Goal: Contribute content: Contribute content

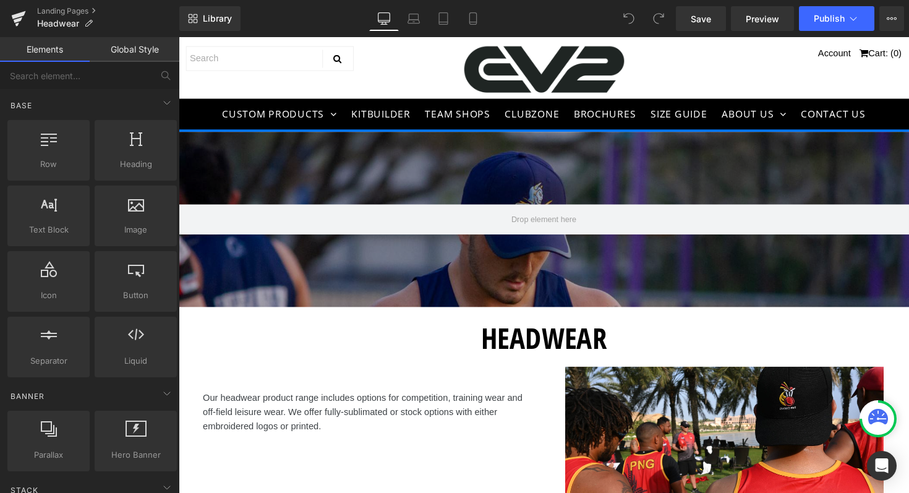
click at [877, 13] on div "Save Preview Publish Scheduled View Live Page View with current Template Save T…" at bounding box center [790, 18] width 238 height 25
click at [891, 17] on icon at bounding box center [891, 18] width 3 height 2
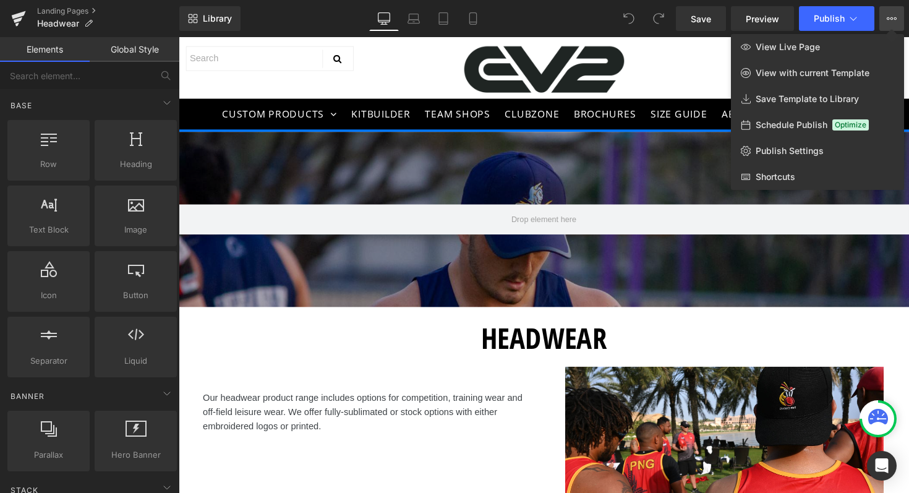
click at [547, 30] on div "Library Desktop Desktop Laptop Tablet Mobile Save Preview Publish Scheduled Vie…" at bounding box center [543, 18] width 729 height 25
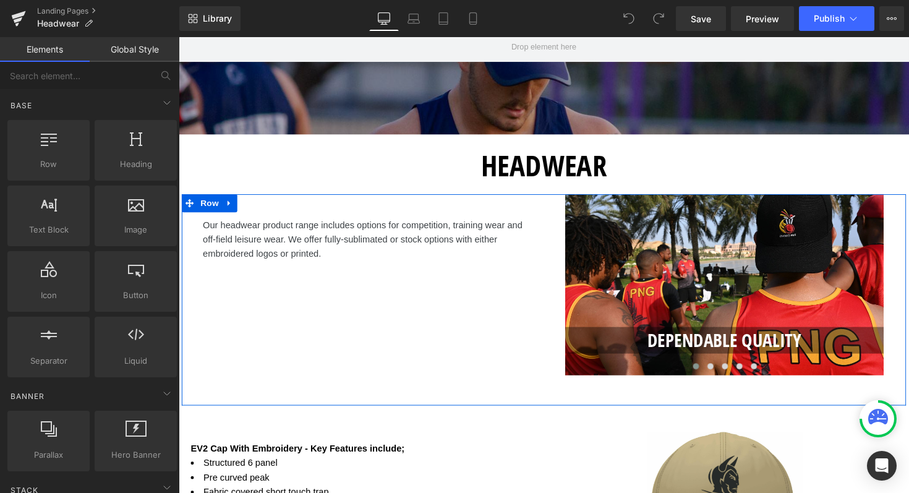
scroll to position [174, 0]
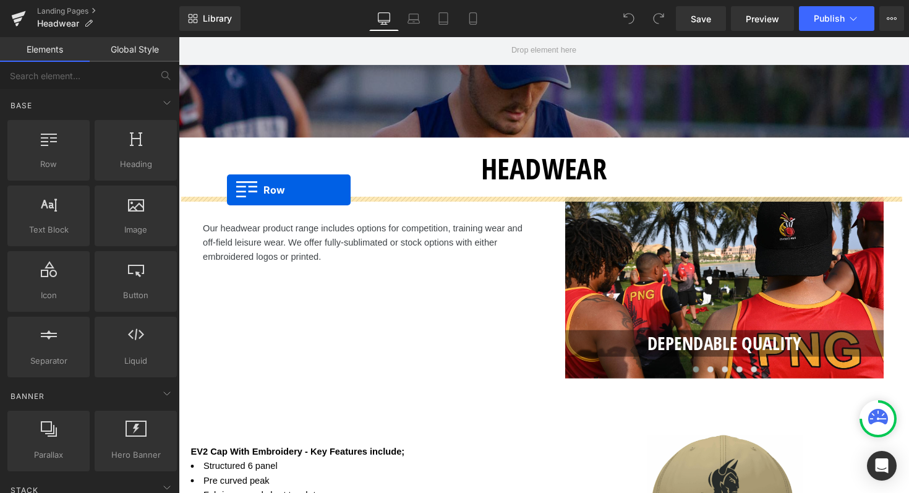
drag, startPoint x: 205, startPoint y: 180, endPoint x: 228, endPoint y: 194, distance: 26.6
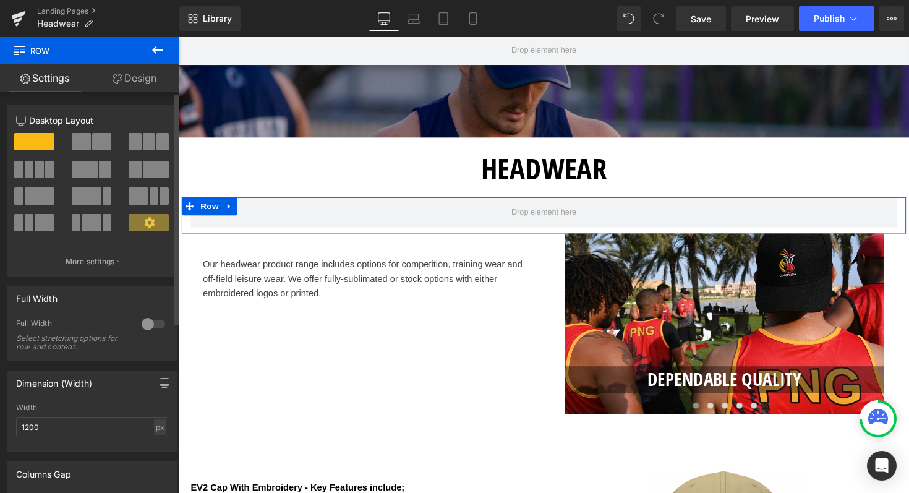
click at [143, 138] on span at bounding box center [149, 141] width 12 height 17
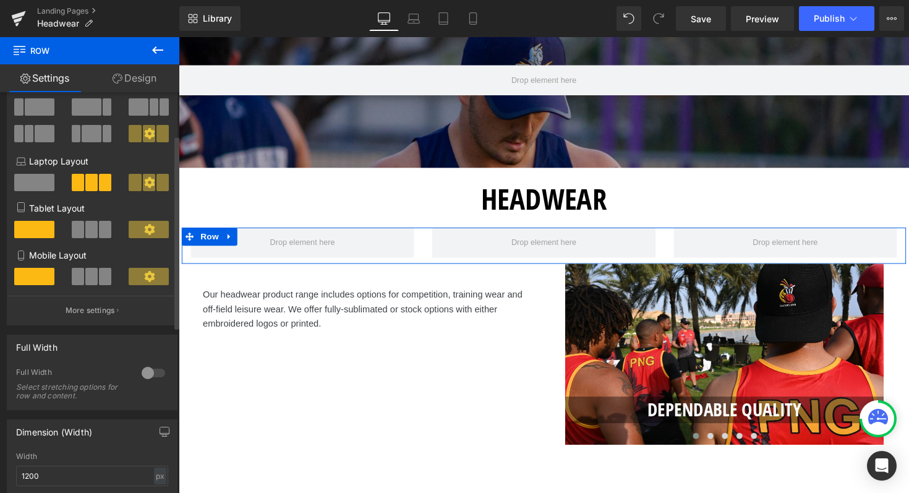
scroll to position [0, 0]
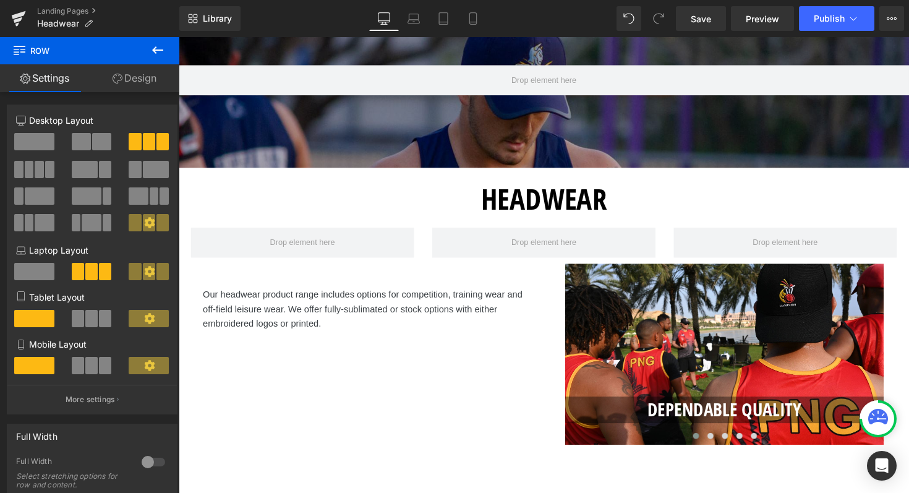
click at [158, 45] on icon at bounding box center [157, 50] width 15 height 15
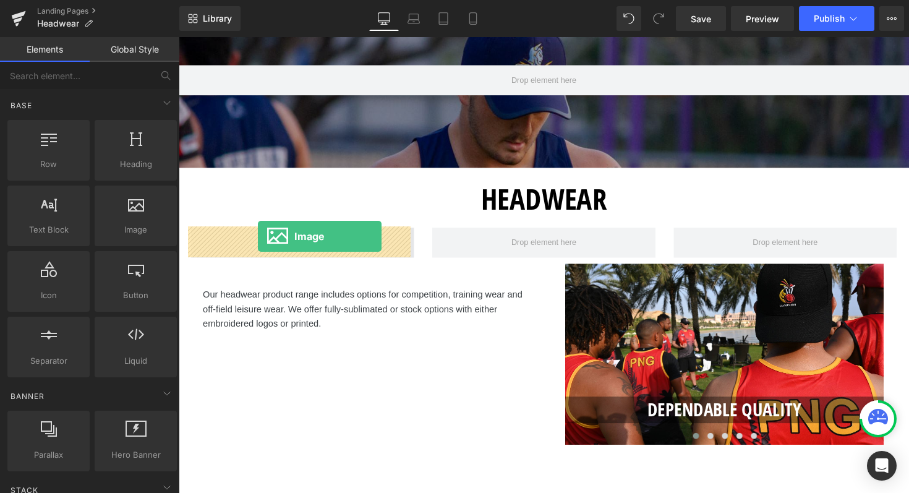
drag, startPoint x: 310, startPoint y: 254, endPoint x: 260, endPoint y: 241, distance: 51.7
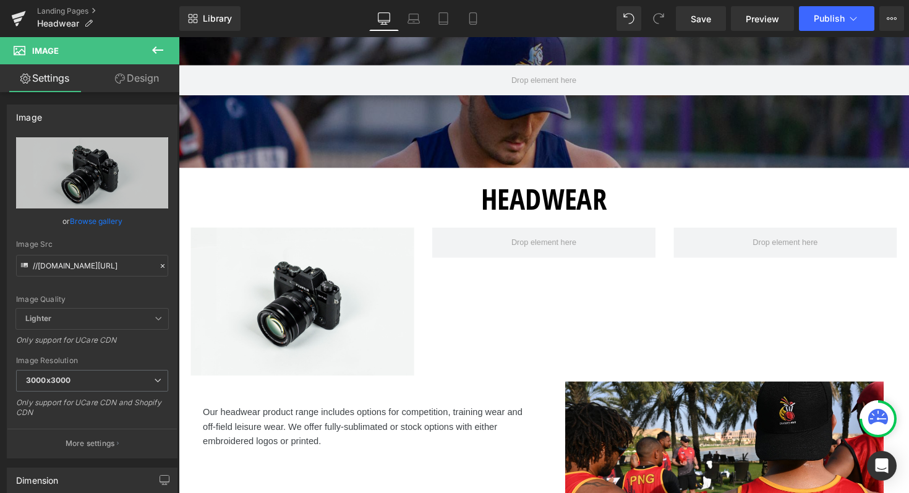
click at [159, 43] on icon at bounding box center [157, 50] width 15 height 15
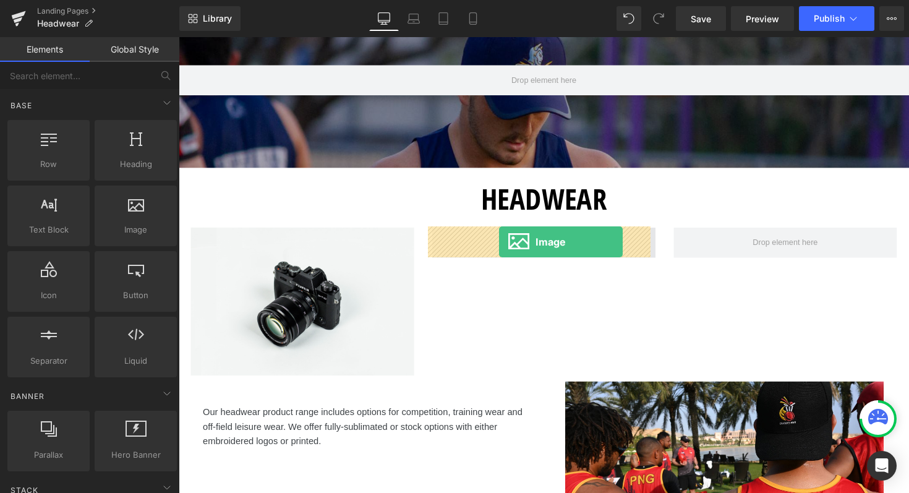
drag, startPoint x: 316, startPoint y: 252, endPoint x: 507, endPoint y: 247, distance: 191.1
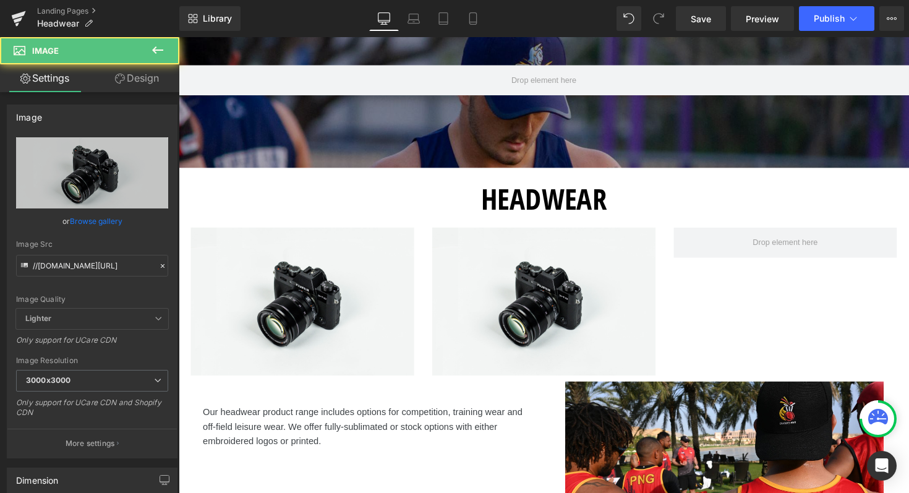
click at [160, 46] on icon at bounding box center [157, 50] width 15 height 15
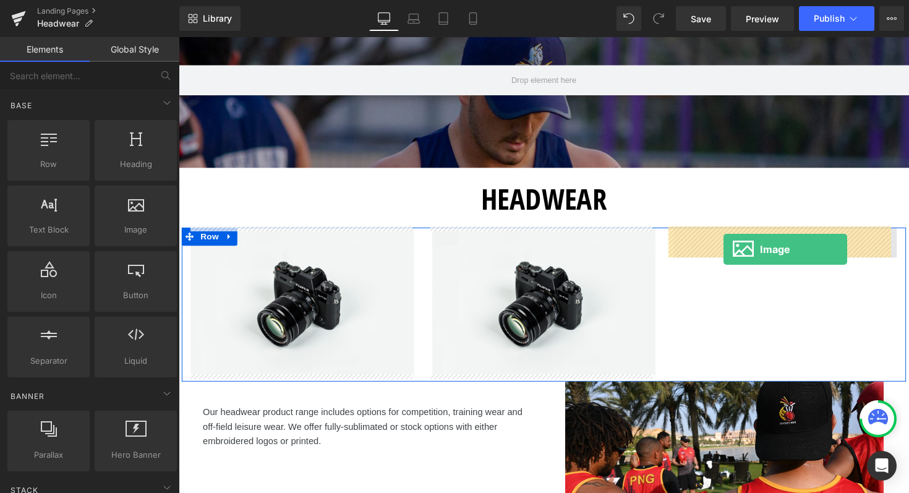
drag, startPoint x: 315, startPoint y: 258, endPoint x: 737, endPoint y: 254, distance: 422.3
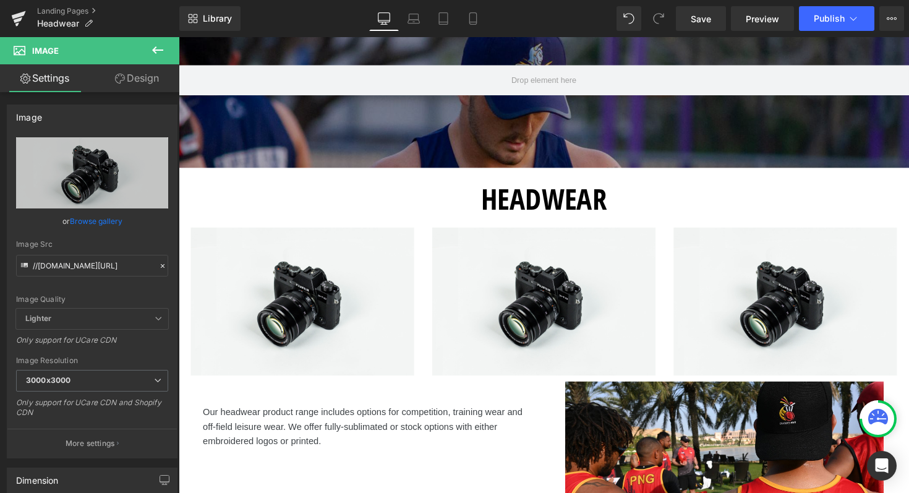
click at [157, 49] on icon at bounding box center [157, 50] width 15 height 15
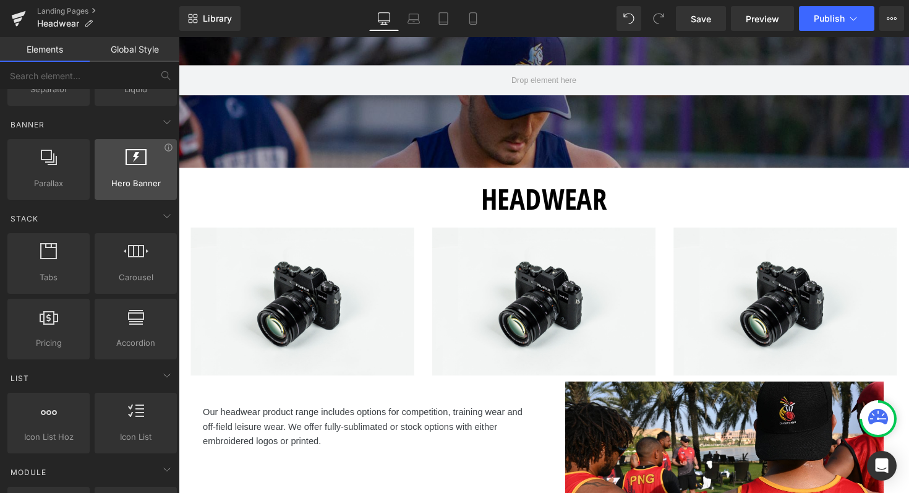
scroll to position [276, 0]
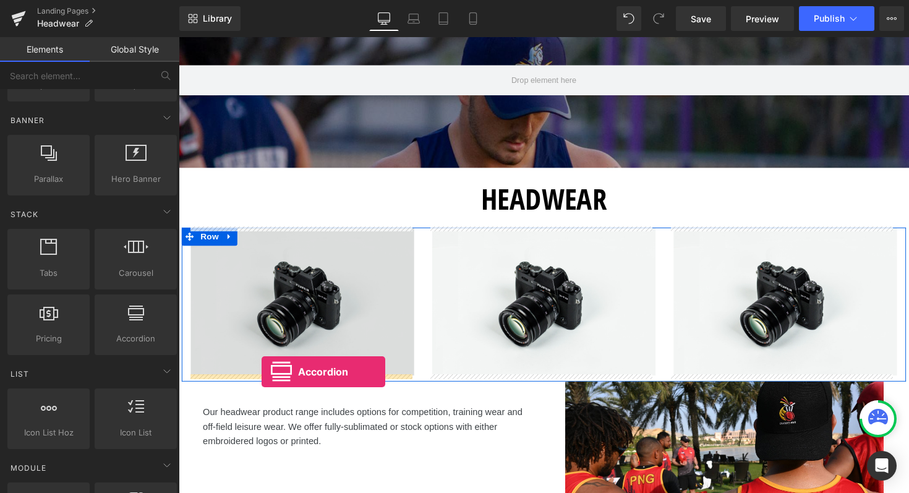
drag, startPoint x: 310, startPoint y: 370, endPoint x: 263, endPoint y: 380, distance: 47.3
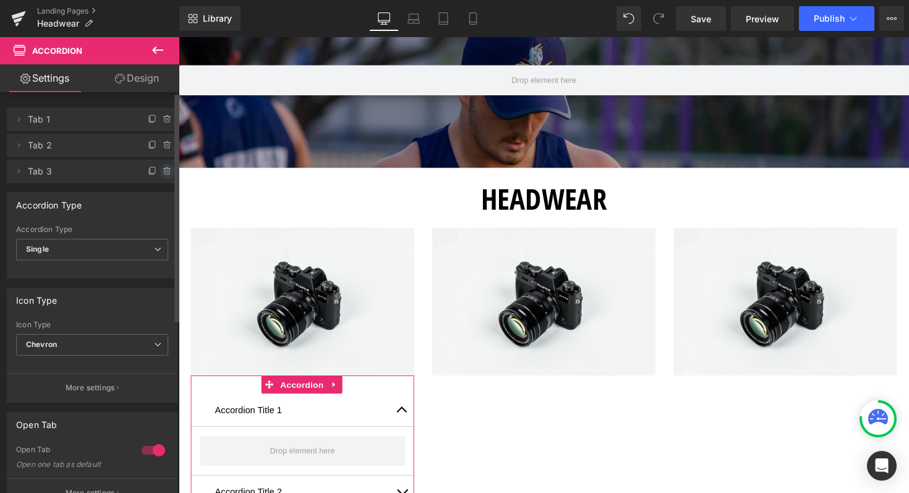
click at [166, 168] on icon at bounding box center [167, 168] width 2 height 1
click at [159, 171] on button "Delete" at bounding box center [154, 172] width 39 height 16
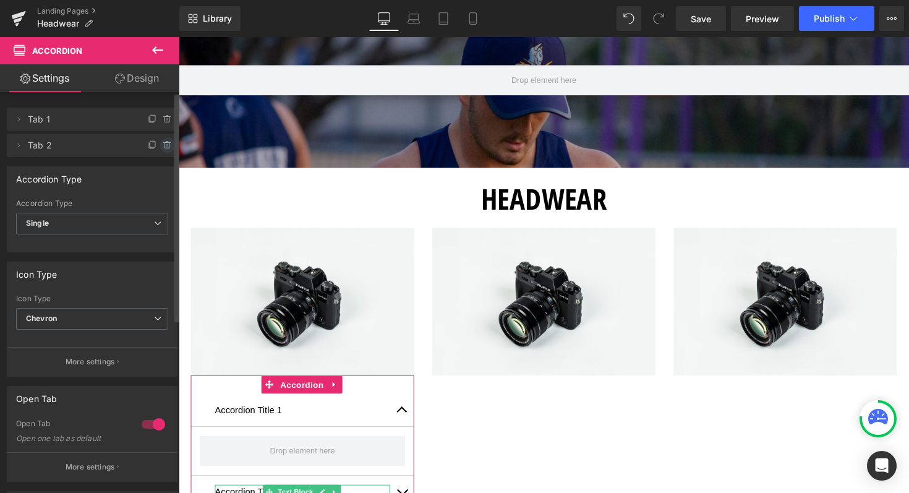
click at [163, 147] on icon at bounding box center [168, 145] width 10 height 10
click at [163, 147] on button "Delete" at bounding box center [154, 146] width 39 height 16
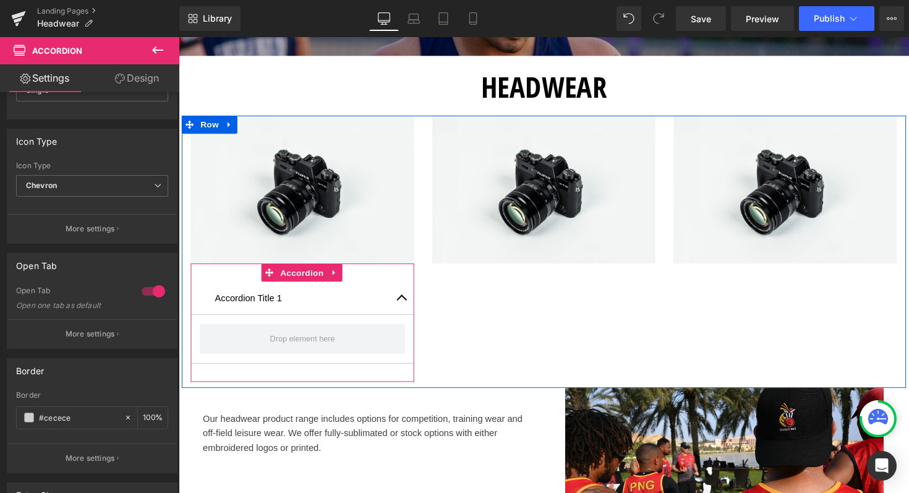
scroll to position [259, 0]
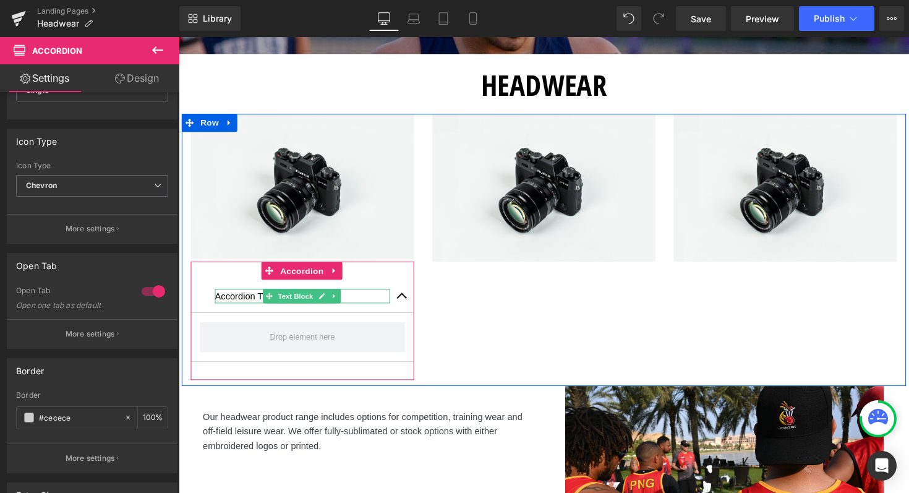
click at [247, 301] on p "Accordion Title 1" at bounding box center [305, 302] width 179 height 15
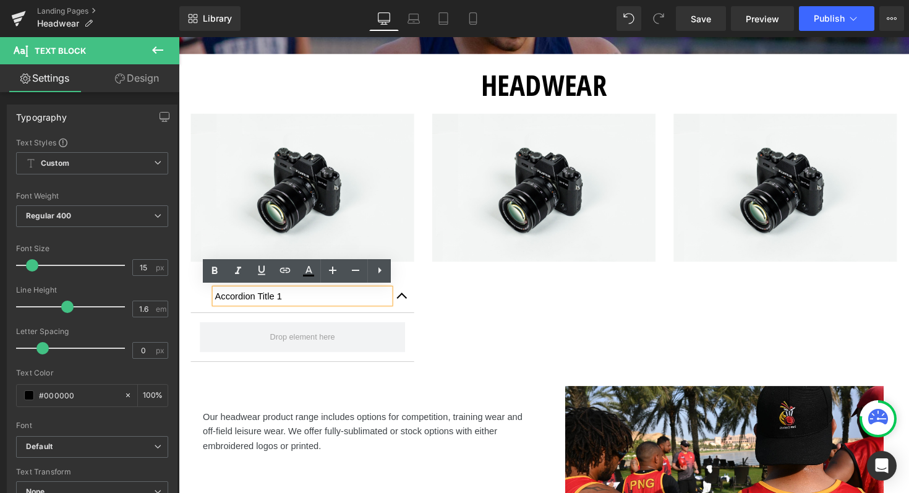
drag, startPoint x: 300, startPoint y: 300, endPoint x: 210, endPoint y: 300, distance: 89.6
click at [216, 300] on div "Accordion Title 1" at bounding box center [305, 302] width 179 height 15
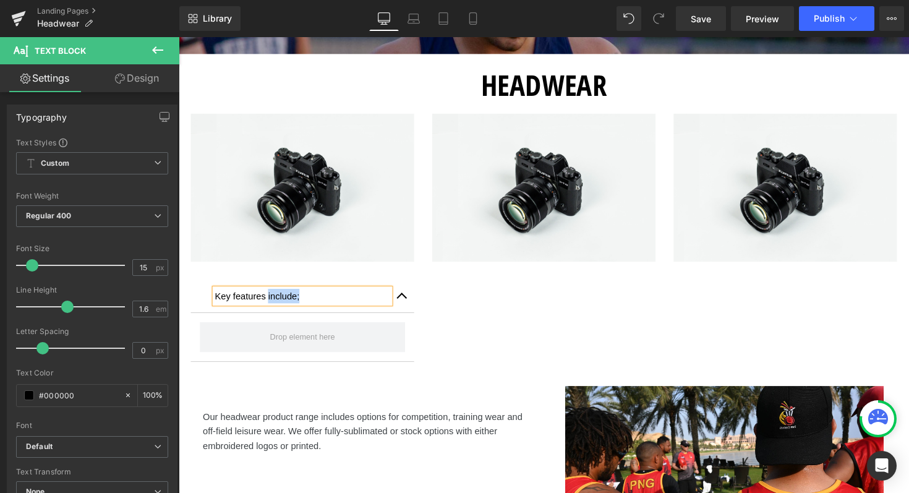
drag, startPoint x: 305, startPoint y: 306, endPoint x: 267, endPoint y: 305, distance: 38.3
click at [267, 305] on div "Key features include;" at bounding box center [305, 302] width 179 height 15
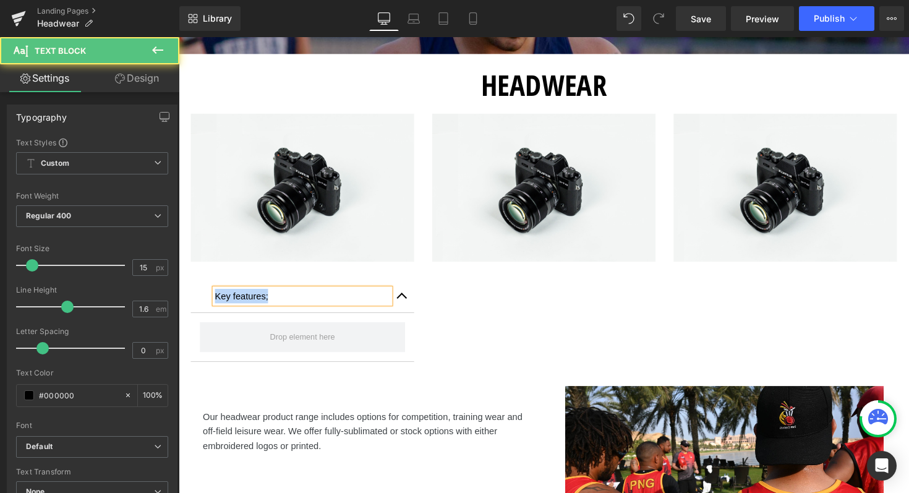
drag, startPoint x: 272, startPoint y: 304, endPoint x: 208, endPoint y: 302, distance: 63.7
click at [208, 302] on div "Key features; Text Block" at bounding box center [305, 303] width 229 height 34
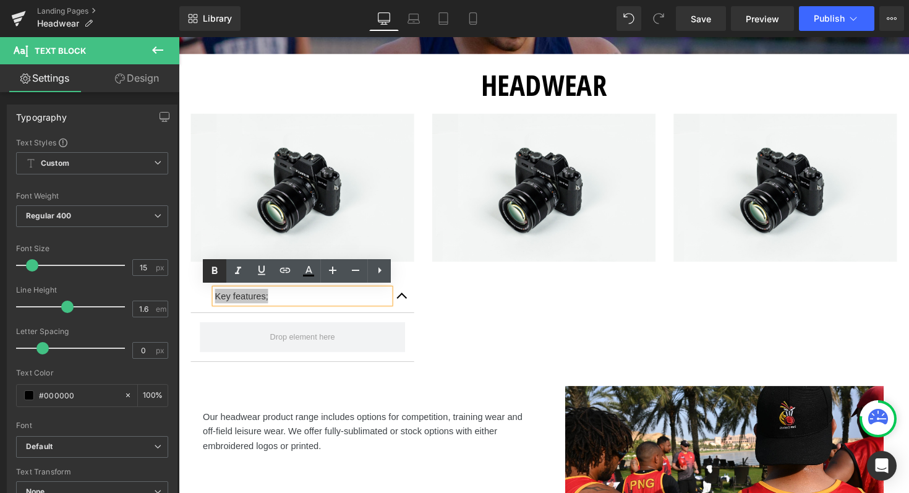
click at [211, 274] on icon at bounding box center [214, 270] width 15 height 15
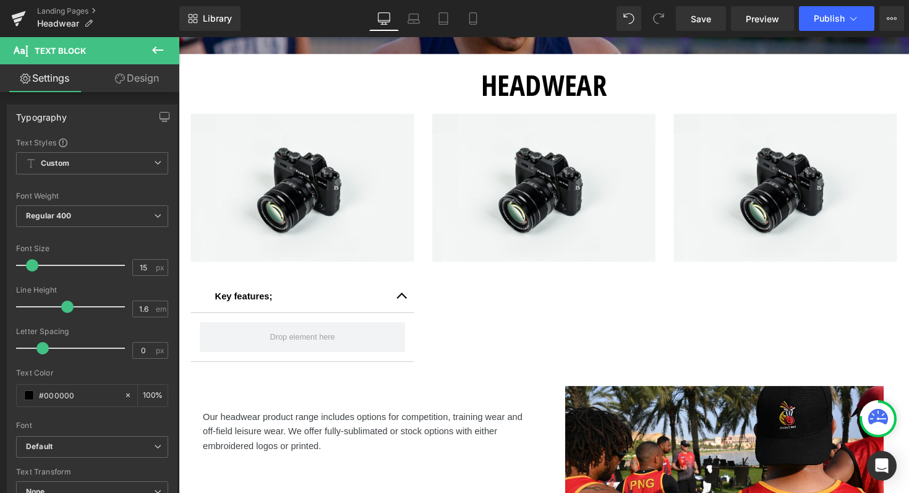
click at [164, 50] on icon at bounding box center [157, 50] width 15 height 15
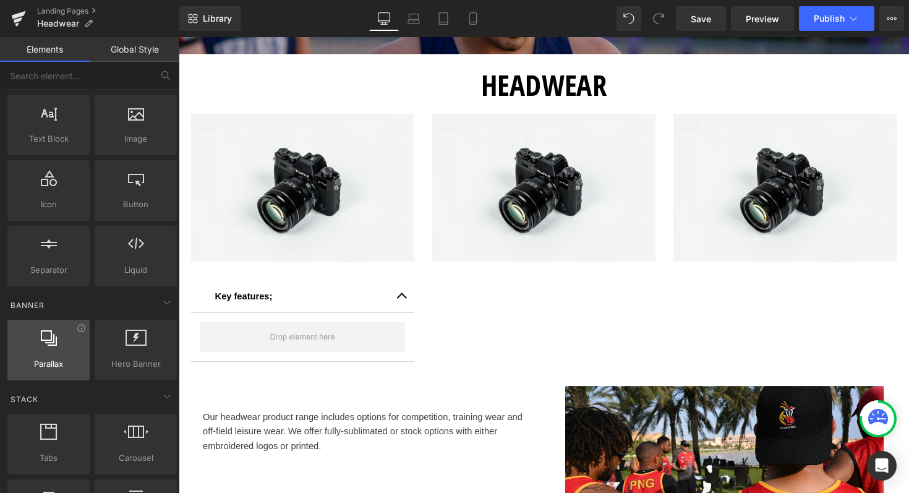
scroll to position [0, 0]
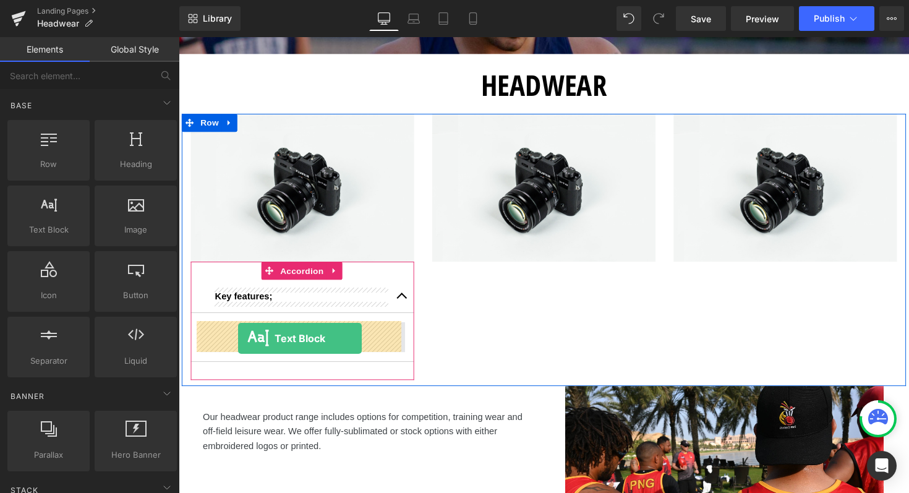
drag, startPoint x: 223, startPoint y: 253, endPoint x: 239, endPoint y: 346, distance: 94.2
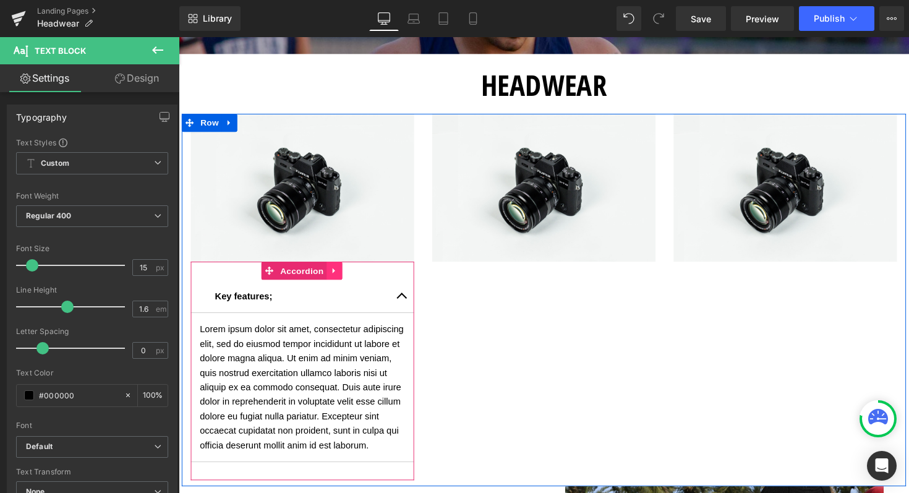
click at [336, 277] on icon at bounding box center [337, 277] width 2 height 6
click at [329, 276] on icon at bounding box center [330, 276] width 9 height 9
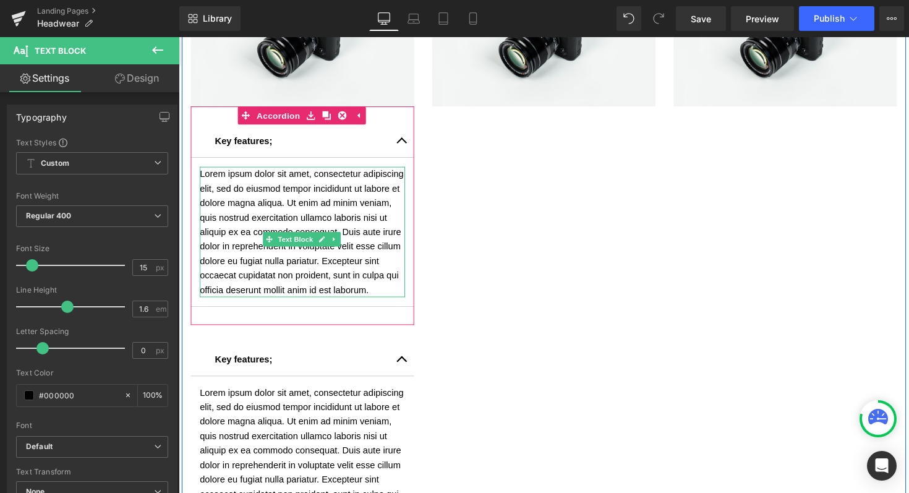
scroll to position [418, 0]
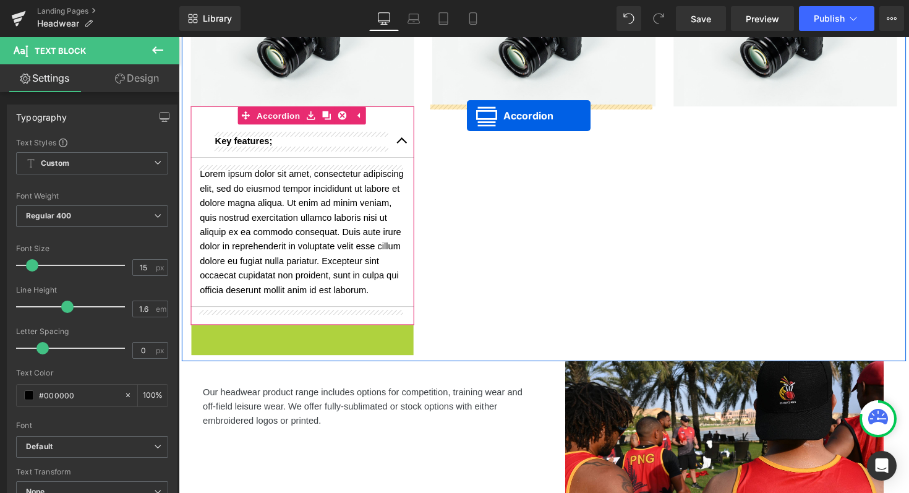
drag, startPoint x: 271, startPoint y: 357, endPoint x: 474, endPoint y: 118, distance: 313.6
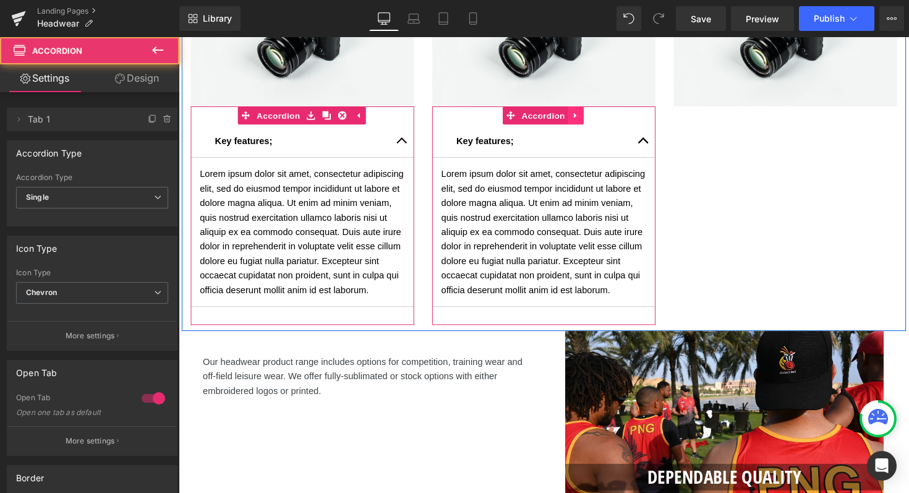
click at [584, 117] on icon at bounding box center [585, 118] width 2 height 6
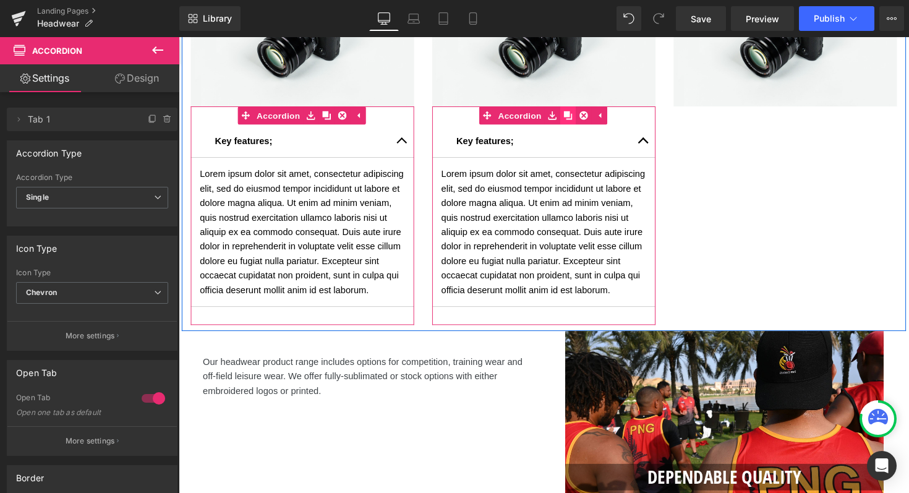
click at [573, 119] on icon at bounding box center [577, 117] width 9 height 9
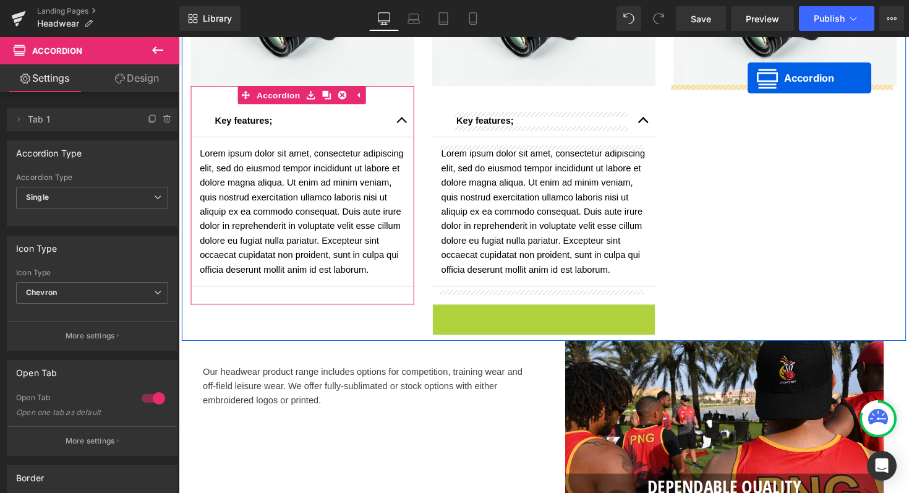
scroll to position [0, 0]
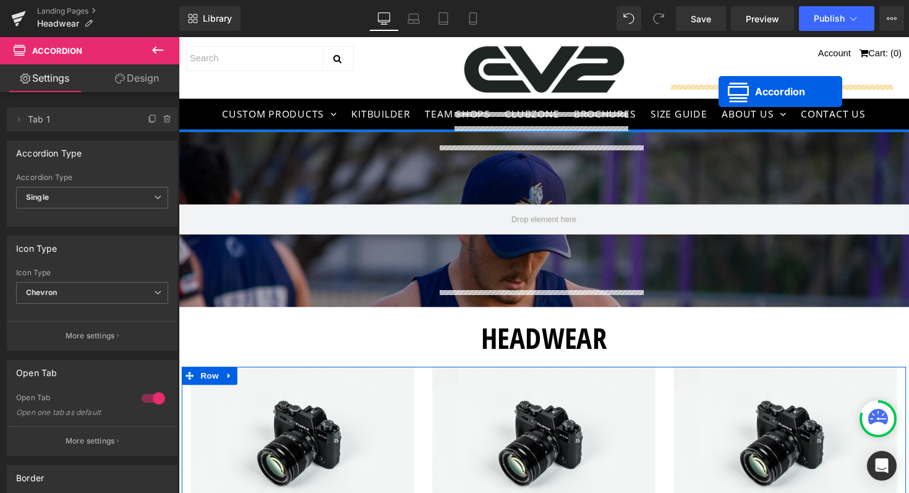
drag, startPoint x: 518, startPoint y: 335, endPoint x: 731, endPoint y: 93, distance: 322.8
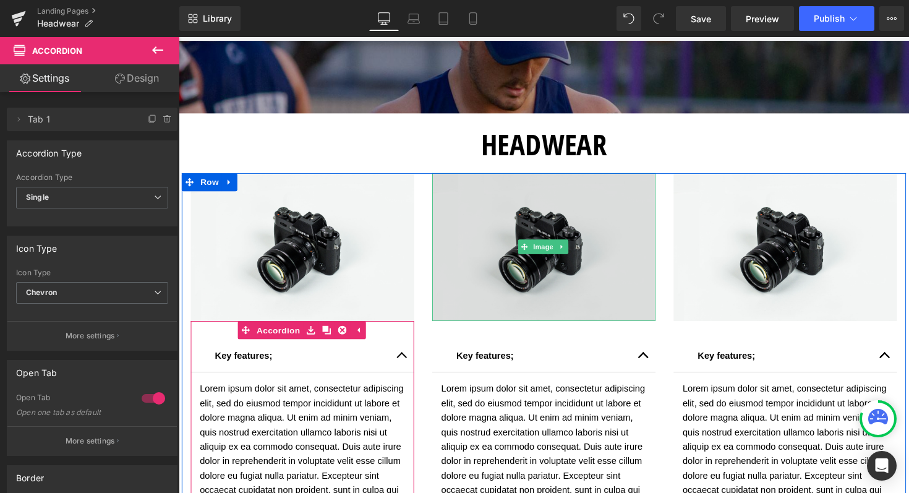
scroll to position [180, 0]
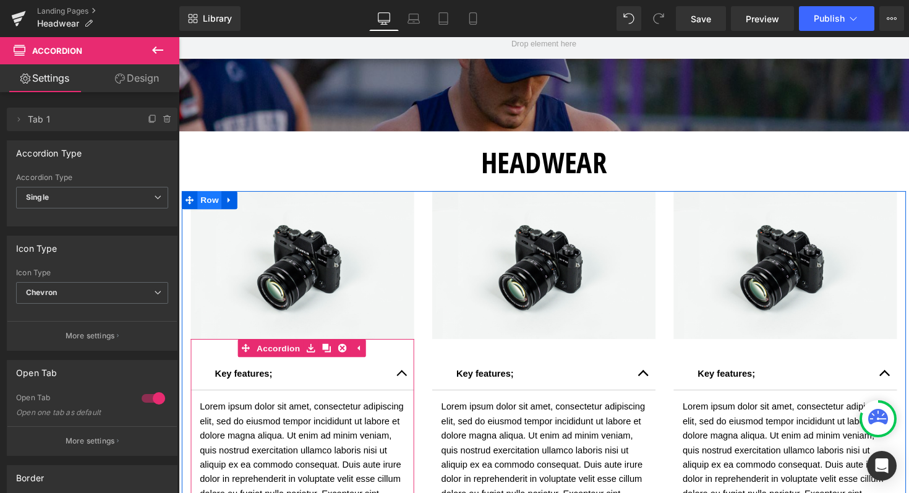
click at [210, 202] on span "Row" at bounding box center [210, 204] width 25 height 19
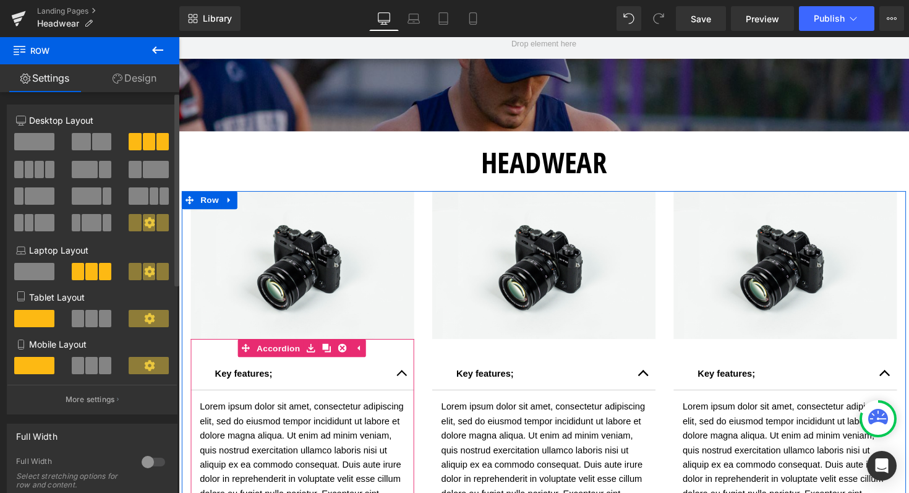
click at [147, 472] on div at bounding box center [153, 462] width 30 height 20
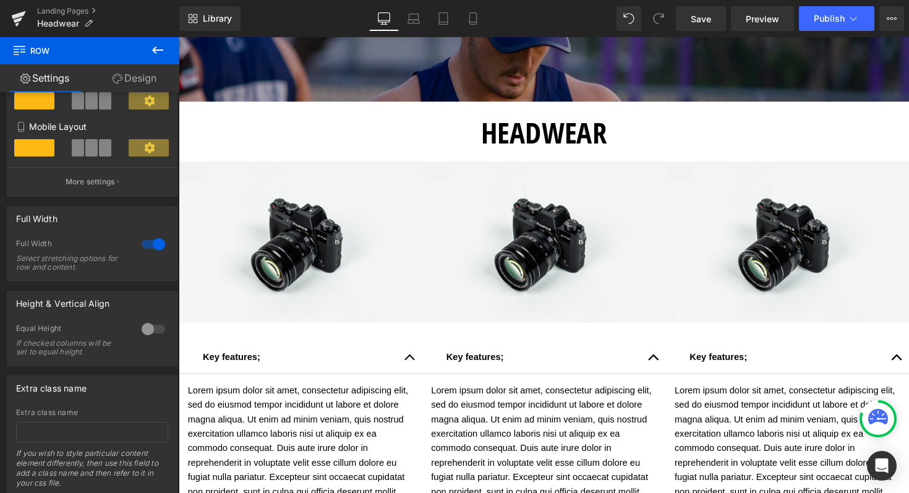
scroll to position [175, 0]
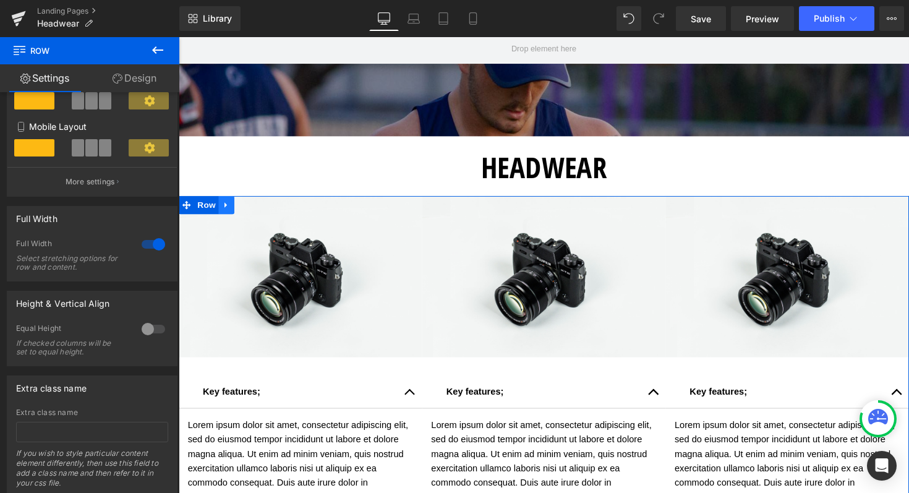
click at [223, 205] on icon at bounding box center [227, 208] width 9 height 9
click at [242, 208] on icon at bounding box center [243, 208] width 9 height 9
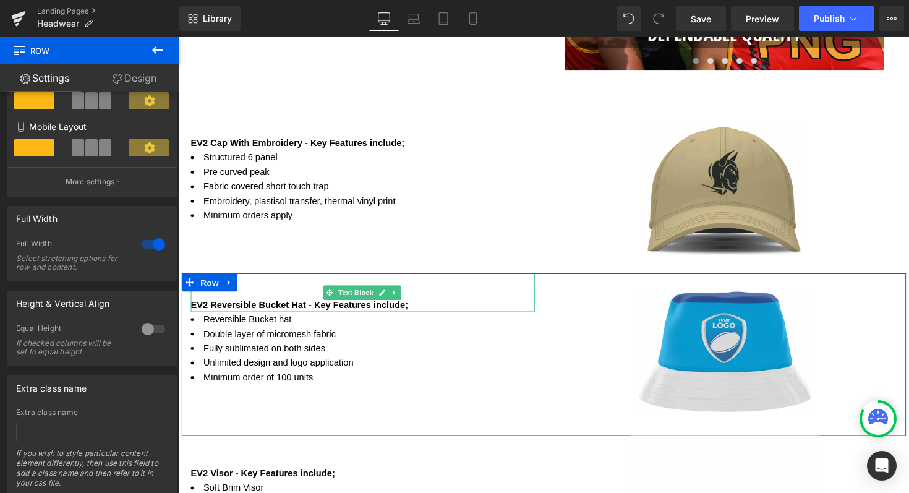
scroll to position [1281, 0]
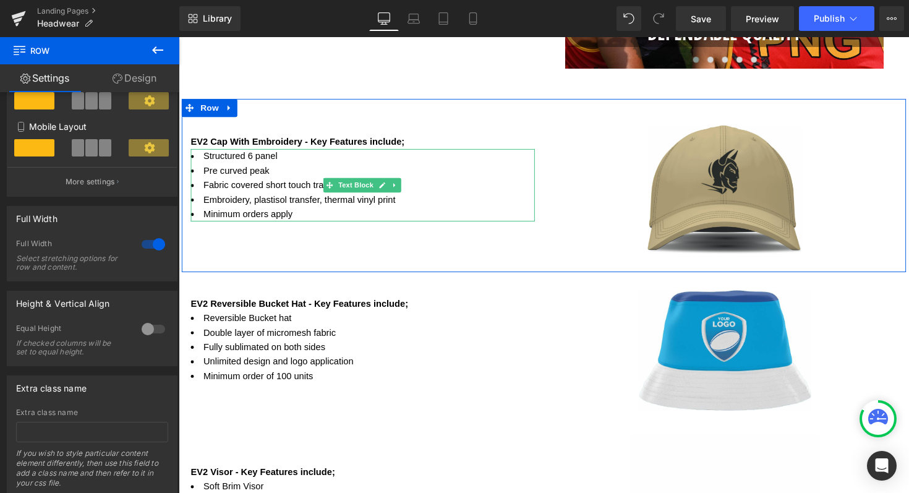
click at [300, 218] on li "Minimum orders apply" at bounding box center [367, 218] width 352 height 15
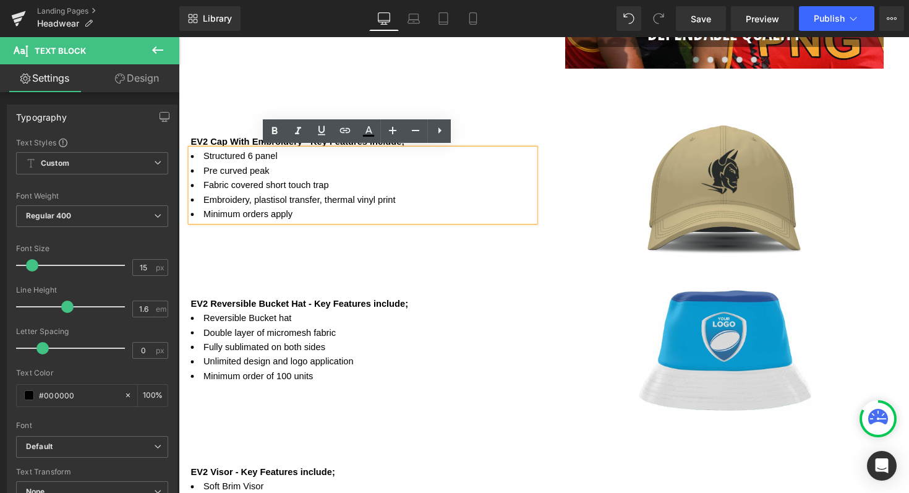
drag, startPoint x: 300, startPoint y: 221, endPoint x: 178, endPoint y: 135, distance: 148.7
click at [182, 135] on div "EV2 Cap With Embroidery - Key Features include; Text Block Structured 6 panel P…" at bounding box center [367, 176] width 371 height 98
copy ul "Structured 6 panel Pre curved peak Fabric covered short touch trap Embroidery, …"
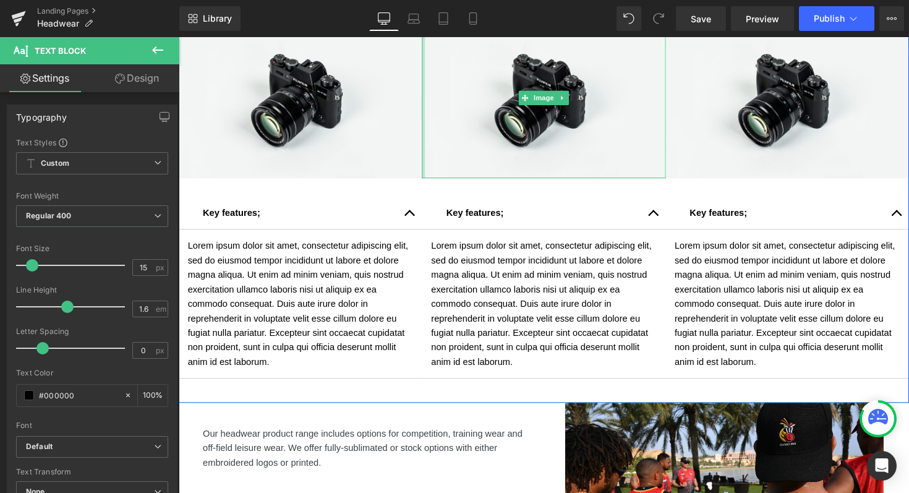
scroll to position [760, 0]
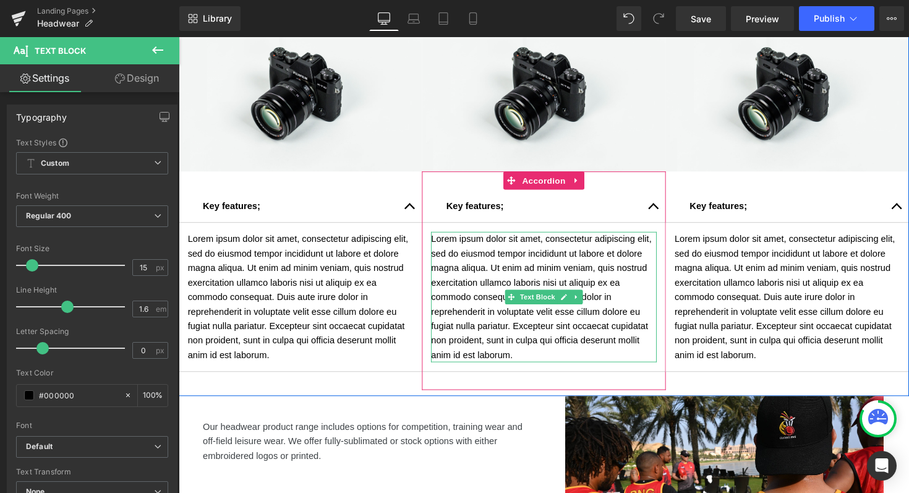
click at [522, 364] on p "Lorem ipsum dolor sit amet, consectetur adipiscing elit, sed do eiusmod tempor …" at bounding box center [552, 304] width 231 height 134
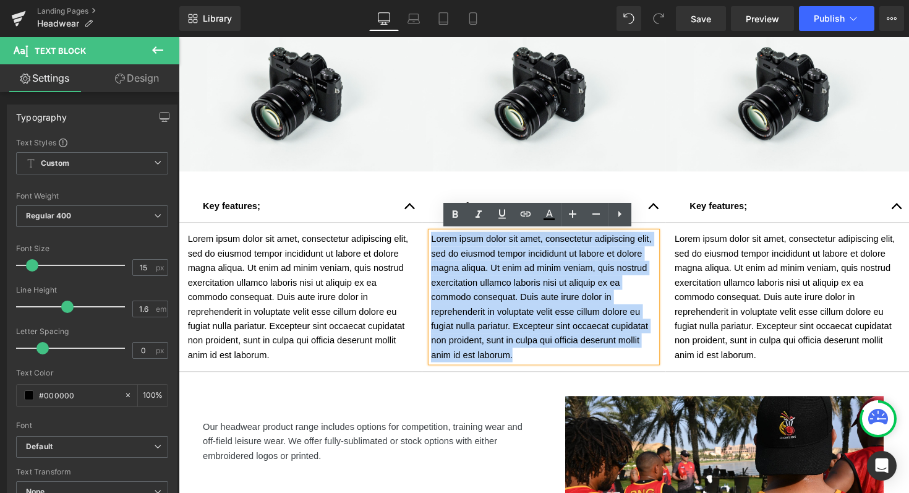
drag, startPoint x: 522, startPoint y: 364, endPoint x: 433, endPoint y: 242, distance: 150.9
click at [437, 242] on p "Lorem ipsum dolor sit amet, consectetur adipiscing elit, sed do eiusmod tempor …" at bounding box center [552, 304] width 231 height 134
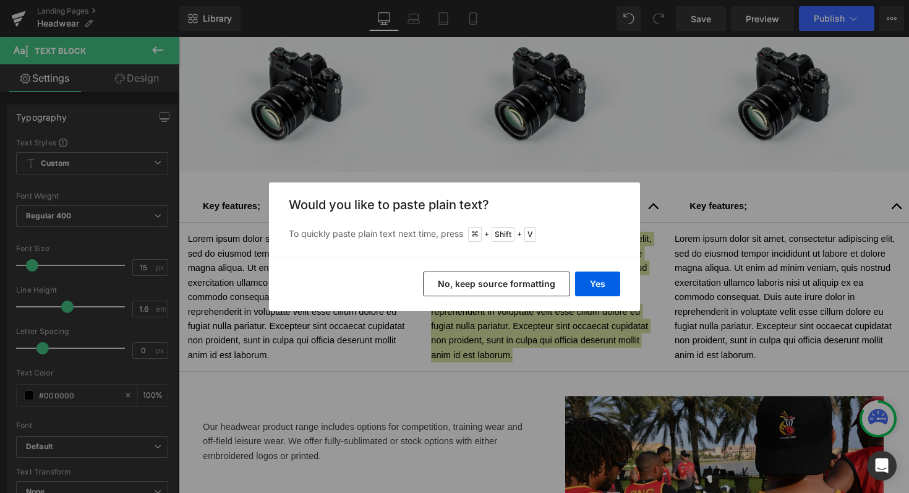
click at [524, 280] on button "No, keep source formatting" at bounding box center [496, 283] width 147 height 25
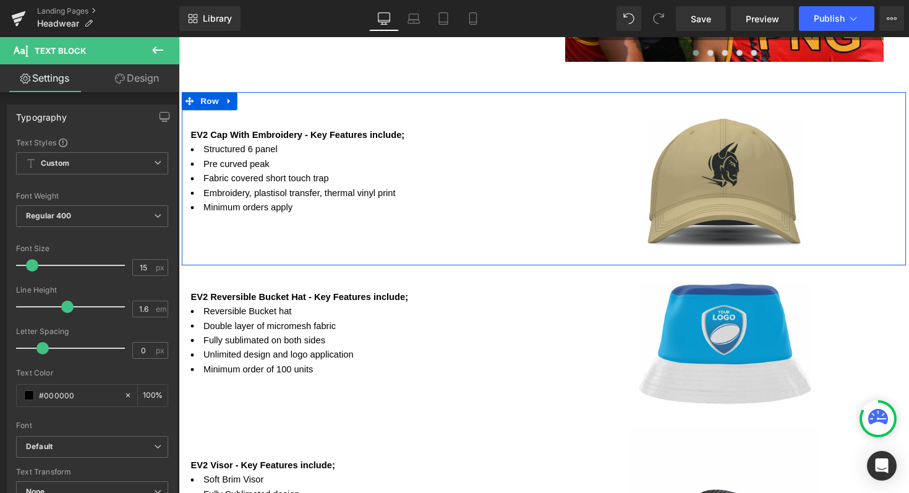
scroll to position [1282, 0]
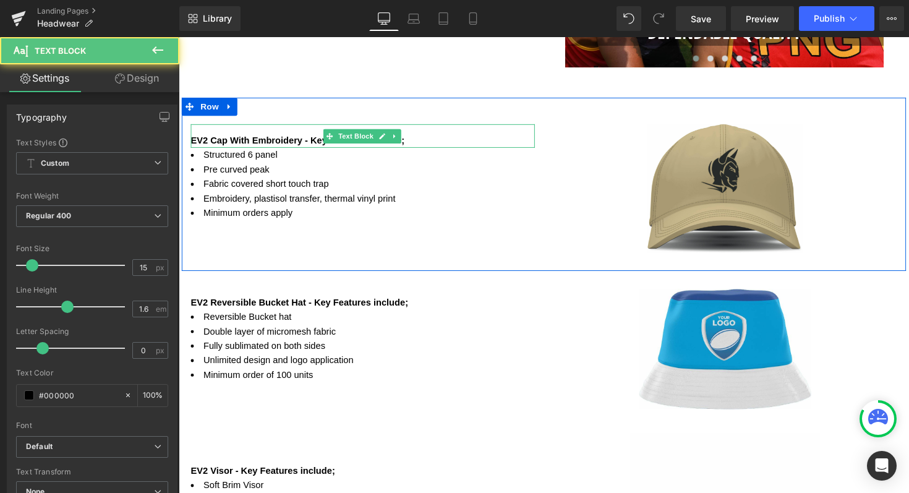
click at [409, 145] on div "EV2 Cap With Embroidery - Key Features include;" at bounding box center [367, 142] width 352 height 15
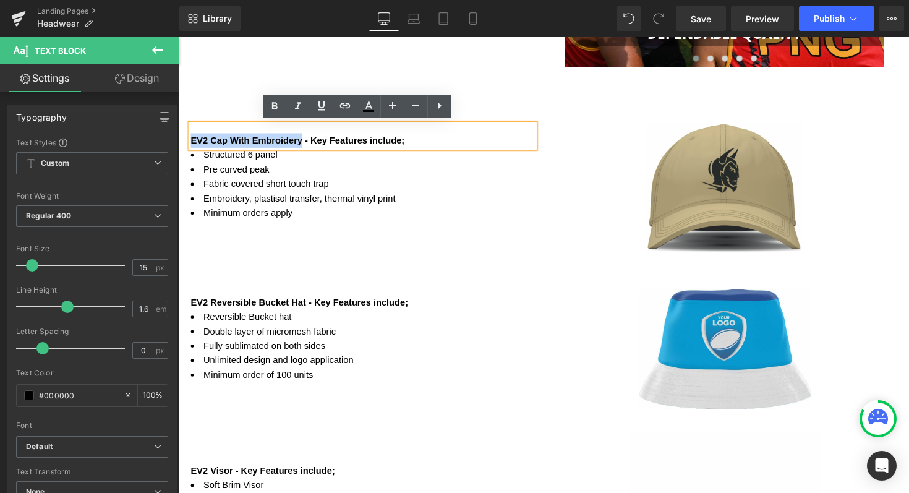
drag, startPoint x: 300, startPoint y: 143, endPoint x: 184, endPoint y: 145, distance: 116.2
click at [184, 145] on div "EV2 Cap With Embroidery - Key Features include; Text Block Structured 6 panel P…" at bounding box center [367, 175] width 371 height 98
copy b "EV2 Cap With Embroidery"
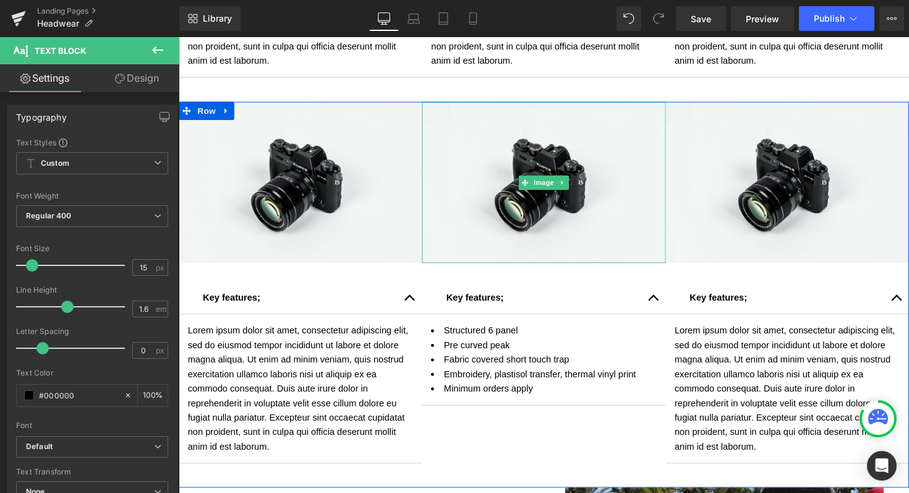
scroll to position [665, 0]
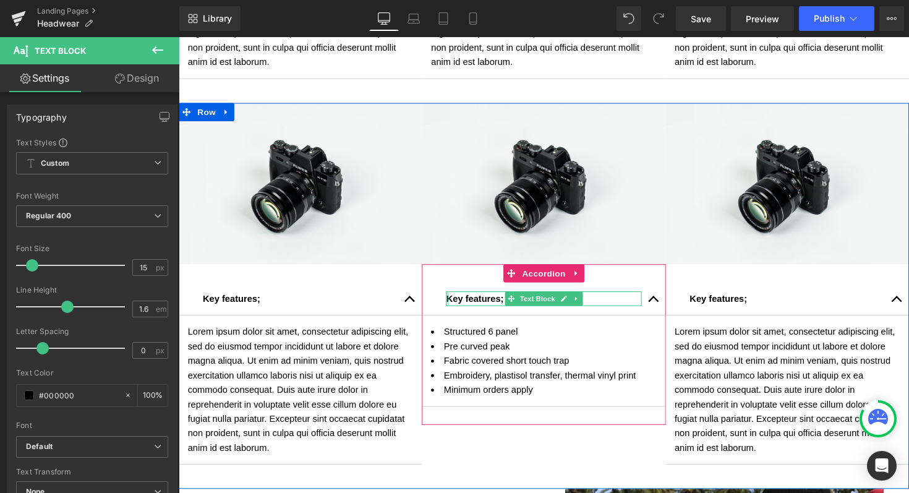
click at [453, 304] on div at bounding box center [454, 304] width 3 height 15
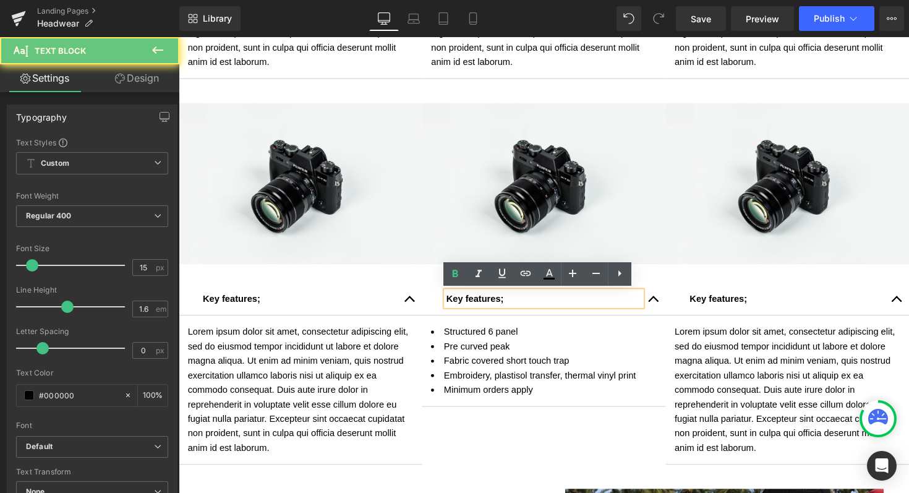
click at [453, 304] on strong "Key features;" at bounding box center [482, 304] width 59 height 11
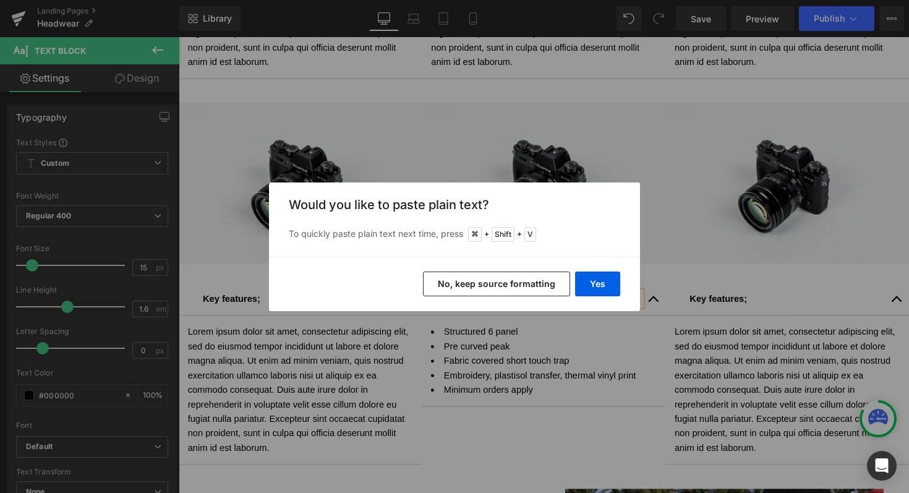
click at [469, 273] on button "No, keep source formatting" at bounding box center [496, 283] width 147 height 25
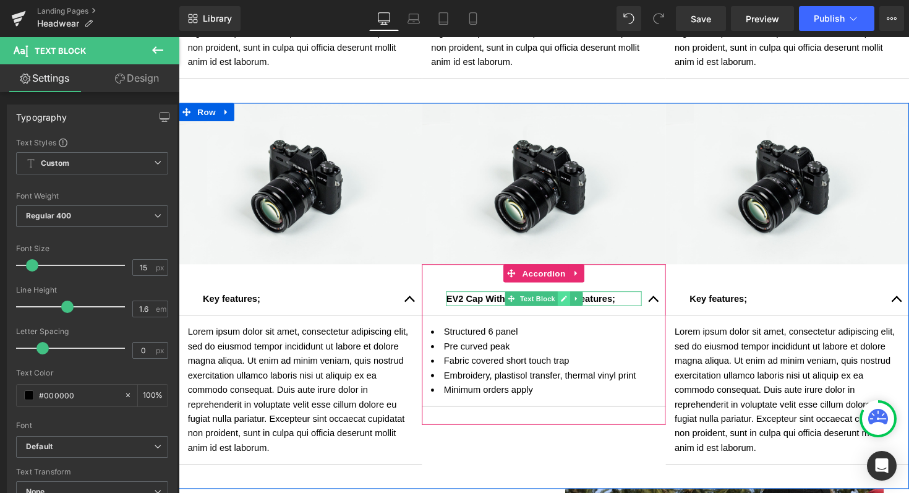
click at [567, 305] on link at bounding box center [573, 304] width 13 height 15
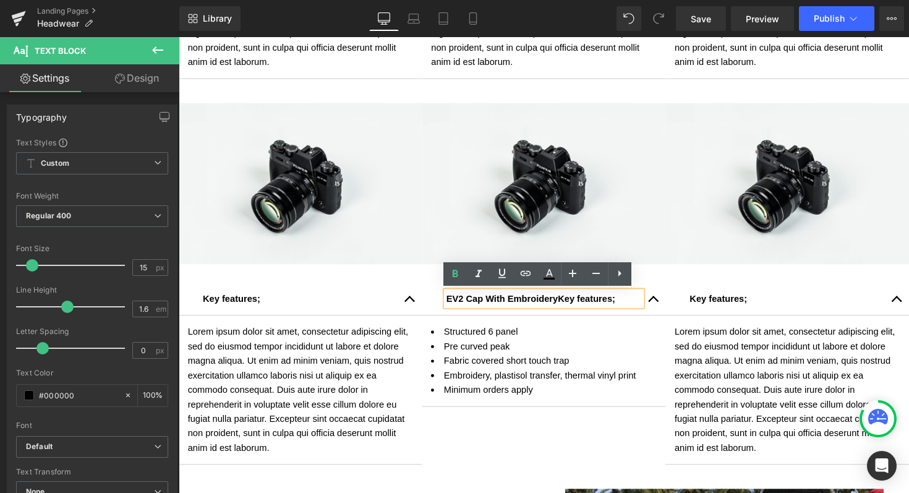
click at [567, 305] on strong "Key features;" at bounding box center [596, 304] width 59 height 11
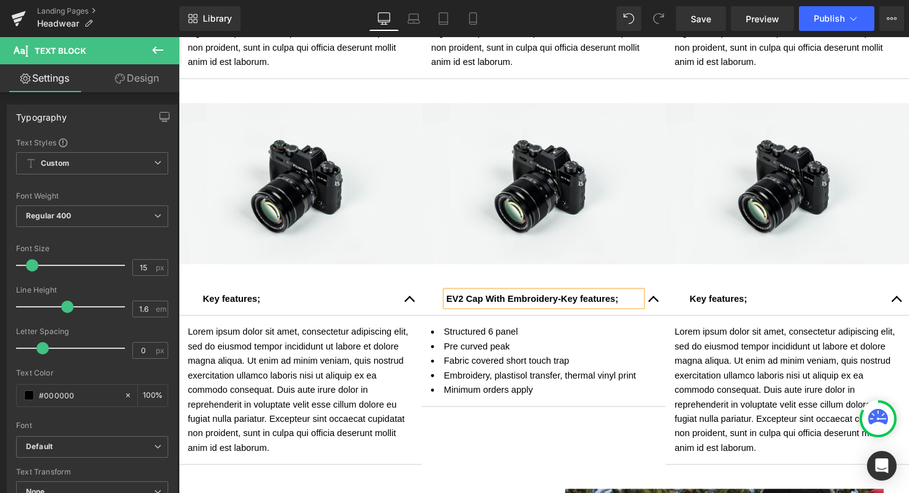
click at [490, 461] on div "Image Key features; Text Block Lorem ipsum dolor sit amet, consectetur adipisci…" at bounding box center [553, 301] width 748 height 395
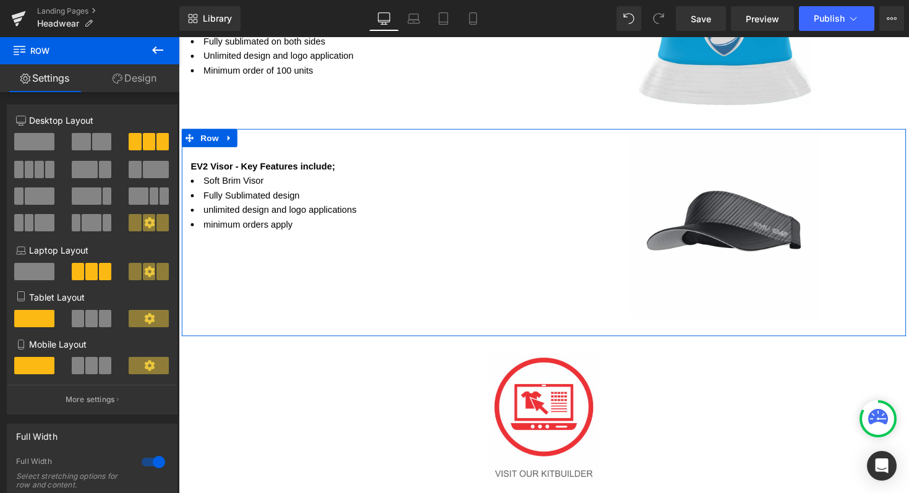
scroll to position [1596, 0]
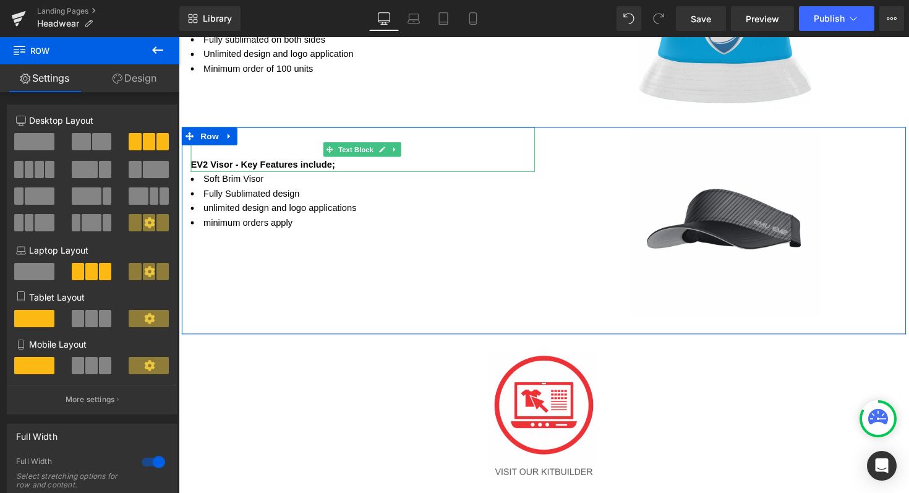
click at [339, 166] on div "EV2 Visor - Key Features include;" at bounding box center [367, 167] width 352 height 15
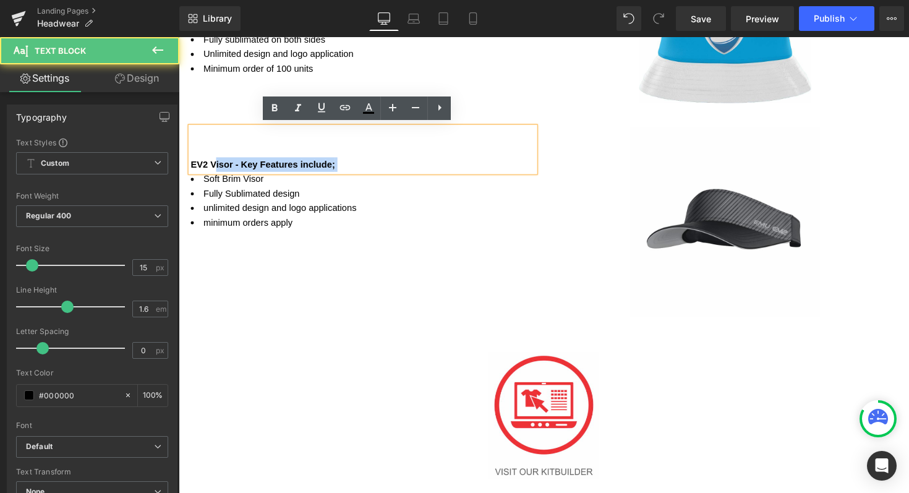
drag, startPoint x: 187, startPoint y: 164, endPoint x: 208, endPoint y: 164, distance: 21.6
click at [208, 164] on div "EV2 Visor - Key Features include;" at bounding box center [367, 152] width 352 height 46
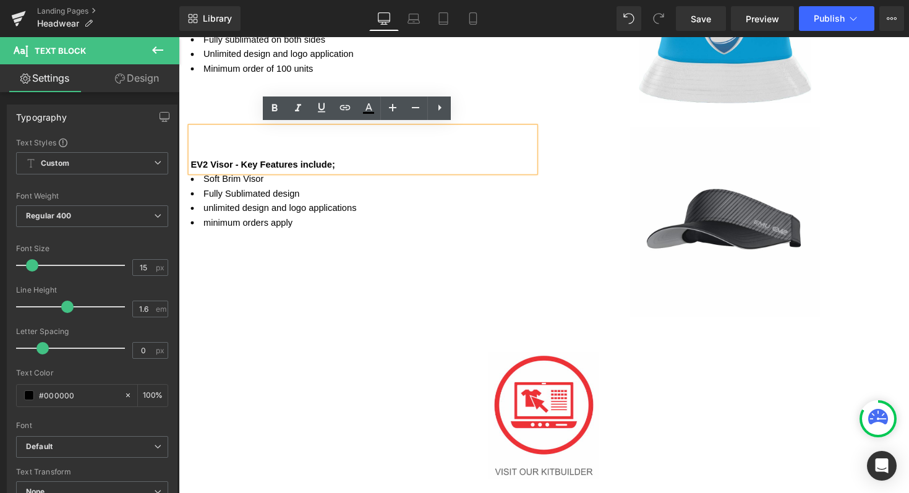
click at [200, 163] on b "EV2 Visor - Key Features include;" at bounding box center [265, 167] width 148 height 11
drag, startPoint x: 237, startPoint y: 167, endPoint x: 187, endPoint y: 166, distance: 50.1
click at [191, 166] on b "EV2 Visor - Key Features include;" at bounding box center [265, 167] width 148 height 11
copy b "EV2 Visor -"
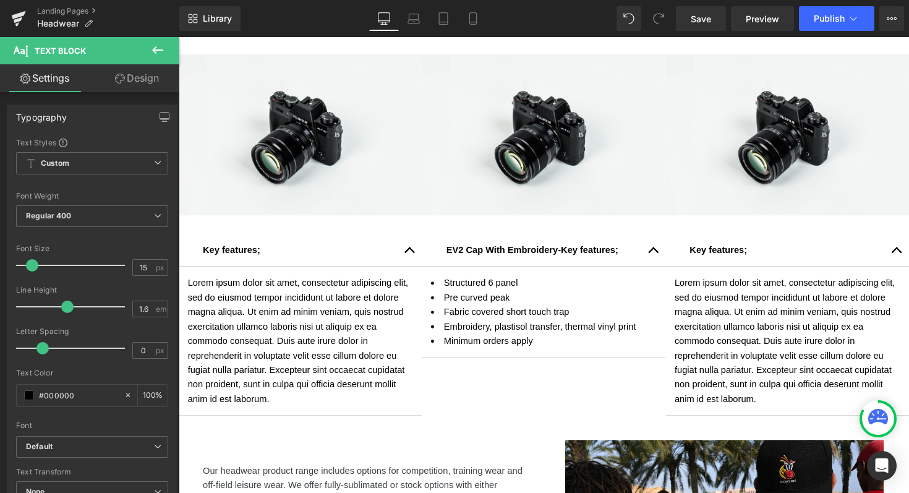
scroll to position [648, 0]
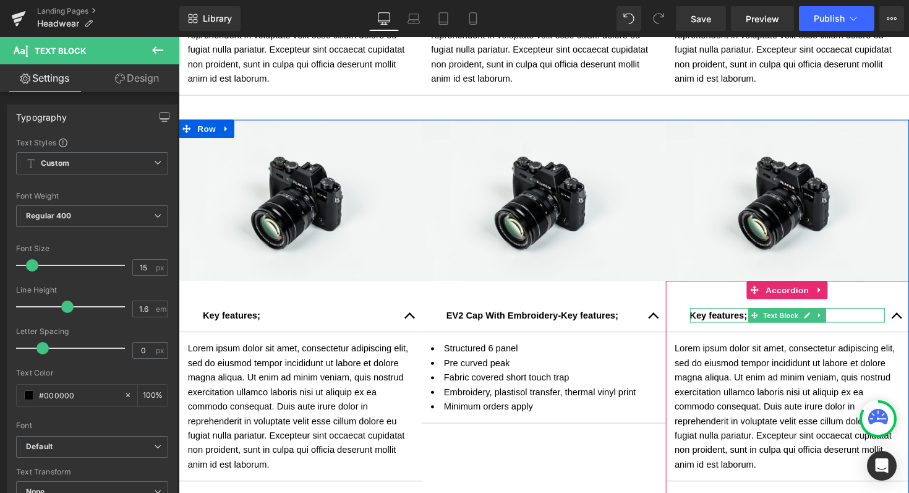
click at [708, 319] on strong "Key features;" at bounding box center [731, 322] width 59 height 11
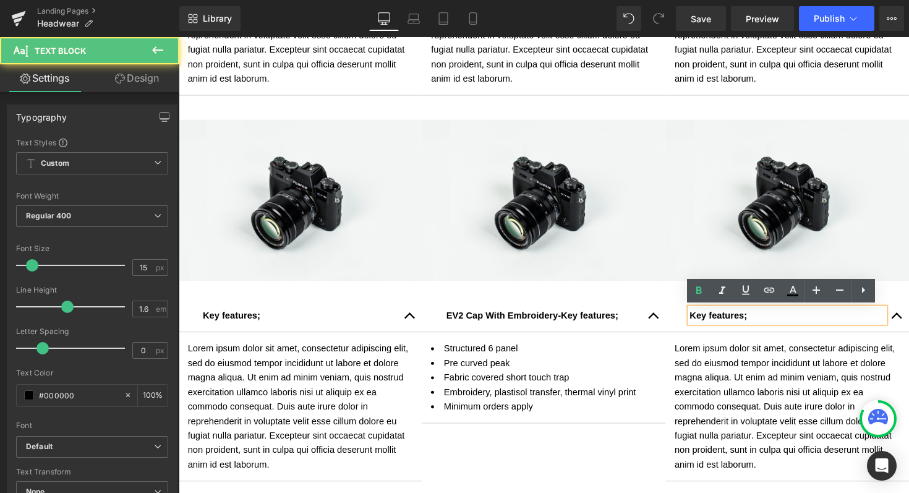
click at [702, 321] on strong "Key features;" at bounding box center [731, 322] width 59 height 11
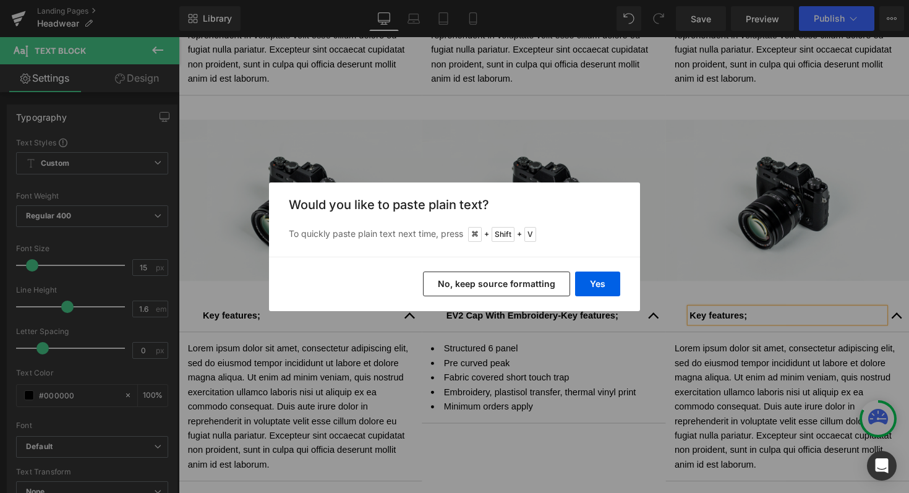
click at [484, 284] on button "No, keep source formatting" at bounding box center [496, 283] width 147 height 25
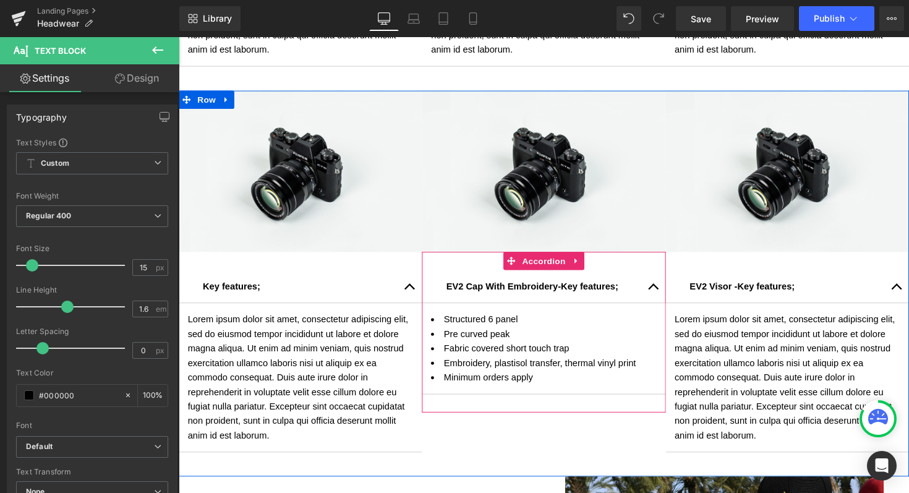
scroll to position [687, 0]
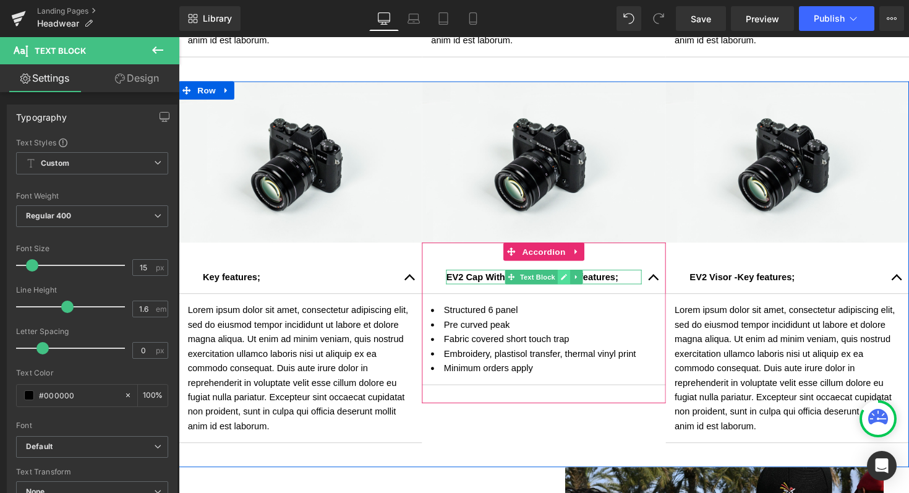
click at [569, 281] on icon at bounding box center [572, 282] width 7 height 7
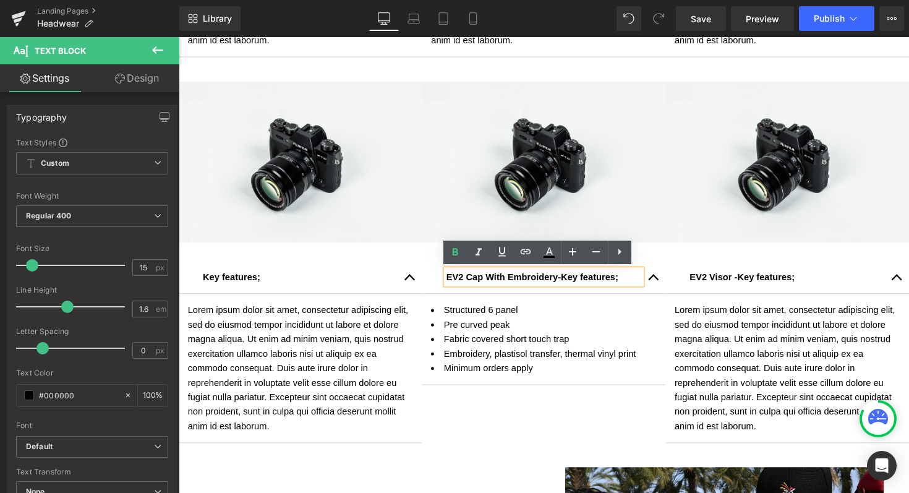
click at [562, 284] on span "EV2 Cap With Embroidery-" at bounding box center [511, 282] width 117 height 11
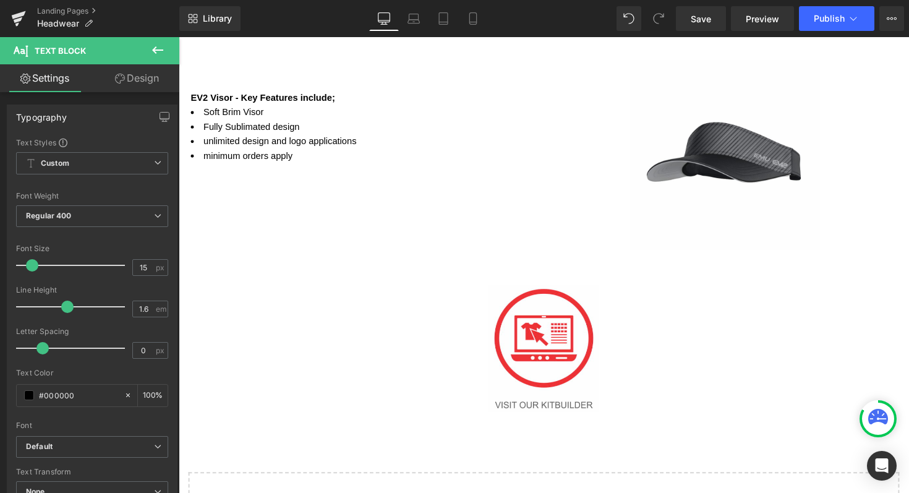
scroll to position [1645, 0]
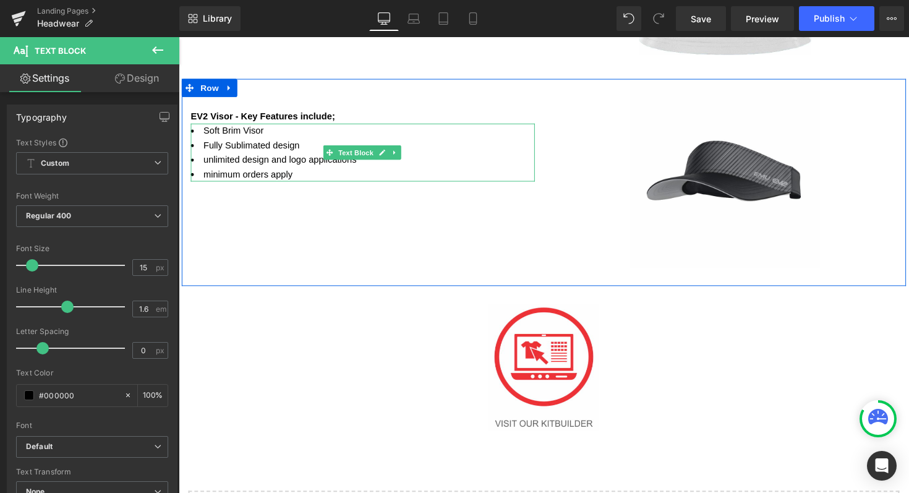
click at [295, 174] on li "minimum orders apply" at bounding box center [367, 177] width 352 height 15
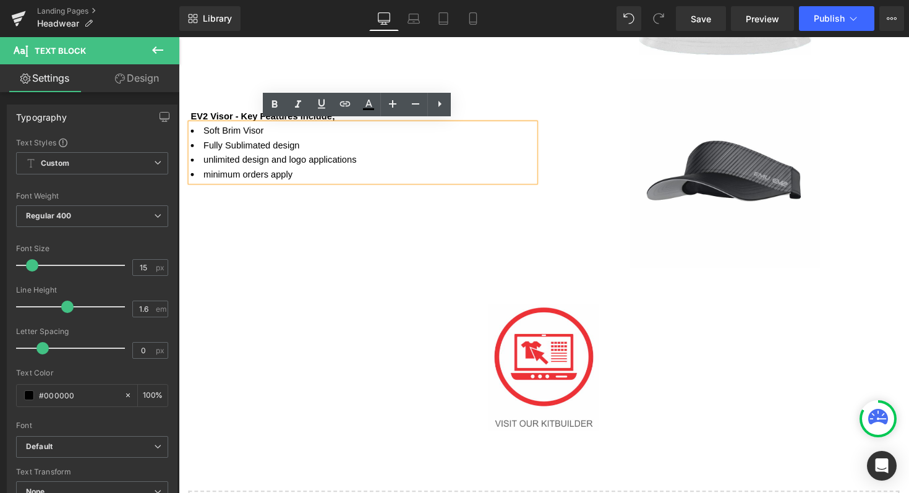
drag, startPoint x: 295, startPoint y: 174, endPoint x: 192, endPoint y: 133, distance: 110.7
click at [192, 133] on ul "Soft Brim Visor Fully Sublimated design unlimited design and logo applications …" at bounding box center [367, 154] width 352 height 59
copy ul "Soft Brim Visor Fully Sublimated design unlimited design and logo applications …"
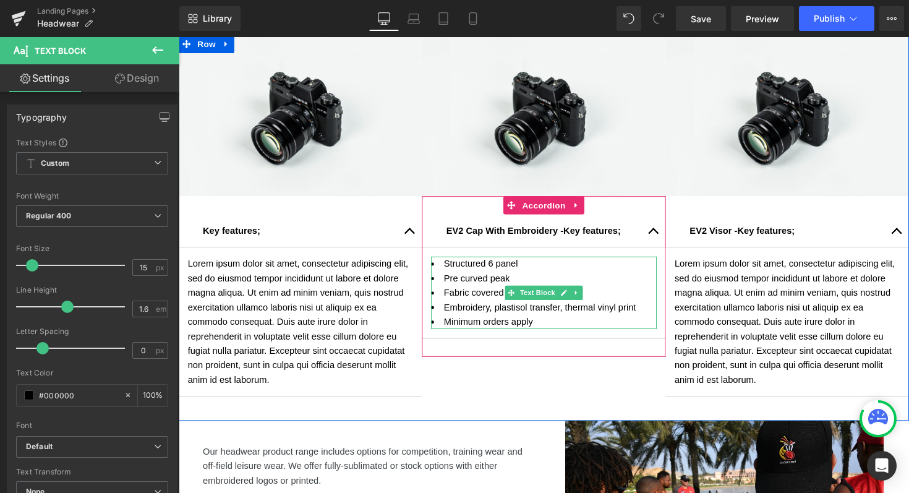
scroll to position [737, 0]
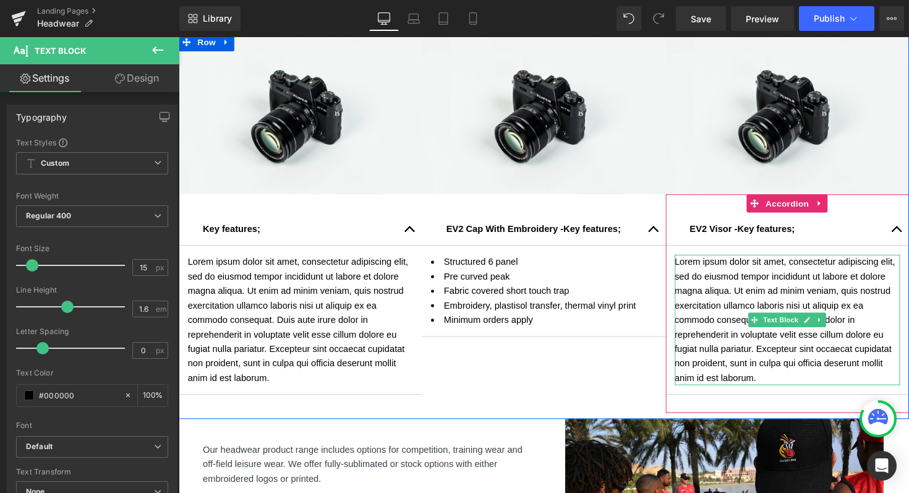
click at [769, 386] on p "Lorem ipsum dolor sit amet, consectetur adipiscing elit, sed do eiusmod tempor …" at bounding box center [802, 327] width 231 height 134
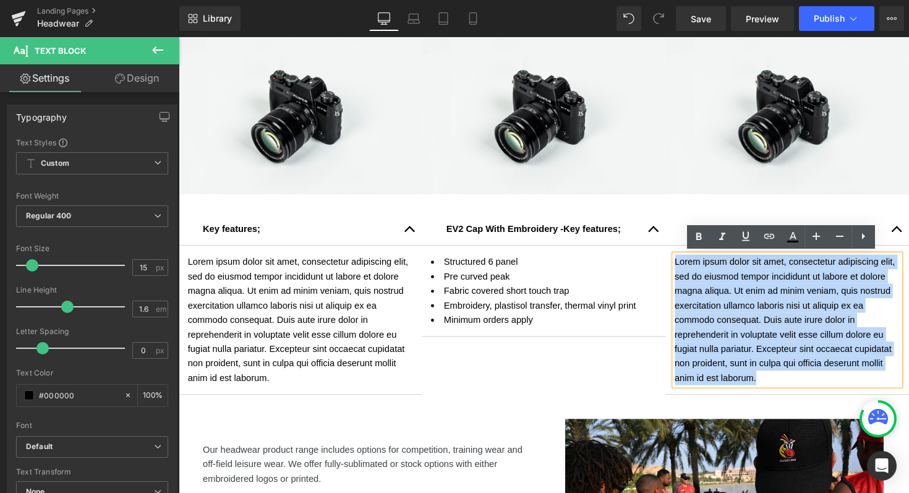
drag, startPoint x: 769, startPoint y: 386, endPoint x: 683, endPoint y: 266, distance: 147.9
click at [687, 266] on p "Lorem ipsum dolor sit amet, consectetur adipiscing elit, sed do eiusmod tempor …" at bounding box center [802, 327] width 231 height 134
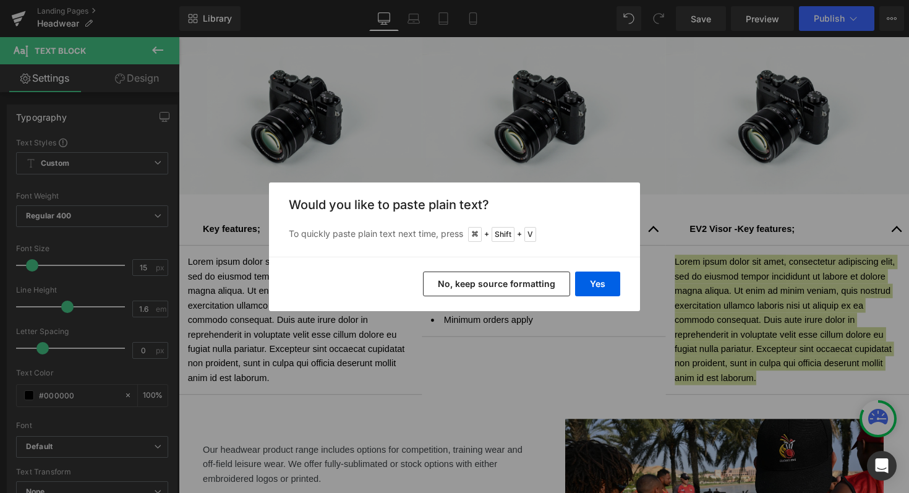
click at [457, 286] on button "No, keep source formatting" at bounding box center [496, 283] width 147 height 25
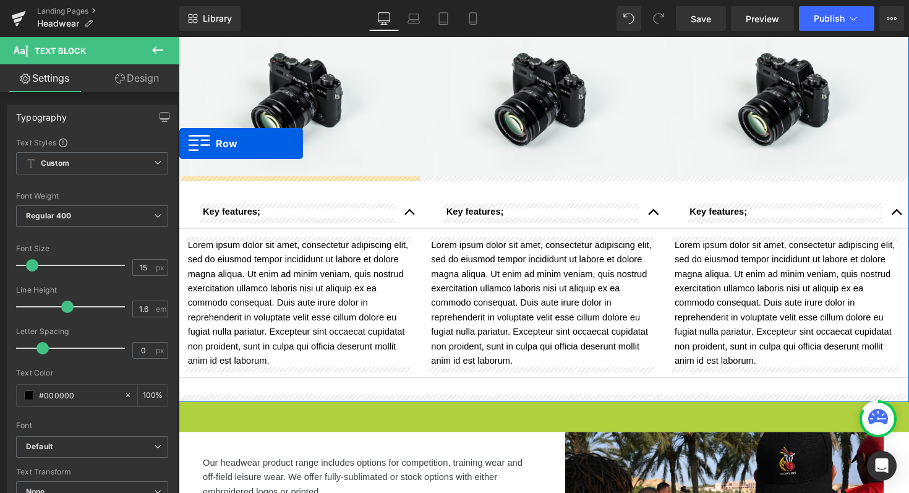
scroll to position [0, 0]
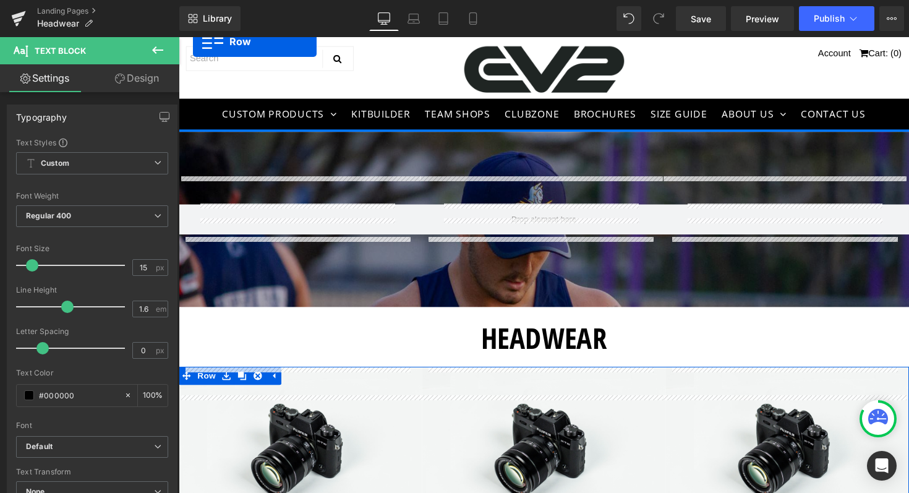
drag, startPoint x: 187, startPoint y: 418, endPoint x: 196, endPoint y: 28, distance: 390.2
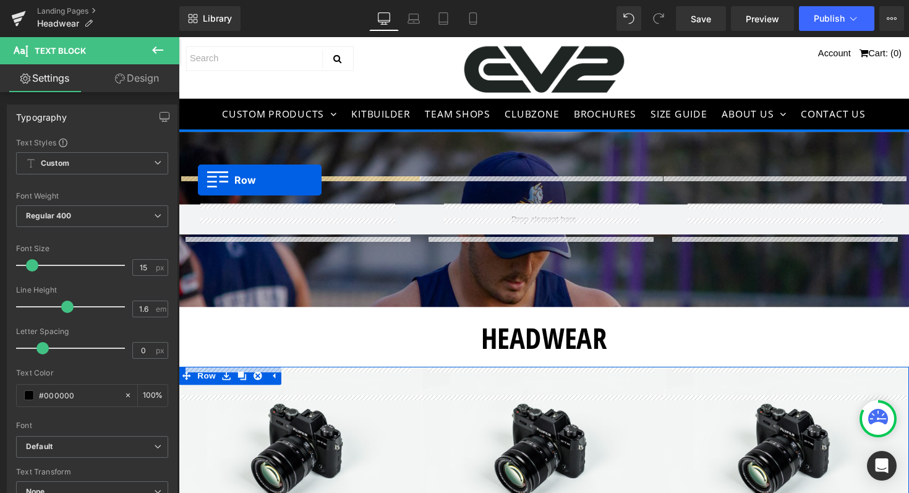
click at [198, 183] on div at bounding box center [553, 223] width 748 height 179
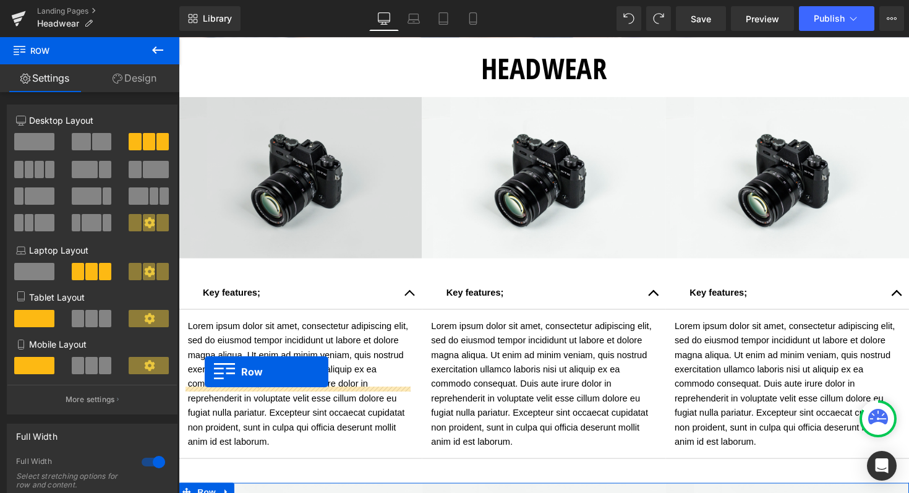
scroll to position [12, 0]
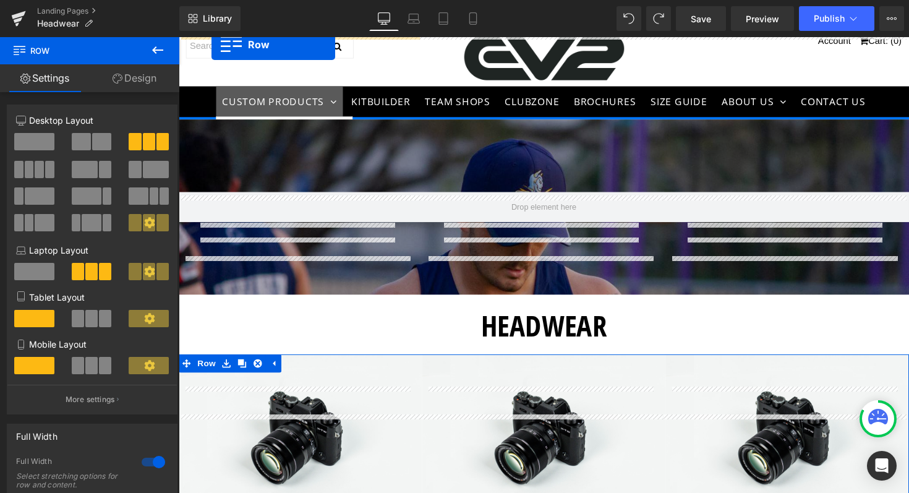
drag, startPoint x: 185, startPoint y: 501, endPoint x: 213, endPoint y: 108, distance: 394.1
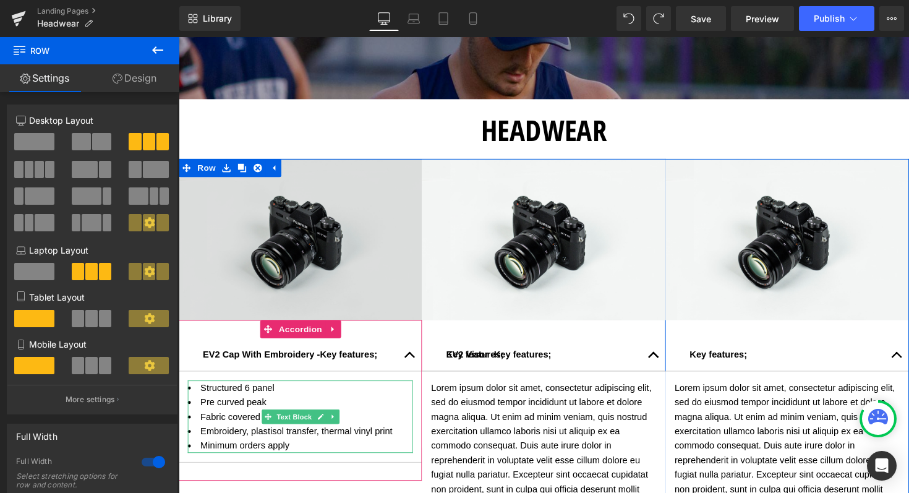
scroll to position [182, 0]
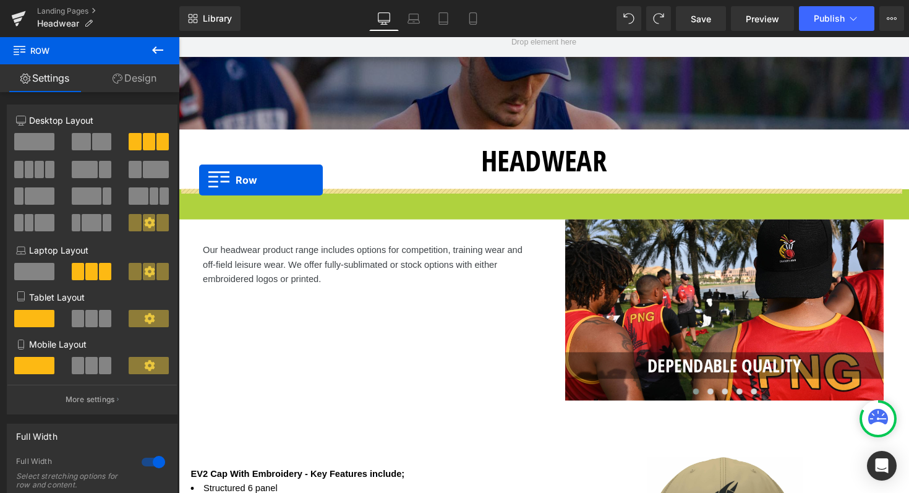
drag, startPoint x: 185, startPoint y: 199, endPoint x: 199, endPoint y: 184, distance: 21.0
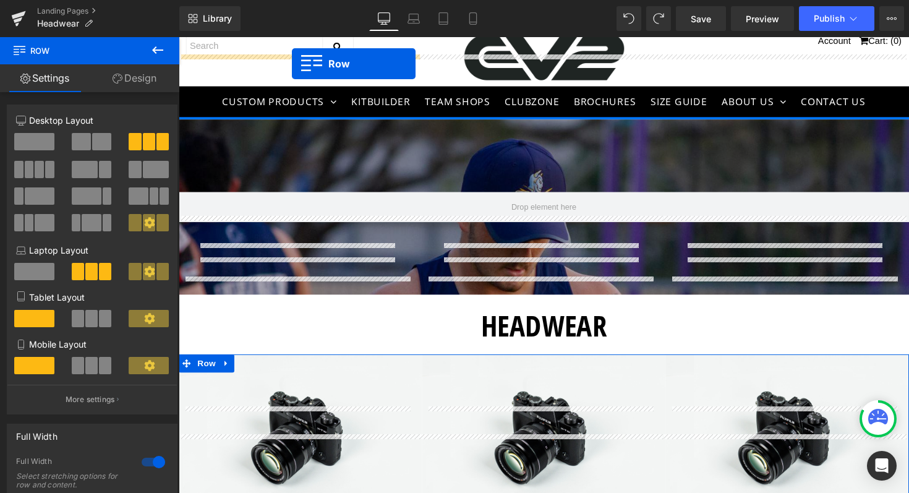
scroll to position [0, 0]
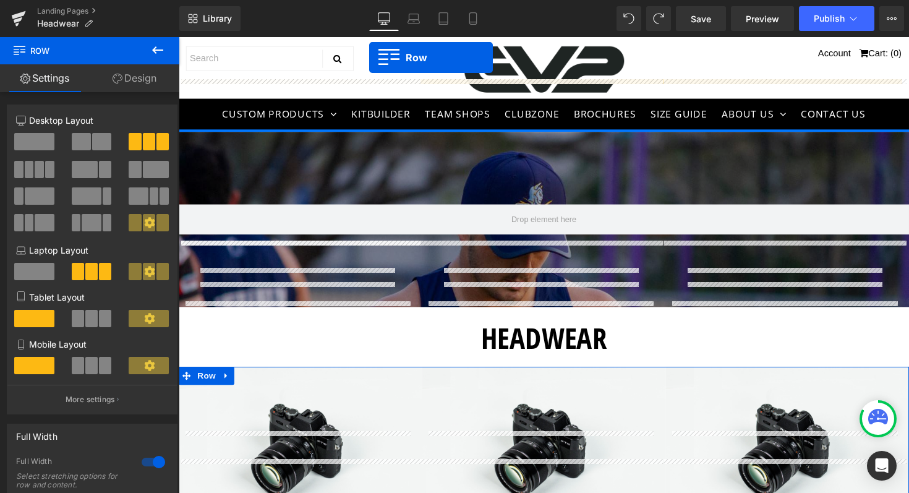
drag, startPoint x: 185, startPoint y: 485, endPoint x: 373, endPoint y: 56, distance: 467.8
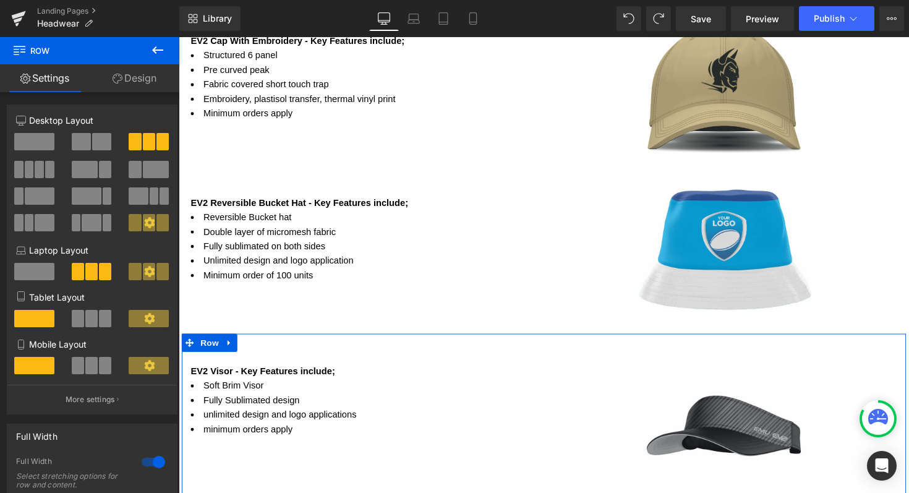
scroll to position [1385, 0]
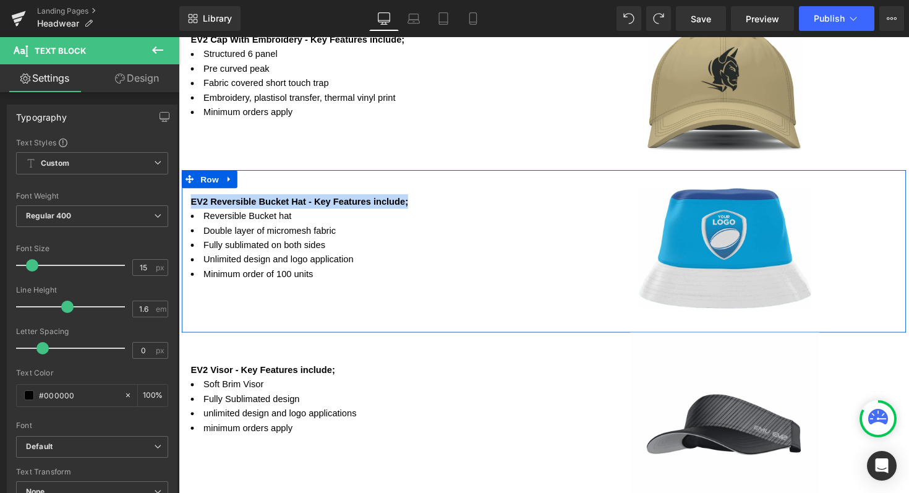
drag, startPoint x: 412, startPoint y: 205, endPoint x: 184, endPoint y: 204, distance: 227.5
click at [184, 204] on div "EV2 Reversible Bucket Hat - Key Features include; Text Block Reversible Bucket …" at bounding box center [367, 230] width 371 height 114
copy b "EV2 Reversible Bucket Hat - Key Features include;"
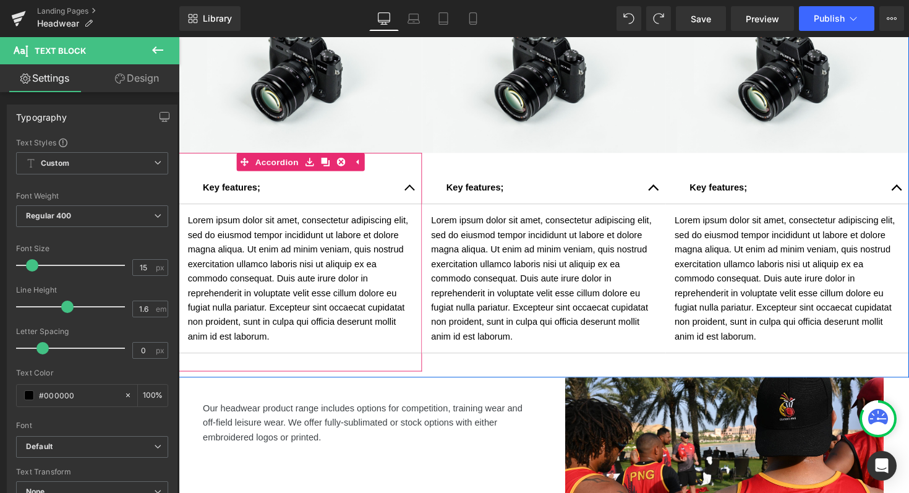
scroll to position [744, 0]
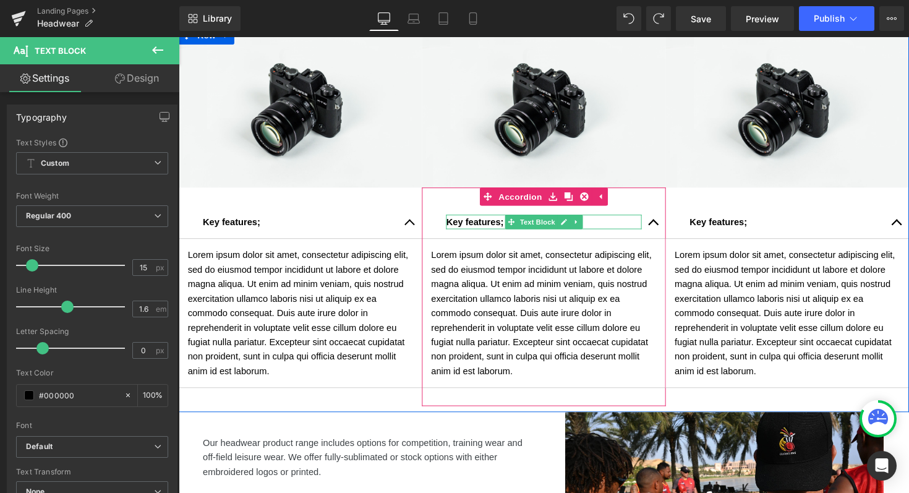
click at [501, 227] on strong "Key features;" at bounding box center [482, 226] width 59 height 11
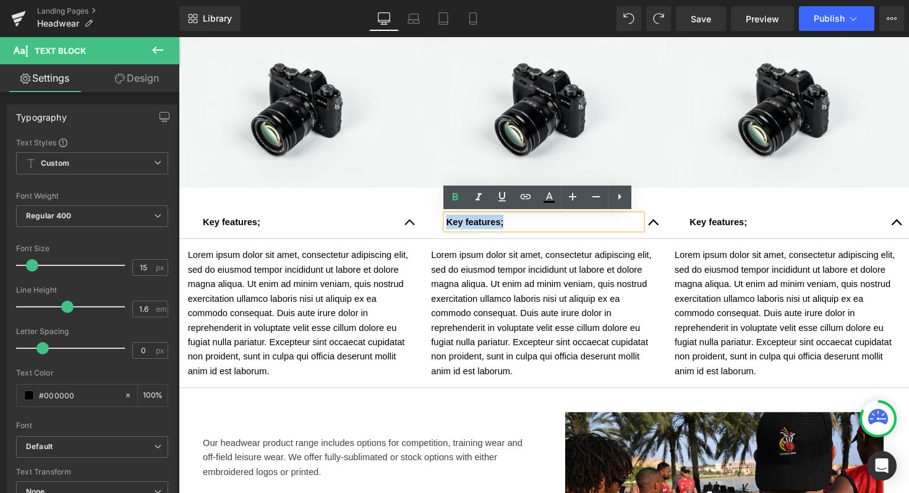
drag, startPoint x: 516, startPoint y: 225, endPoint x: 448, endPoint y: 226, distance: 68.6
click at [453, 226] on div "Key features;" at bounding box center [553, 226] width 200 height 15
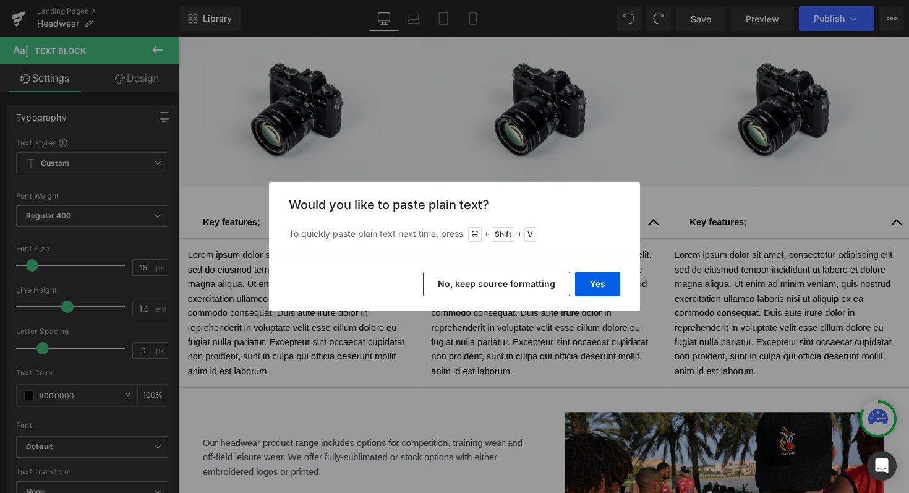
click at [493, 274] on button "No, keep source formatting" at bounding box center [496, 283] width 147 height 25
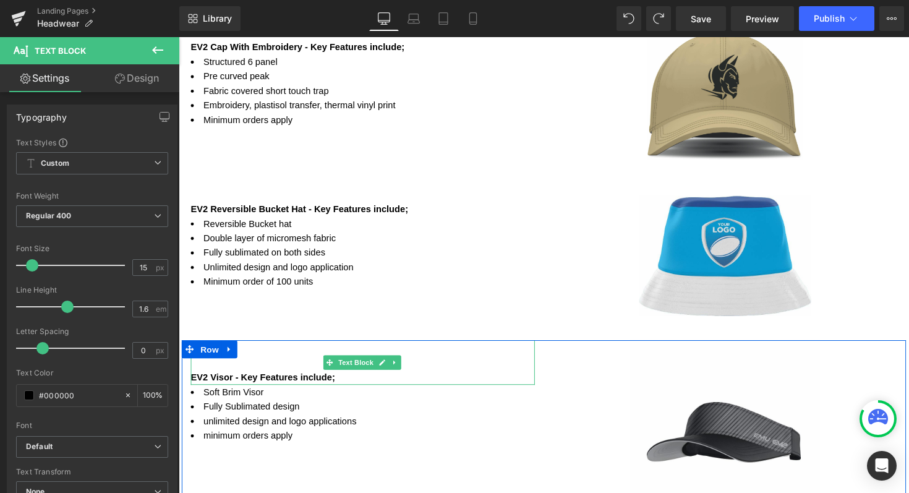
scroll to position [1391, 0]
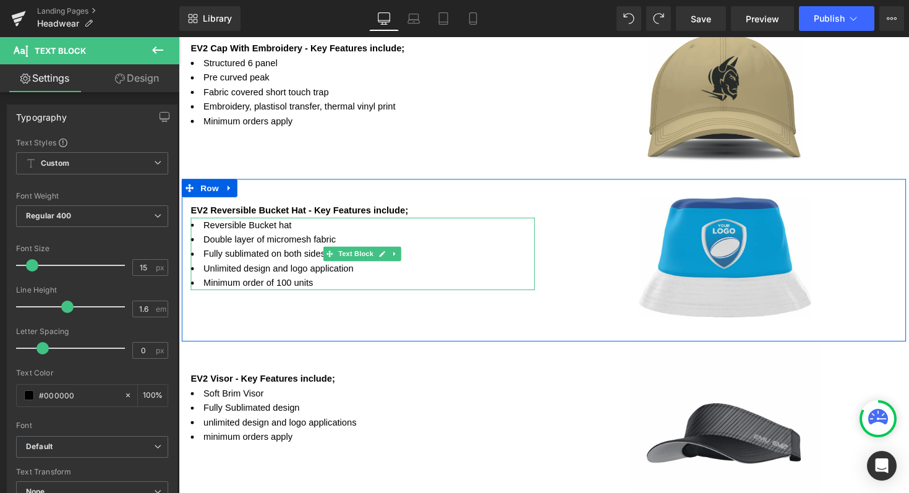
click at [317, 287] on li "Minimum order of 100 units" at bounding box center [367, 288] width 352 height 15
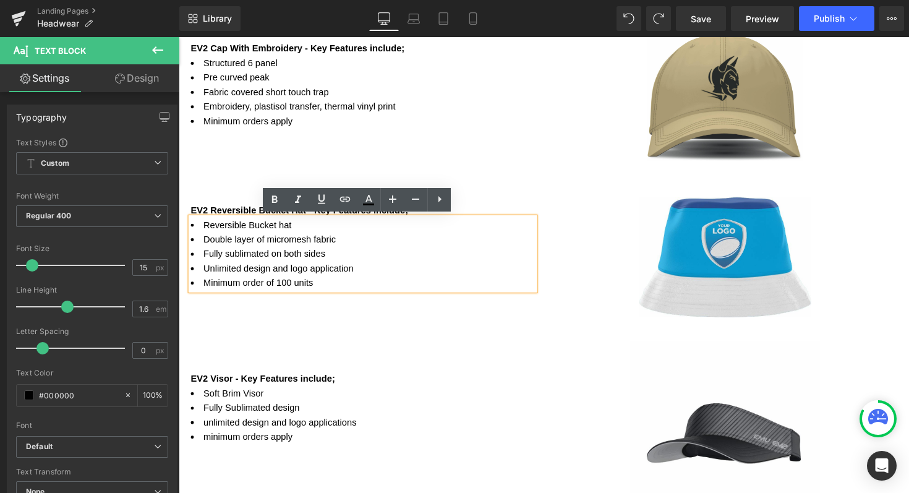
drag, startPoint x: 320, startPoint y: 290, endPoint x: 189, endPoint y: 228, distance: 144.6
click at [191, 228] on ul "Reversible Bucket hat Double layer of micromesh fabric Fully sublimated on both…" at bounding box center [367, 259] width 352 height 74
copy ul "Reversible Bucket hat Double layer of micromesh fabric Fully sublimated on both…"
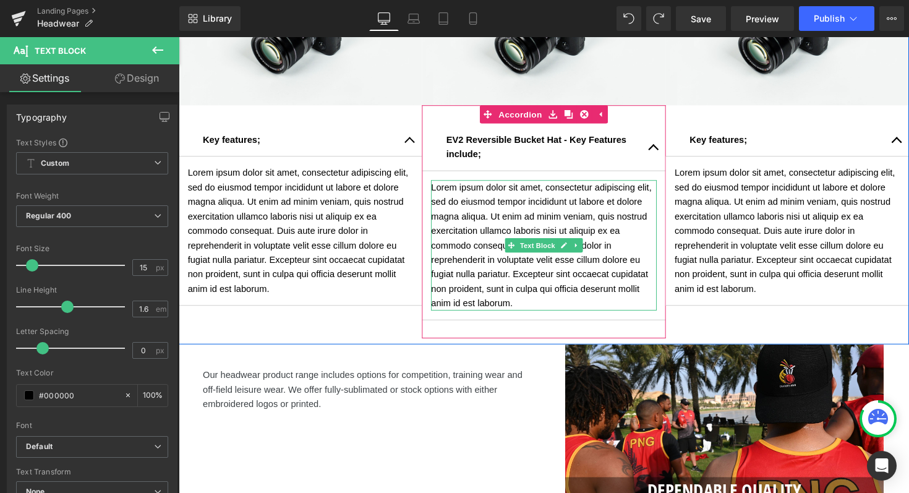
scroll to position [834, 0]
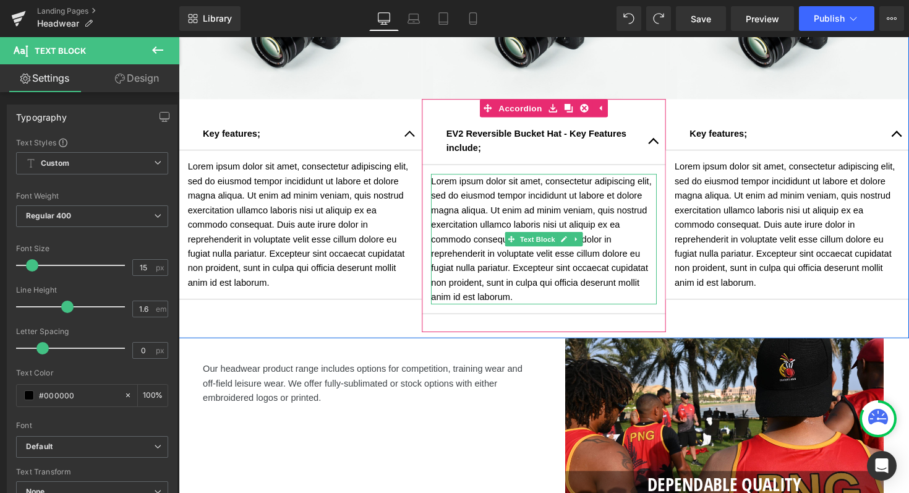
click at [522, 304] on p "Lorem ipsum dolor sit amet, consectetur adipiscing elit, sed do eiusmod tempor …" at bounding box center [552, 244] width 231 height 134
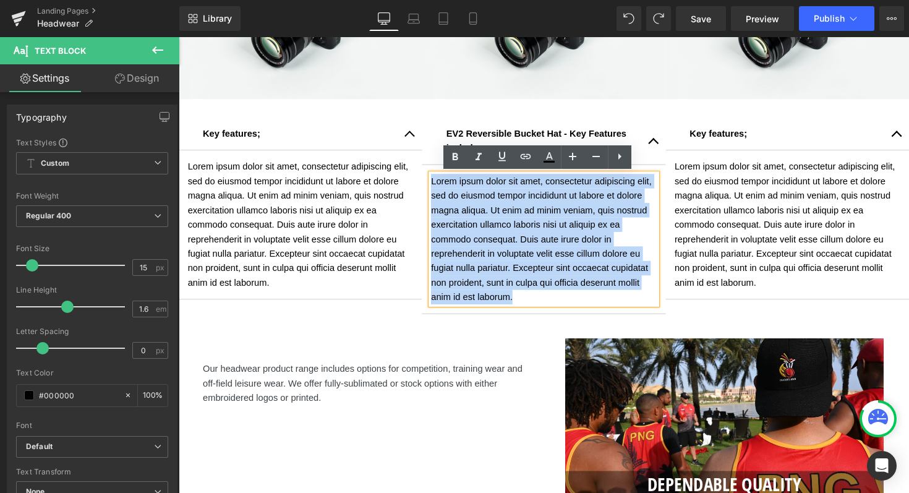
drag, startPoint x: 522, startPoint y: 304, endPoint x: 434, endPoint y: 183, distance: 149.1
click at [437, 183] on p "Lorem ipsum dolor sit amet, consectetur adipiscing elit, sed do eiusmod tempor …" at bounding box center [552, 244] width 231 height 134
copy p "Lorem ipsum dolor sit amet, consectetur adipiscing elit, sed do eiusmod tempor …"
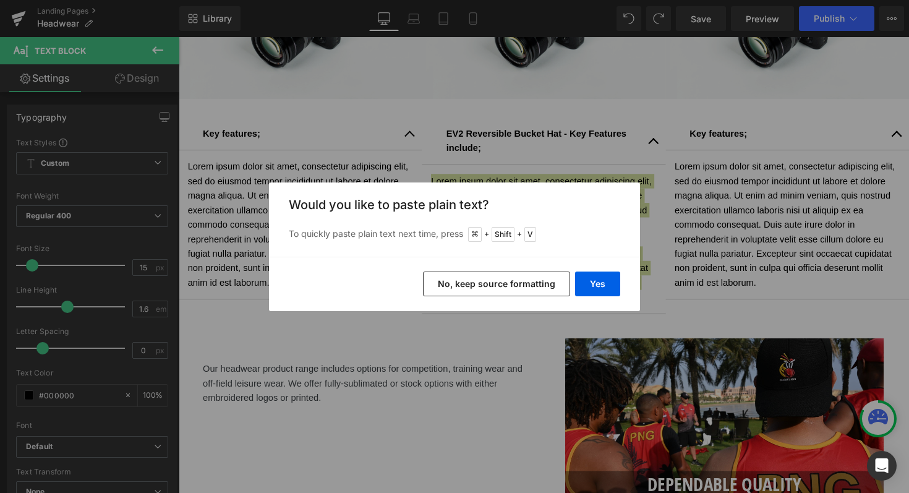
click at [472, 277] on button "No, keep source formatting" at bounding box center [496, 283] width 147 height 25
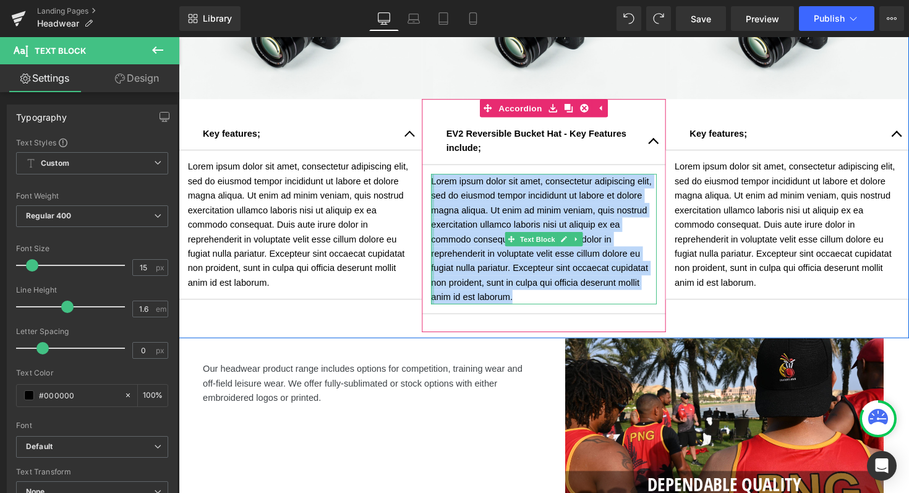
drag, startPoint x: 521, startPoint y: 306, endPoint x: 434, endPoint y: 184, distance: 150.3
click at [437, 184] on div "Lorem ipsum dolor sit amet, consectetur adipiscing elit, sed do eiusmod tempor …" at bounding box center [552, 244] width 231 height 134
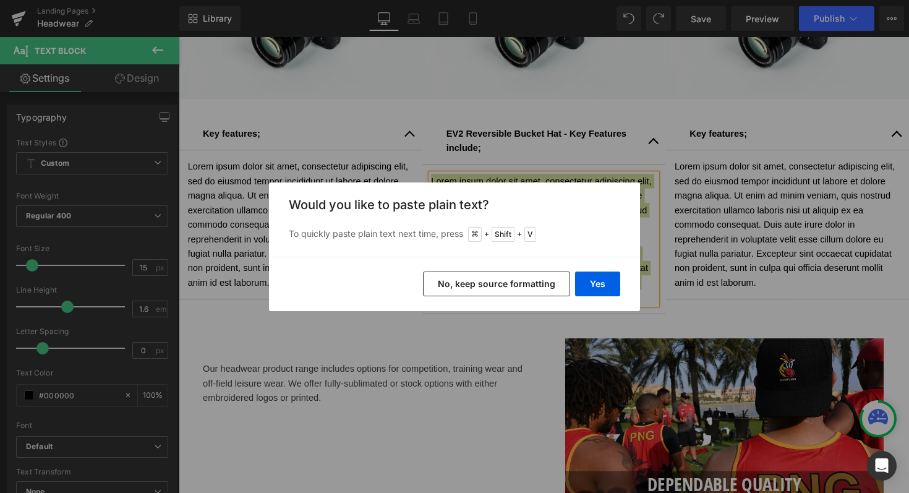
click at [461, 289] on button "No, keep source formatting" at bounding box center [496, 283] width 147 height 25
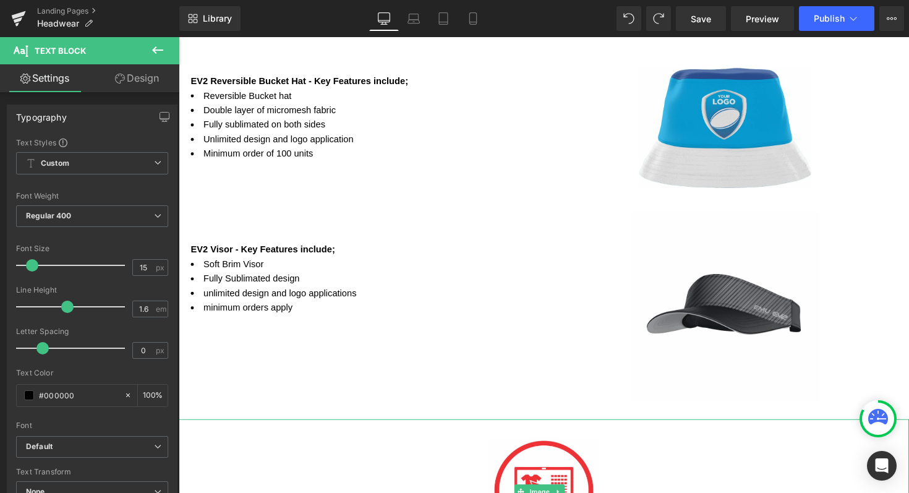
scroll to position [1523, 0]
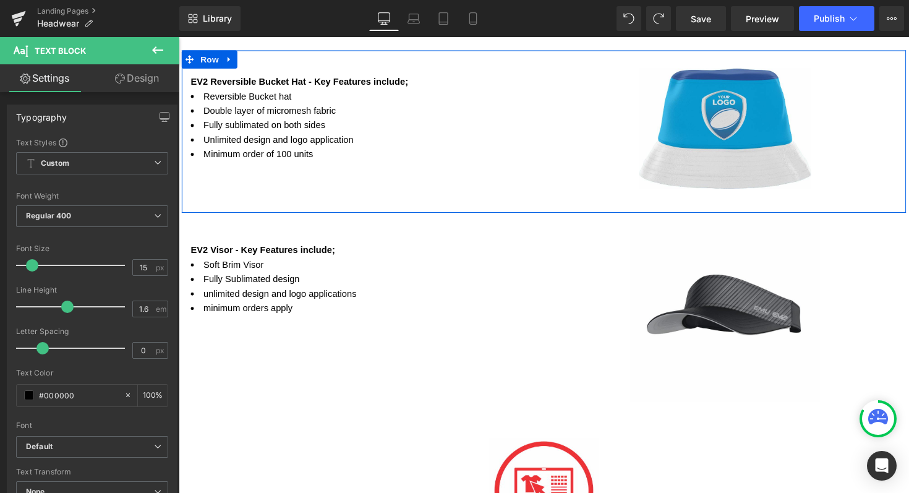
click at [320, 156] on li "Minimum order of 100 units" at bounding box center [367, 157] width 352 height 15
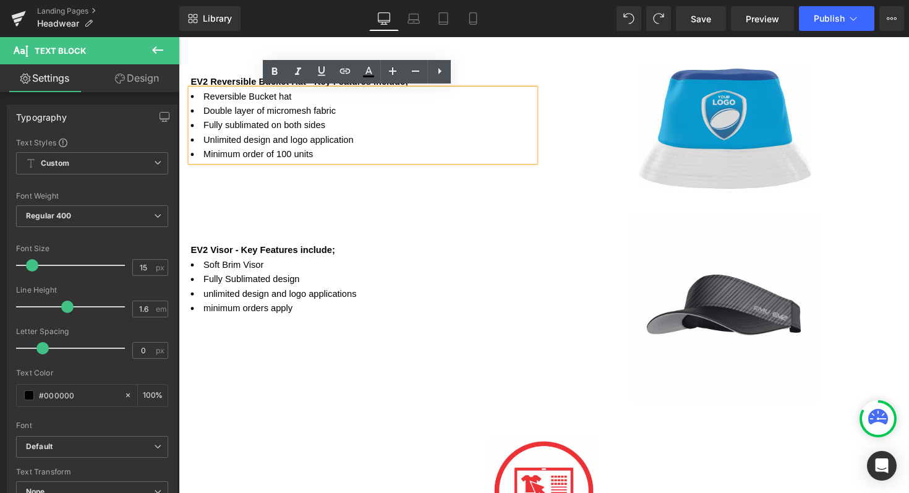
drag, startPoint x: 320, startPoint y: 156, endPoint x: 200, endPoint y: 100, distance: 132.7
click at [200, 100] on ul "Reversible Bucket hat Double layer of micromesh fabric Fully sublimated on both…" at bounding box center [367, 127] width 352 height 74
copy ul "Reversible Bucket hat Double layer of micromesh fabric Fully sublimated on both…"
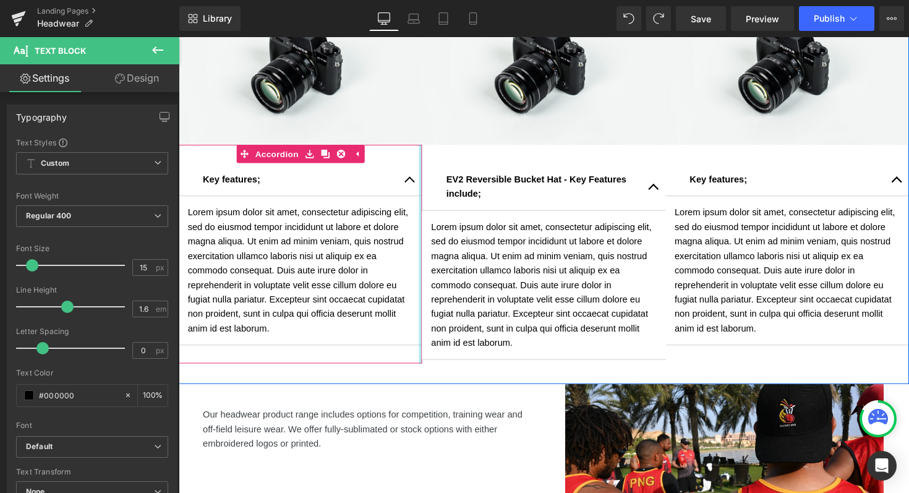
scroll to position [791, 0]
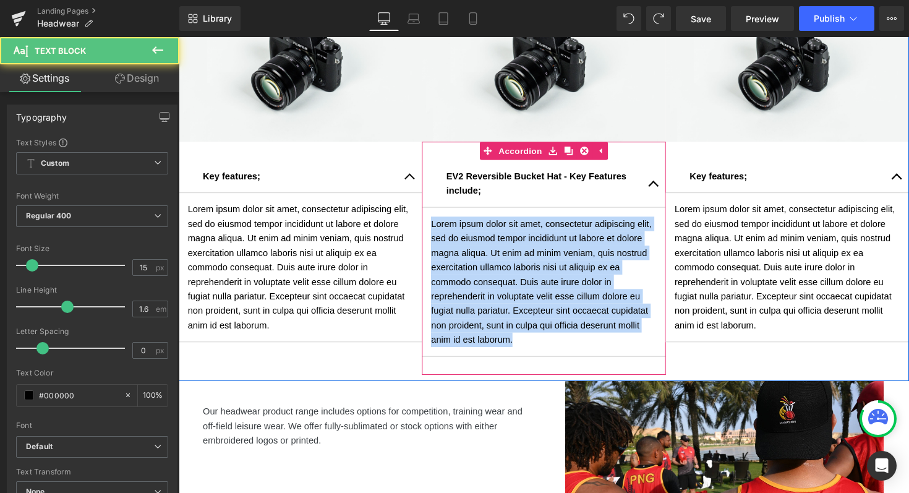
drag, startPoint x: 522, startPoint y: 349, endPoint x: 434, endPoint y: 216, distance: 158.8
click at [434, 216] on article "Lorem ipsum dolor sit amet, consectetur adipiscing elit, sed do eiusmod tempor …" at bounding box center [552, 287] width 249 height 153
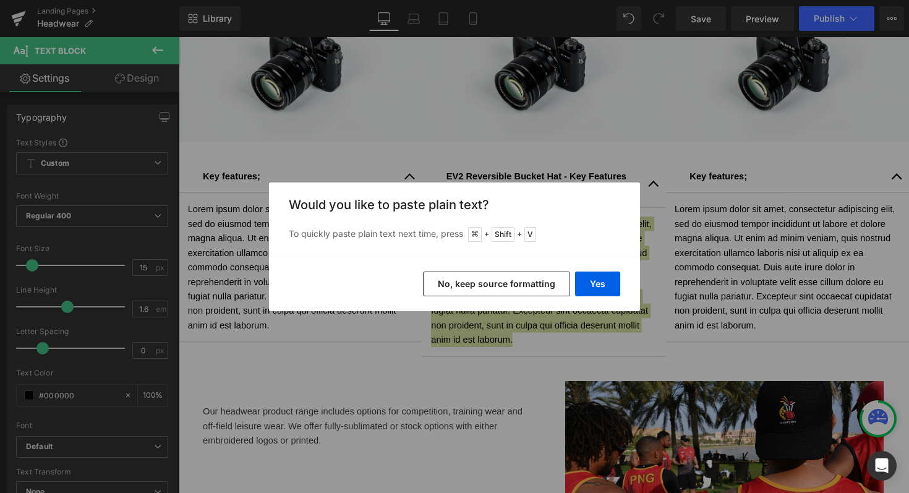
click at [488, 274] on button "No, keep source formatting" at bounding box center [496, 283] width 147 height 25
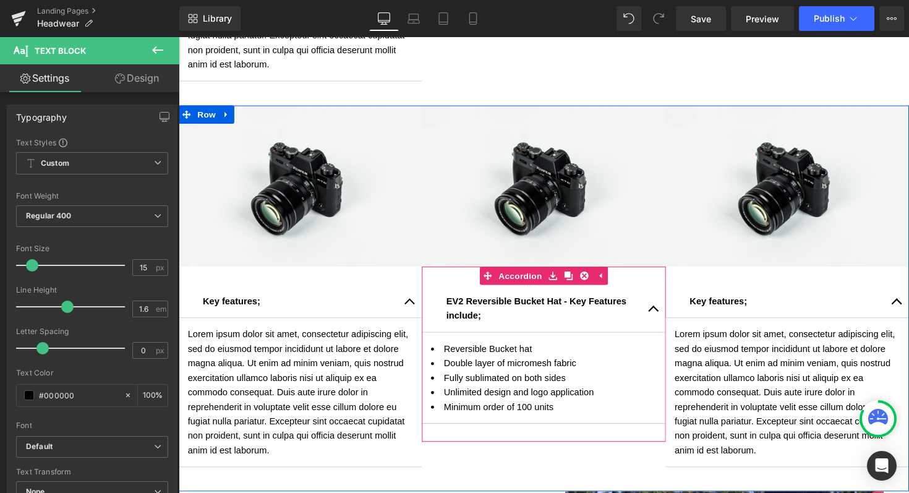
scroll to position [665, 0]
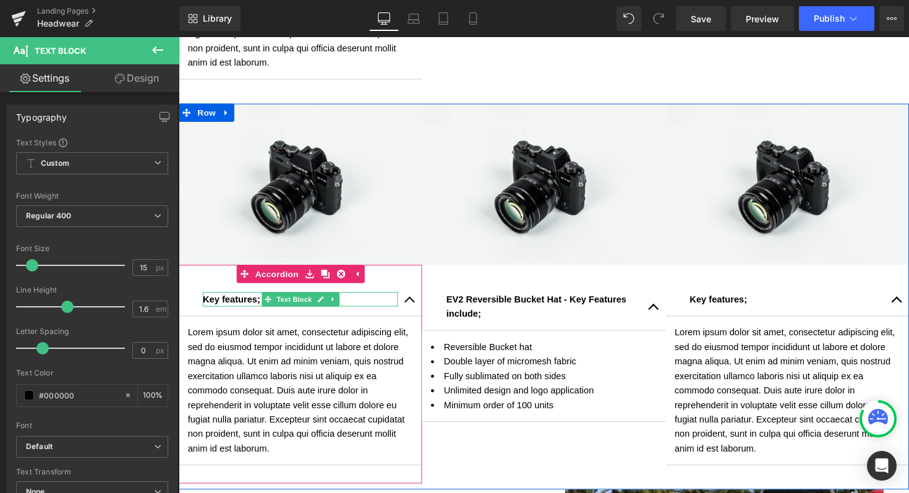
click at [252, 301] on strong "Key features;" at bounding box center [232, 305] width 59 height 11
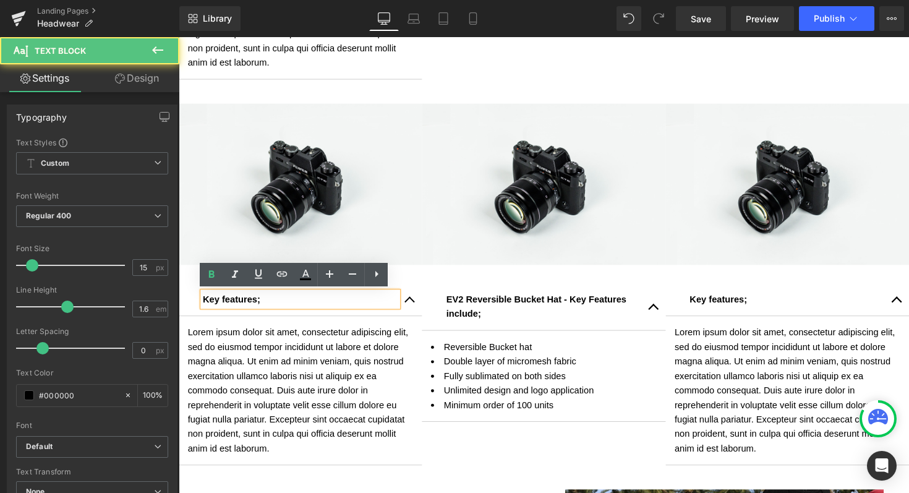
click at [260, 305] on div "Key features;" at bounding box center [303, 305] width 200 height 15
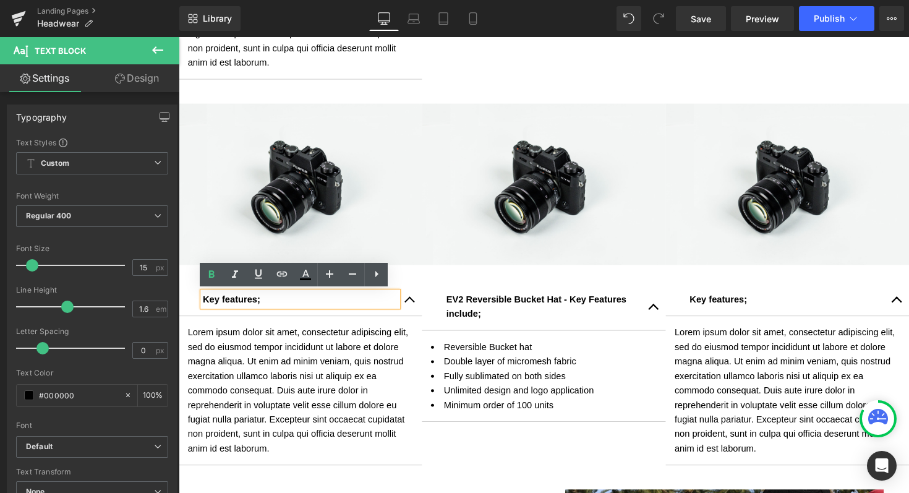
drag, startPoint x: 259, startPoint y: 306, endPoint x: 275, endPoint y: 310, distance: 16.6
click at [275, 310] on div "Key features;" at bounding box center [303, 305] width 200 height 15
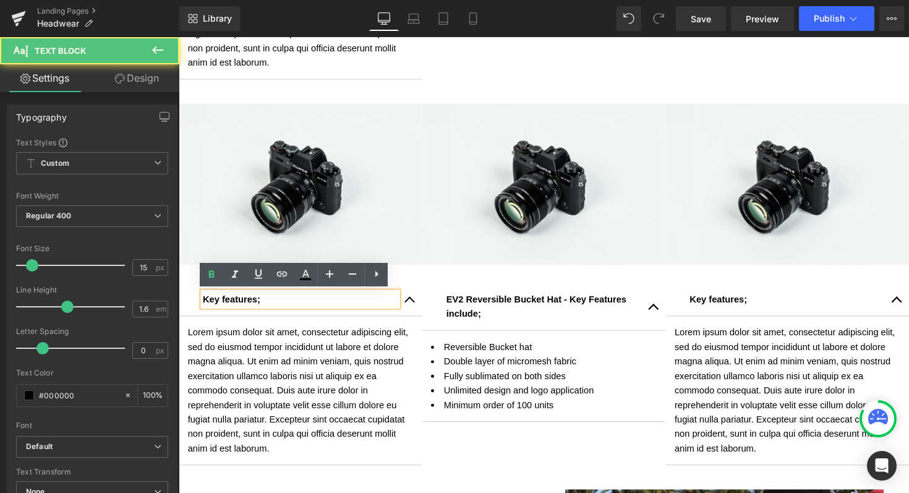
click at [275, 310] on div "Key features;" at bounding box center [303, 305] width 200 height 15
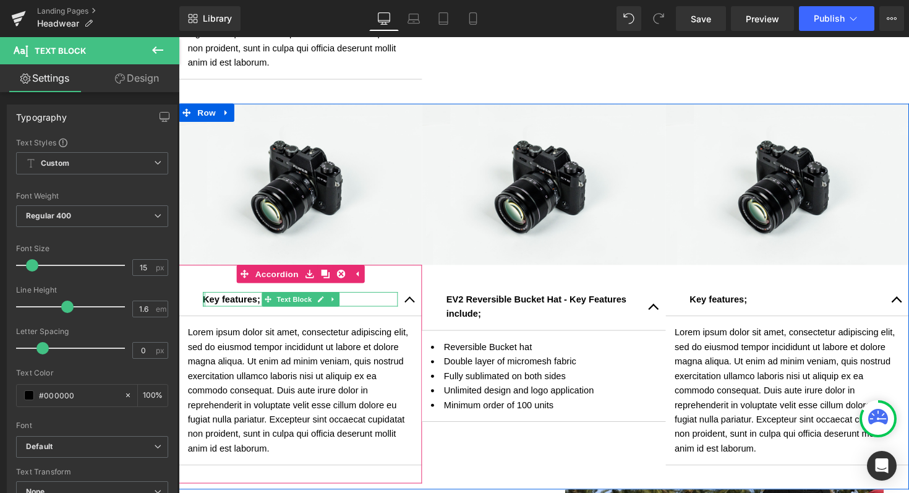
click at [203, 304] on div at bounding box center [204, 305] width 3 height 15
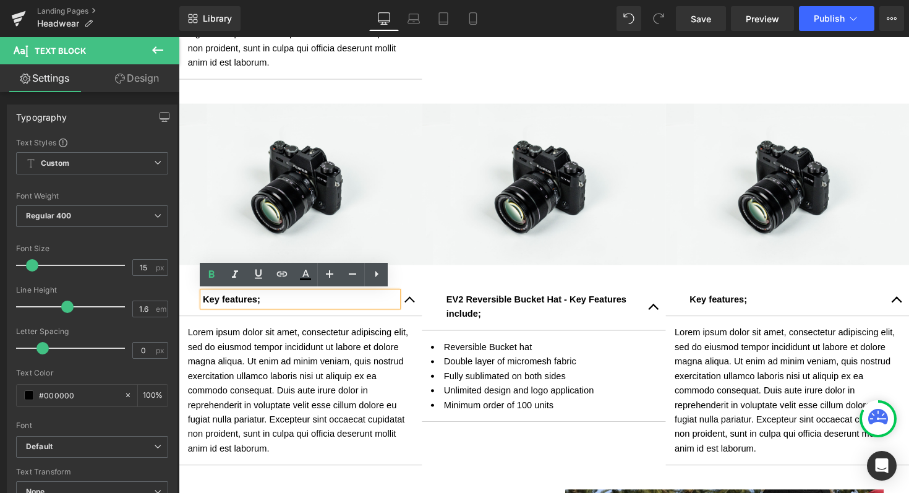
click at [203, 304] on strong "Key features;" at bounding box center [232, 305] width 59 height 11
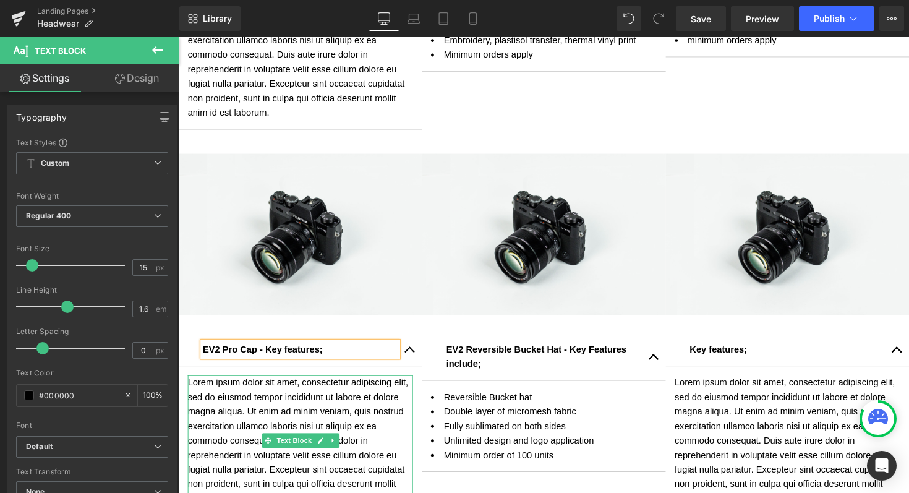
scroll to position [667, 0]
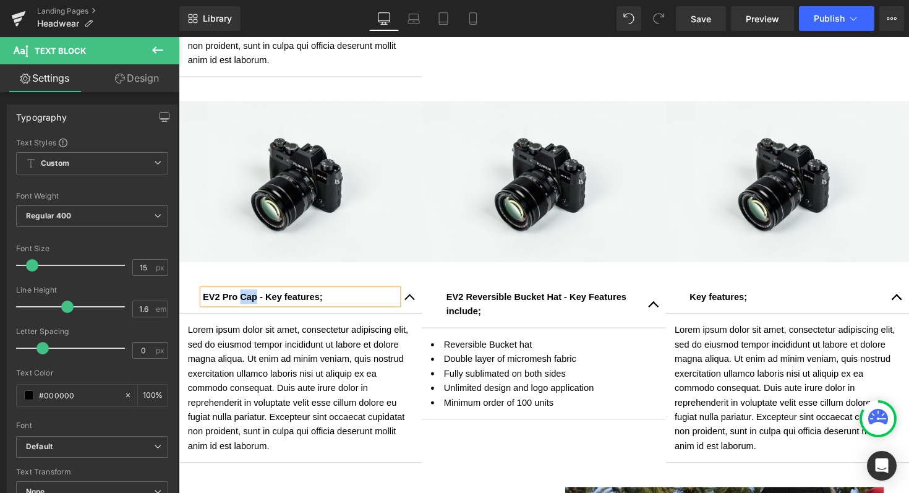
drag, startPoint x: 253, startPoint y: 305, endPoint x: 239, endPoint y: 305, distance: 14.8
click at [239, 305] on strong "EV2 Pro Cap - Key features;" at bounding box center [264, 302] width 122 height 11
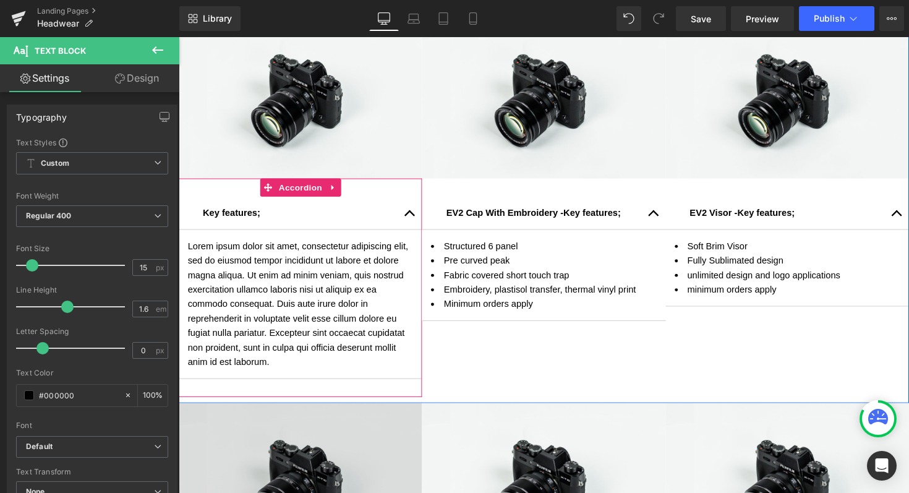
scroll to position [360, 0]
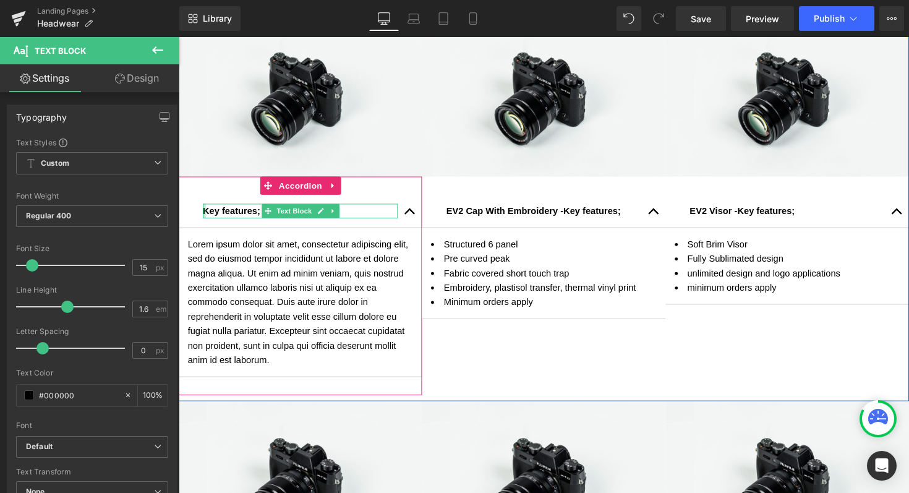
click at [203, 215] on div at bounding box center [204, 215] width 3 height 15
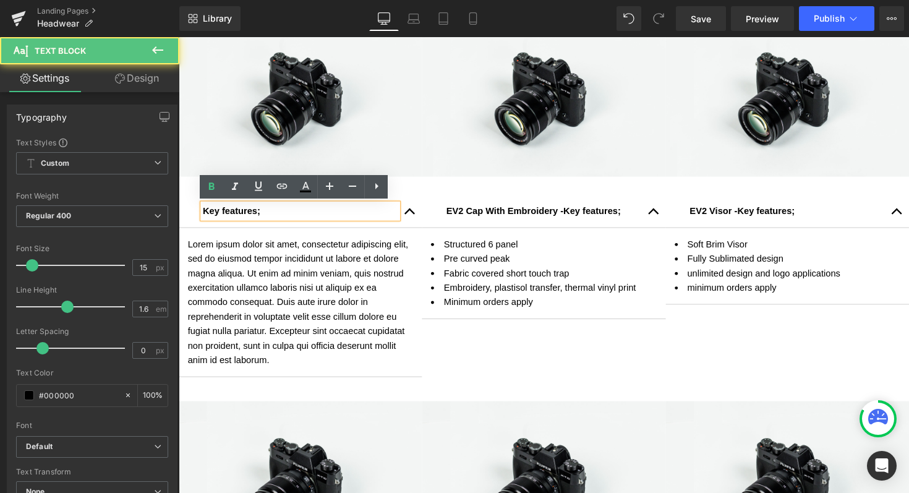
click at [203, 211] on strong "Key features;" at bounding box center [232, 215] width 59 height 11
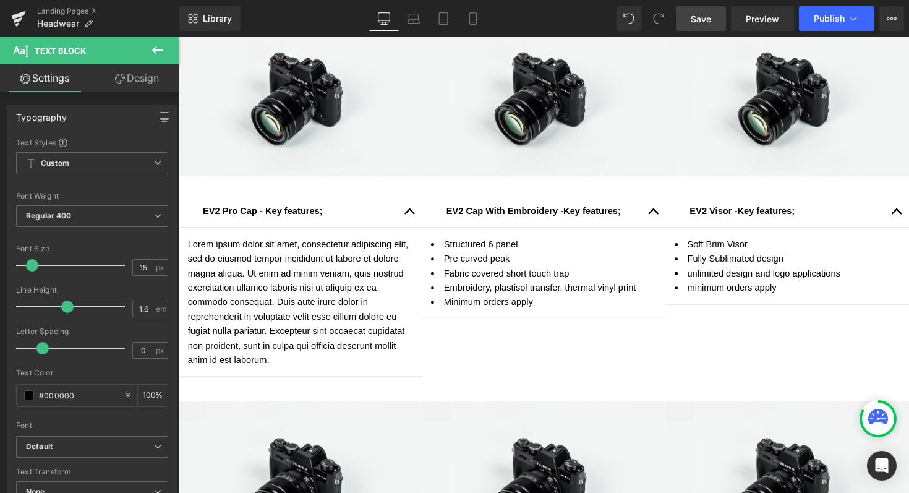
click at [697, 17] on span "Save" at bounding box center [701, 18] width 20 height 13
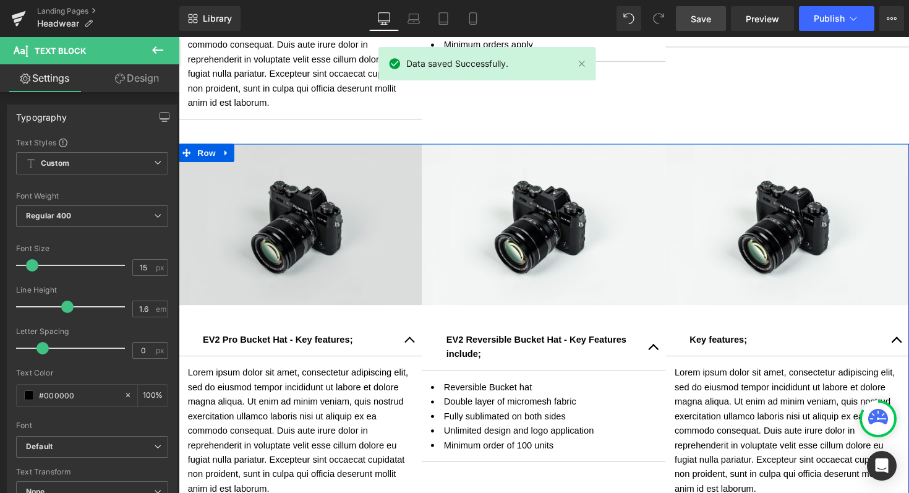
scroll to position [581, 0]
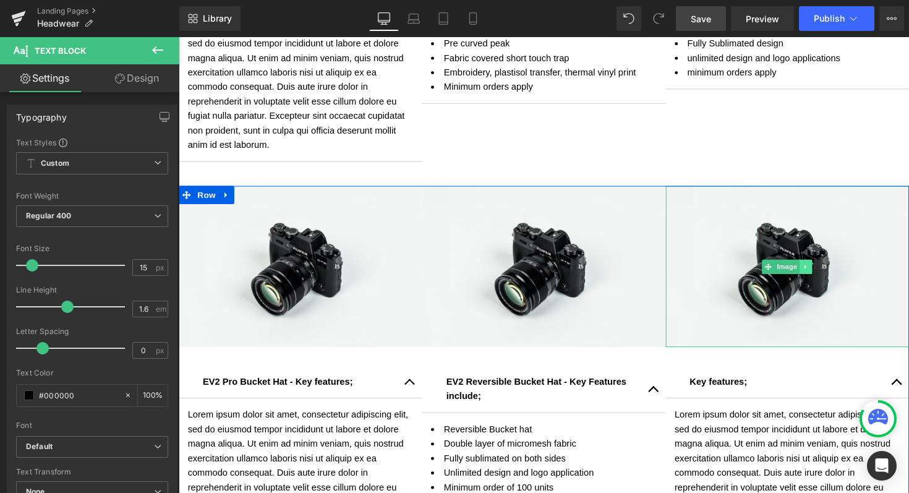
click at [816, 267] on link at bounding box center [821, 272] width 13 height 15
click at [825, 275] on link at bounding box center [828, 272] width 13 height 15
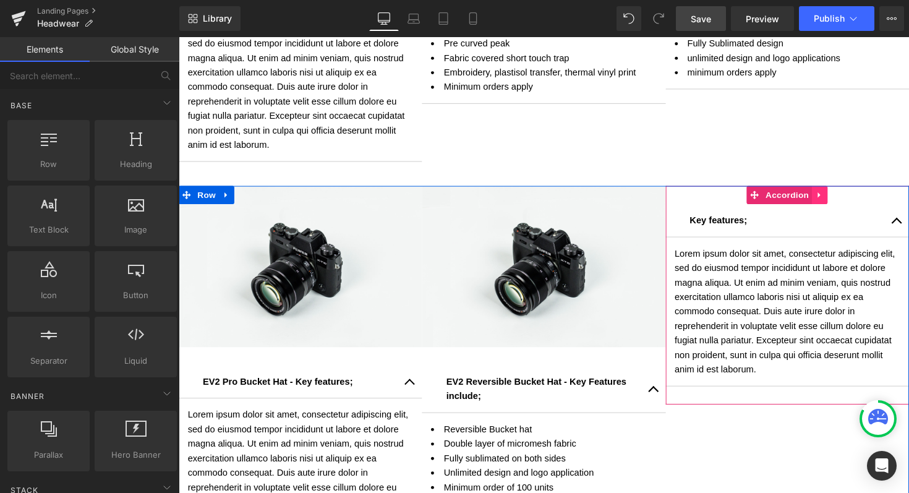
click at [833, 199] on icon at bounding box center [835, 198] width 9 height 9
click at [840, 196] on icon at bounding box center [843, 198] width 9 height 9
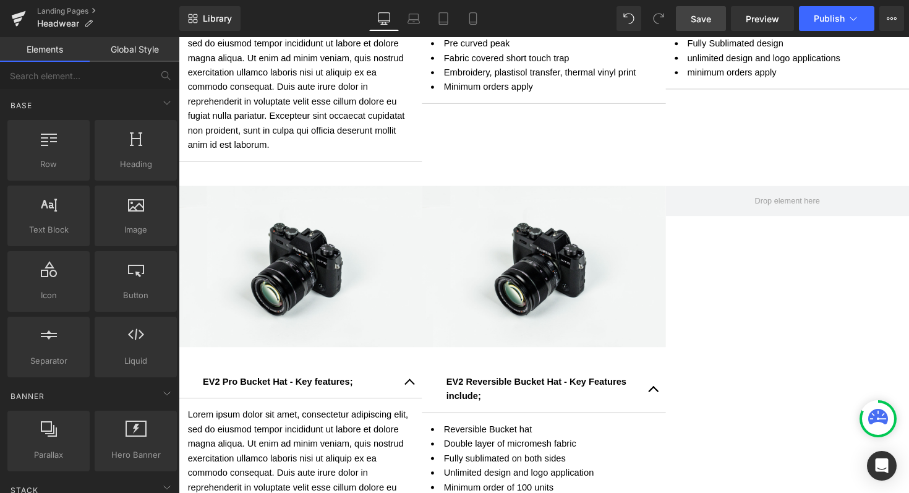
click at [690, 18] on link "Save" at bounding box center [701, 18] width 50 height 25
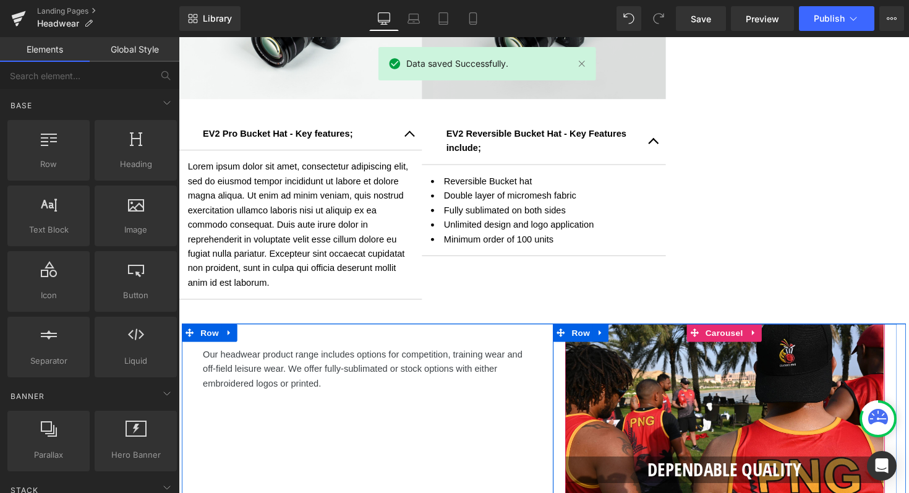
scroll to position [827, 0]
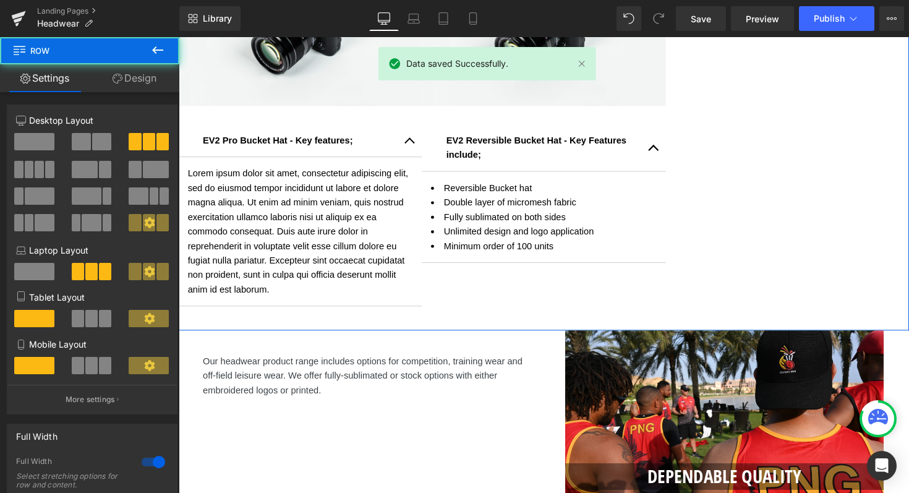
click at [479, 288] on div "Image EV2 Pro Bucket Hat - Key features; Text Block Lorem ipsum dolor sit amet,…" at bounding box center [553, 140] width 748 height 395
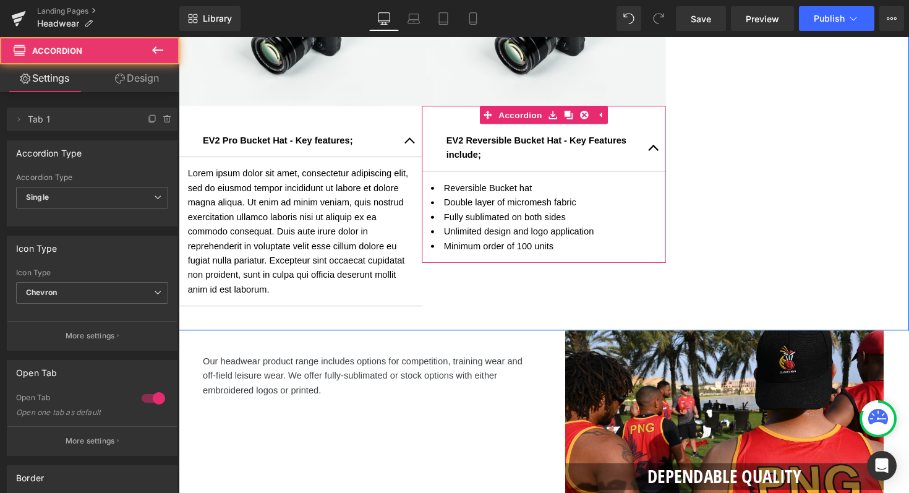
drag, startPoint x: 479, startPoint y: 284, endPoint x: 479, endPoint y: 265, distance: 18.5
click at [479, 265] on div "EV2 Reversible Bucket Hat - Key Features include; Text Block Reversible Bucket …" at bounding box center [552, 188] width 249 height 161
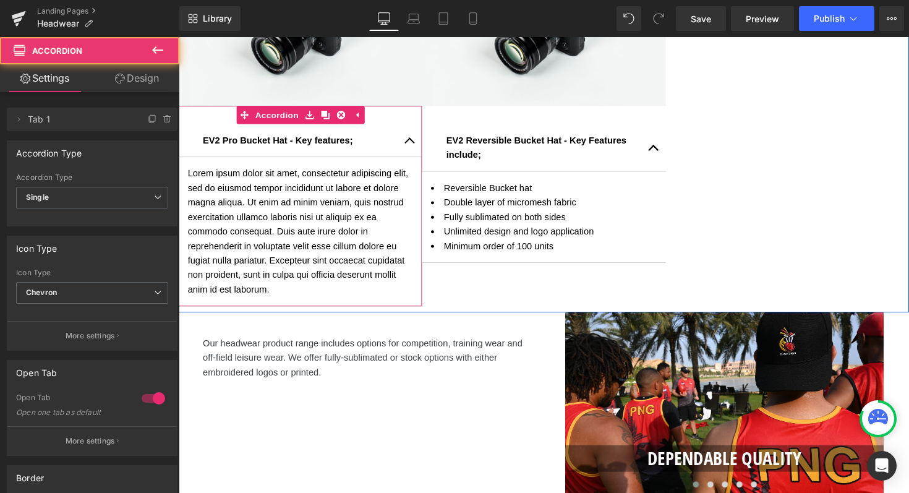
drag, startPoint x: 319, startPoint y: 330, endPoint x: 323, endPoint y: 307, distance: 22.6
click at [323, 307] on div "EV2 Pro Bucket Hat - Key features; Text Block Lorem ipsum dolor sit amet, conse…" at bounding box center [303, 210] width 249 height 205
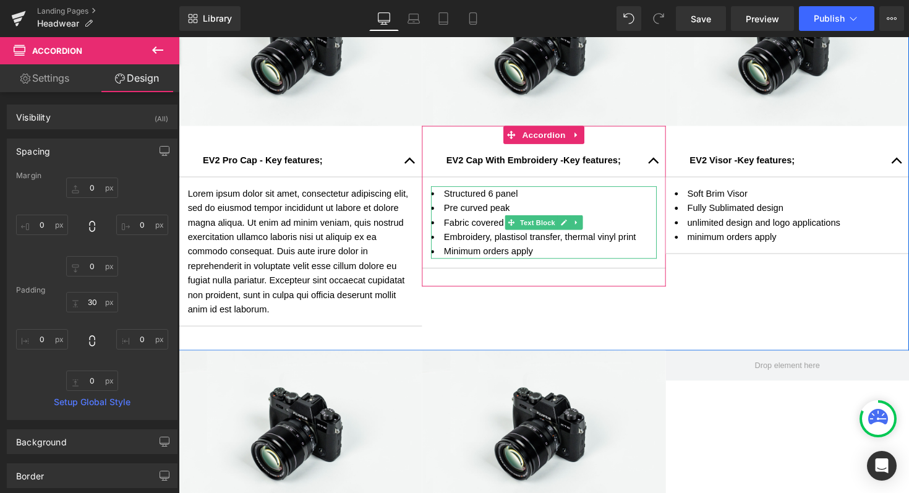
scroll to position [407, 0]
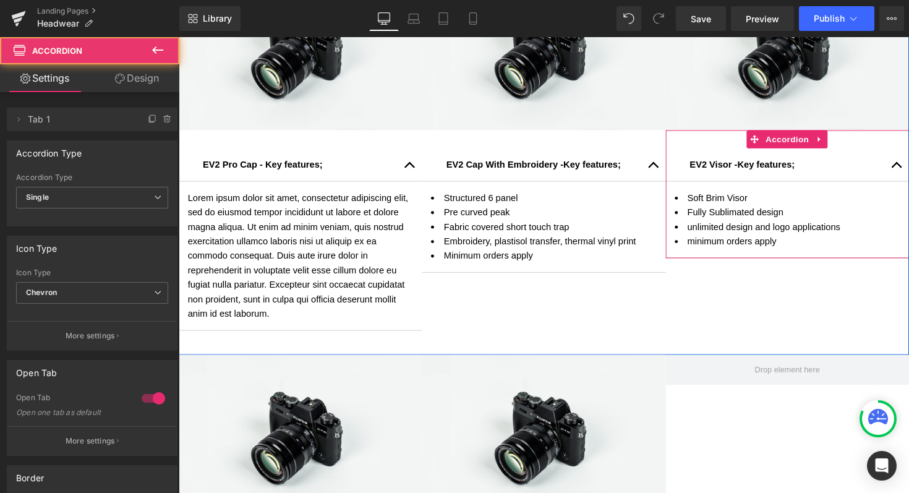
drag, startPoint x: 707, startPoint y: 280, endPoint x: 707, endPoint y: 259, distance: 21.0
click at [707, 259] on div "EV2 Visor - Key features; Text Block Soft Brim Visor Fully Sublimated design un…" at bounding box center [802, 197] width 249 height 131
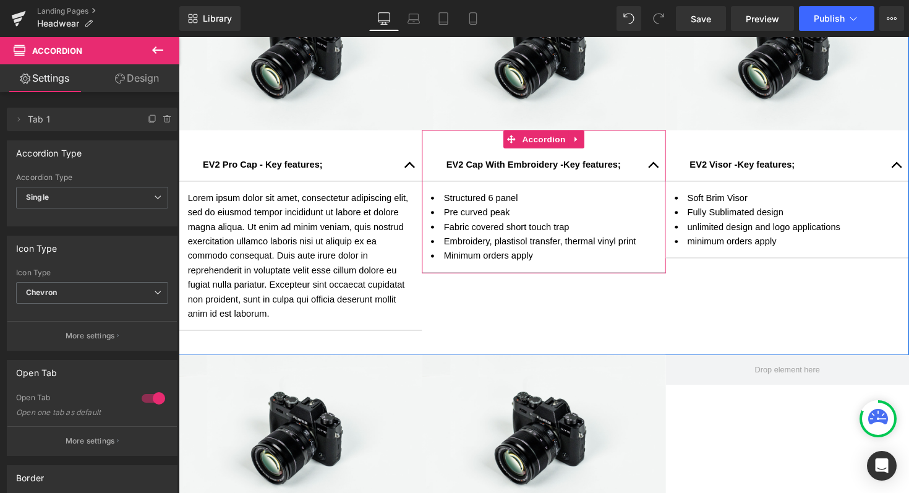
drag, startPoint x: 590, startPoint y: 293, endPoint x: 591, endPoint y: 275, distance: 18.0
click at [591, 275] on div "EV2 Cap With Embroidery - Key features; Text Block Structured 6 panel Pre curve…" at bounding box center [552, 205] width 249 height 147
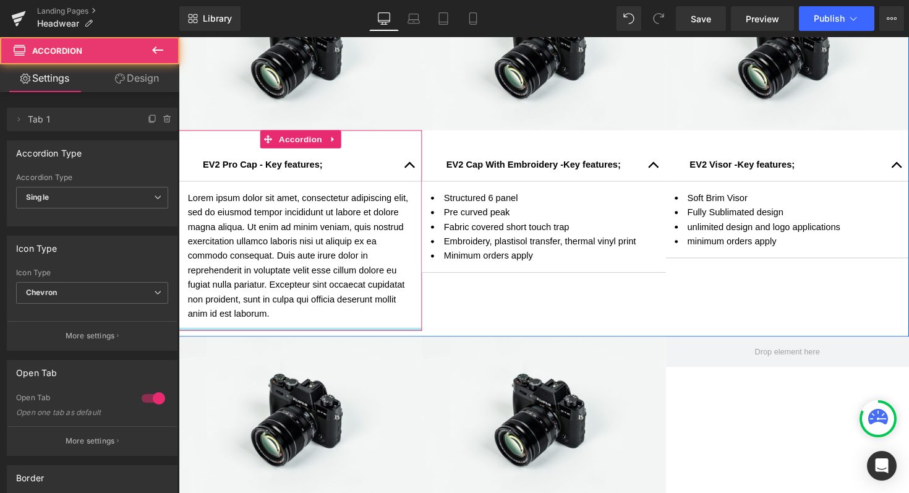
drag, startPoint x: 364, startPoint y: 352, endPoint x: 370, endPoint y: 328, distance: 25.1
click at [370, 328] on div "EV2 Pro Cap - Key features; Text Block Lorem ipsum dolor sit amet, consectetur …" at bounding box center [303, 234] width 249 height 205
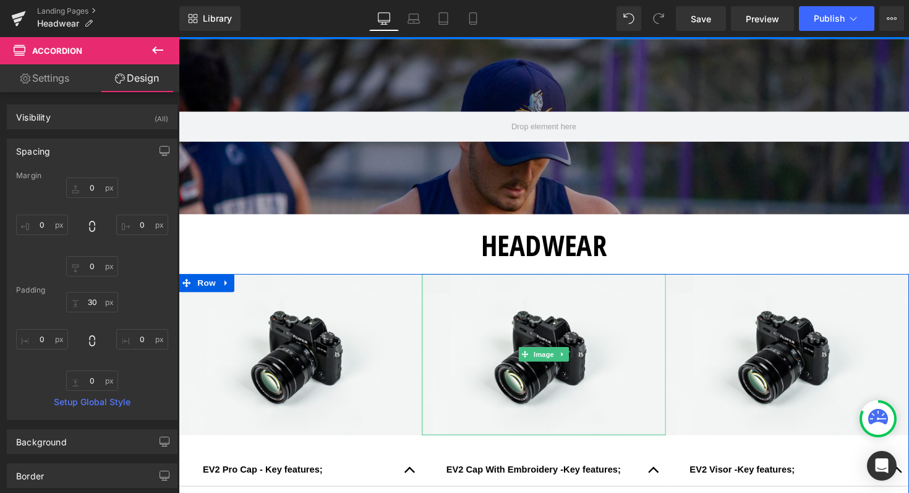
scroll to position [82, 0]
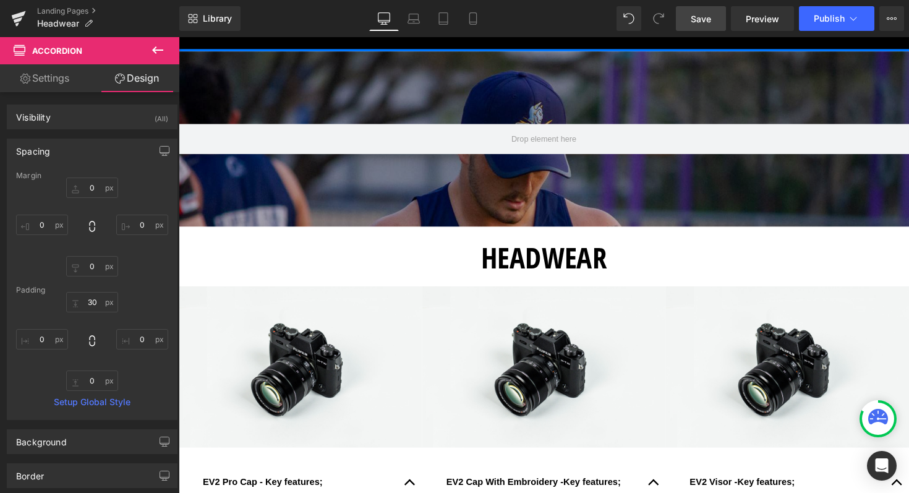
click at [702, 25] on link "Save" at bounding box center [701, 18] width 50 height 25
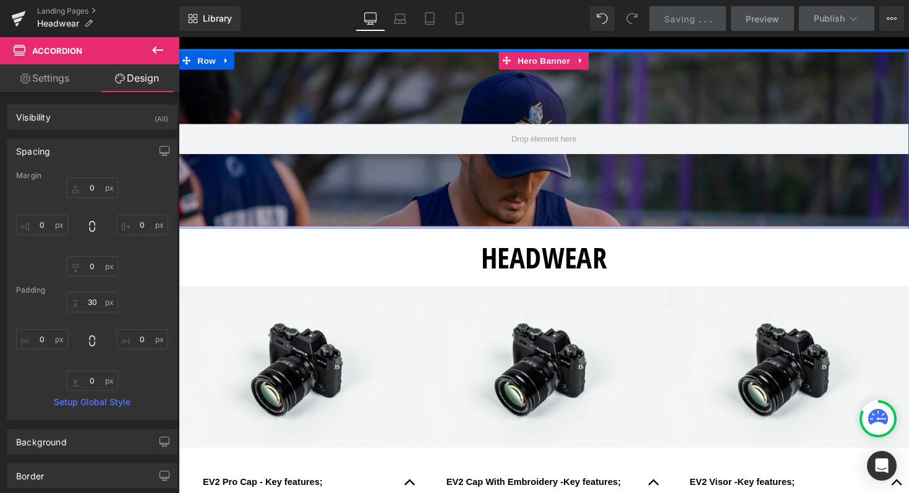
click at [456, 200] on div at bounding box center [553, 141] width 748 height 179
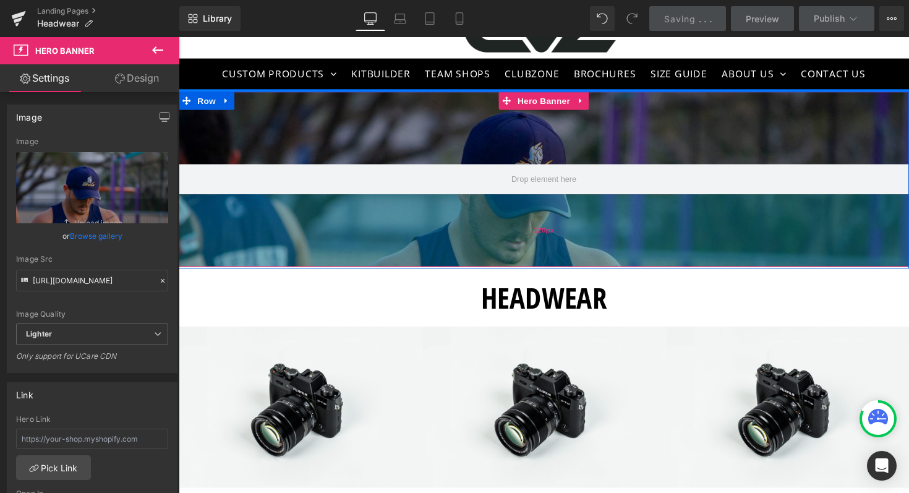
scroll to position [38, 0]
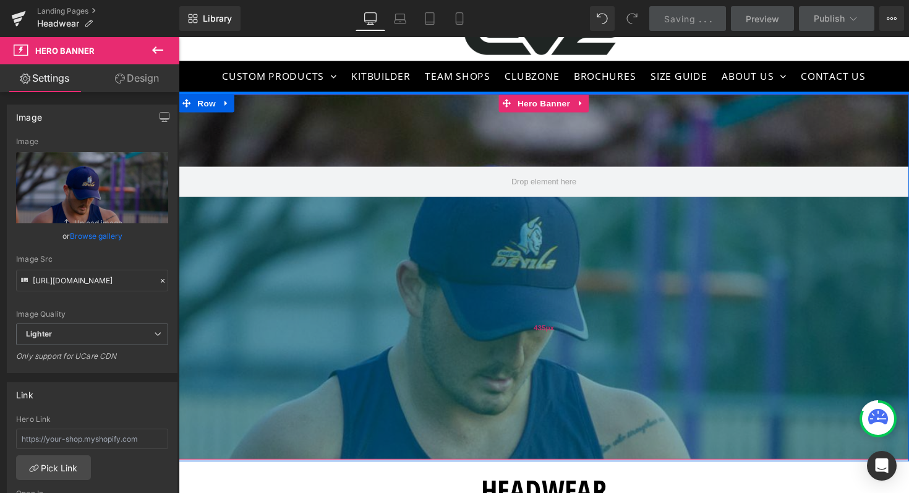
drag, startPoint x: 589, startPoint y: 235, endPoint x: 611, endPoint y: 430, distance: 196.0
click at [611, 430] on div "435px" at bounding box center [553, 335] width 748 height 269
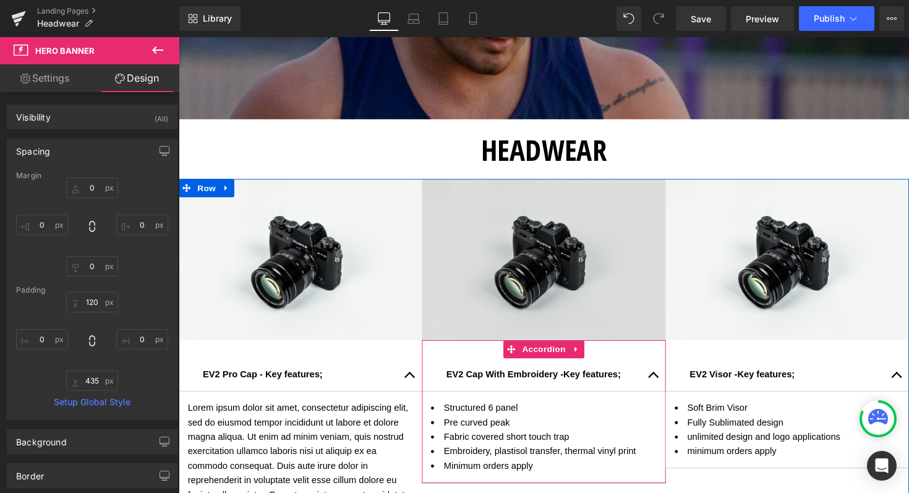
scroll to position [386, 0]
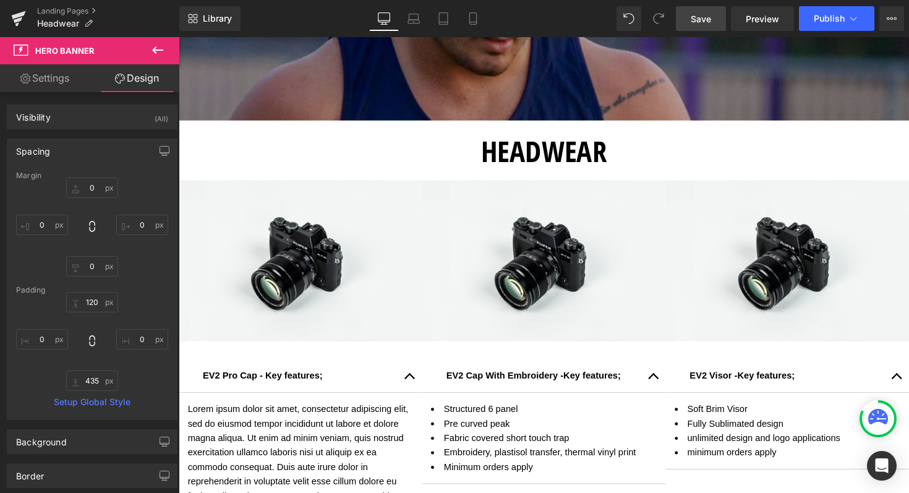
click at [695, 24] on span "Save" at bounding box center [701, 18] width 20 height 13
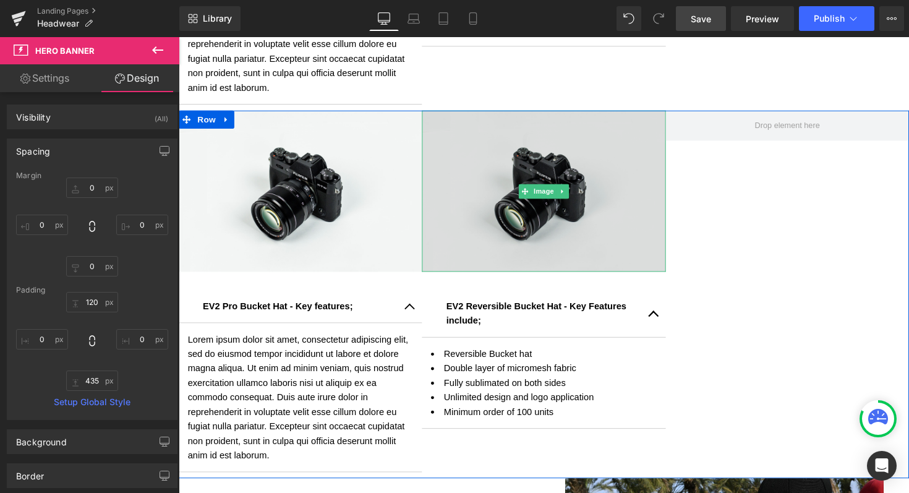
scroll to position [837, 0]
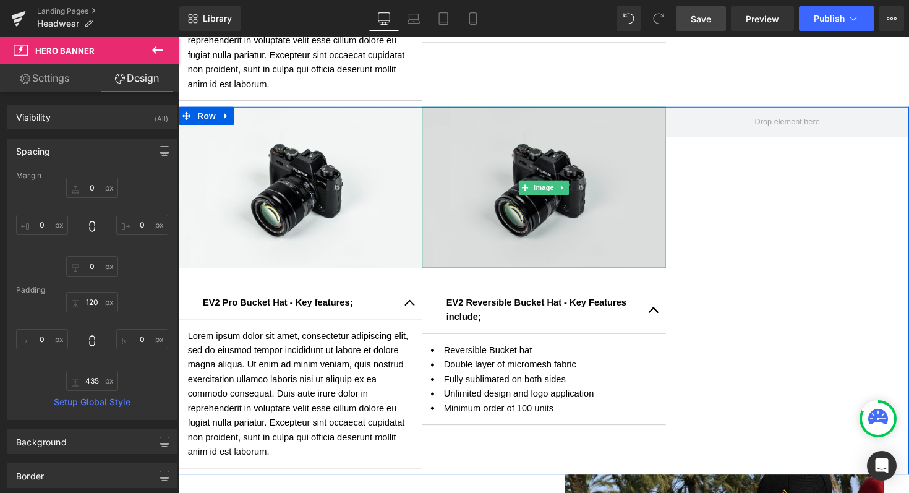
click at [515, 237] on img at bounding box center [552, 191] width 249 height 165
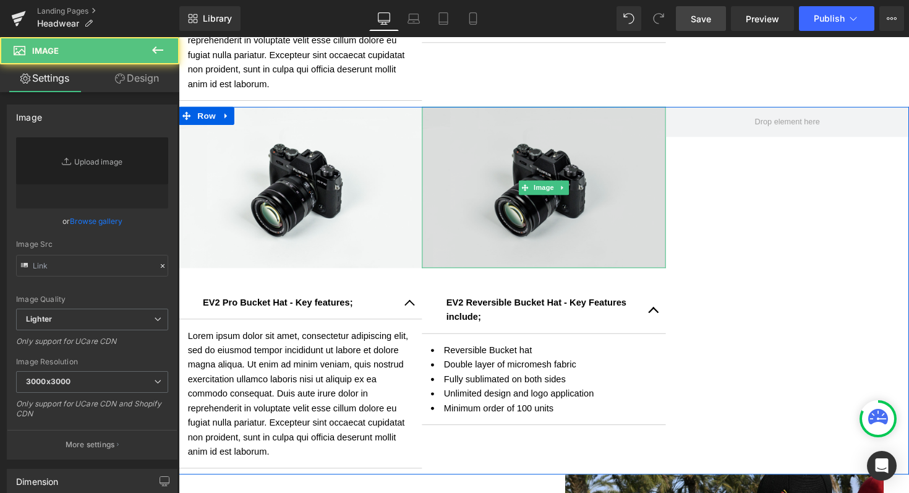
type input "//[DOMAIN_NAME][URL]"
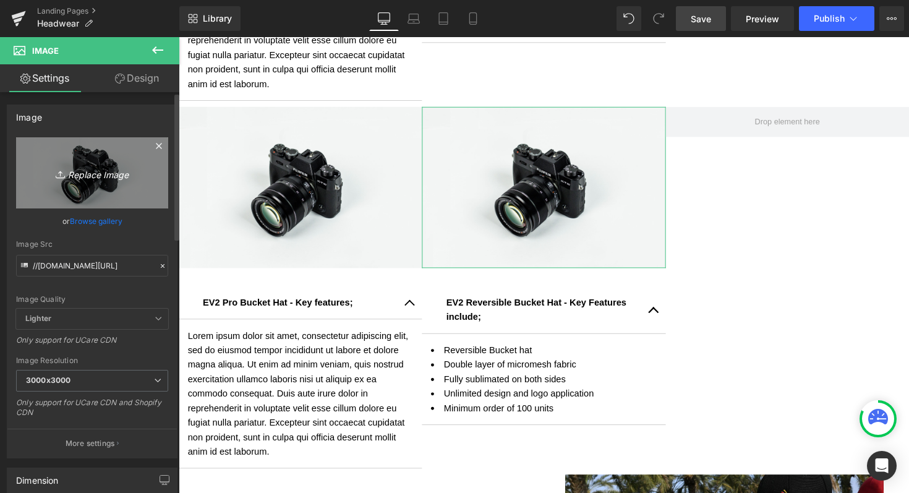
click at [96, 171] on icon "Replace Image" at bounding box center [92, 172] width 99 height 15
type input "C:\fakepath\Shop now Reversible Bucket Hat (2) (1).png"
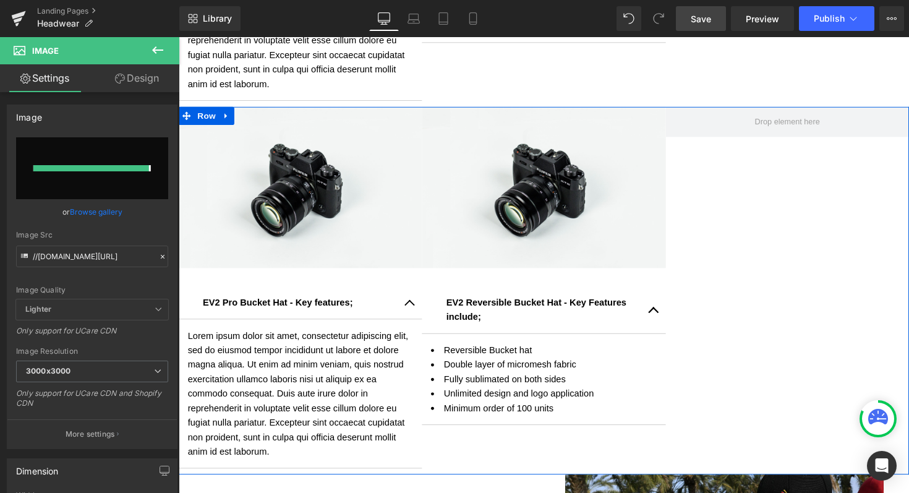
type input "[URL][DOMAIN_NAME]"
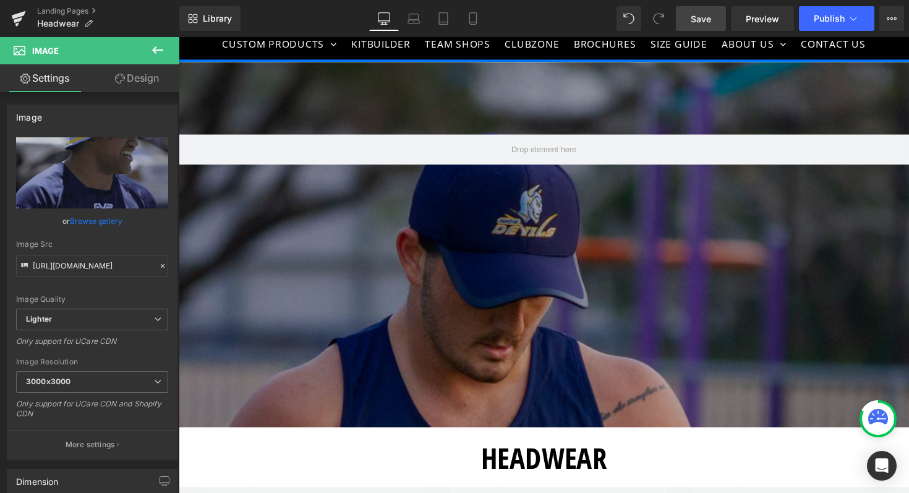
scroll to position [0, 0]
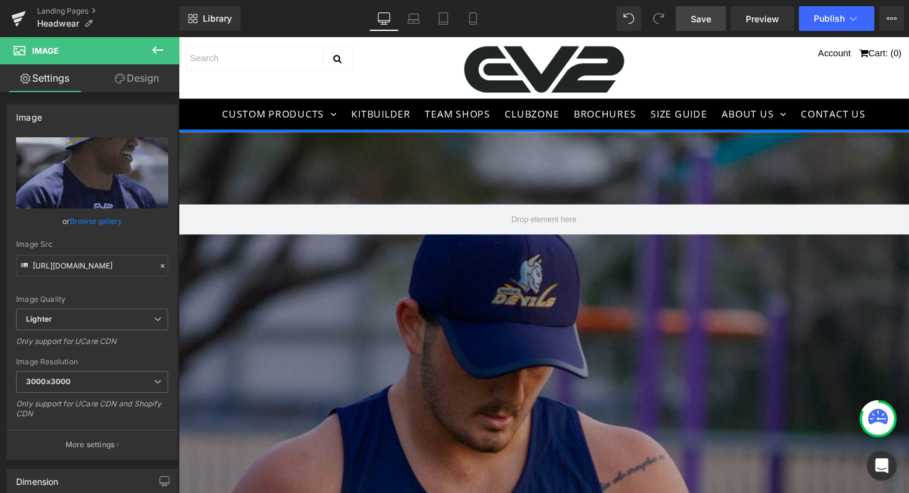
click at [698, 24] on span "Save" at bounding box center [701, 18] width 20 height 13
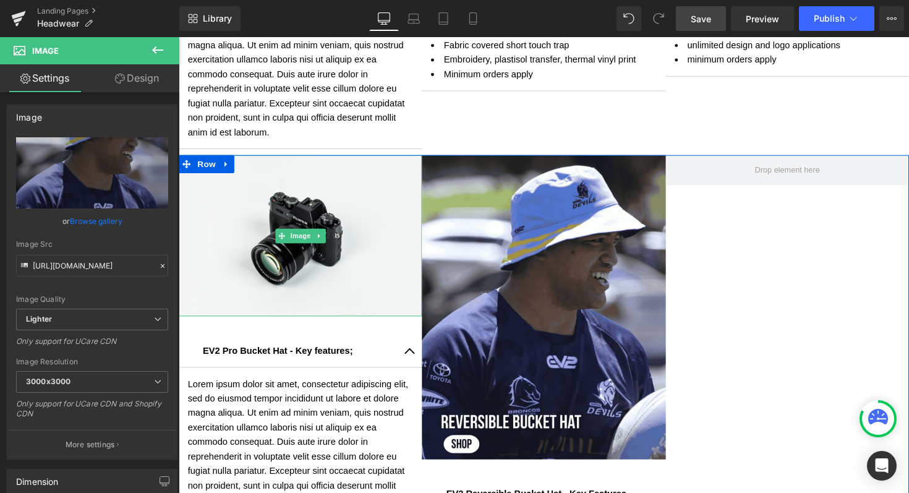
scroll to position [799, 0]
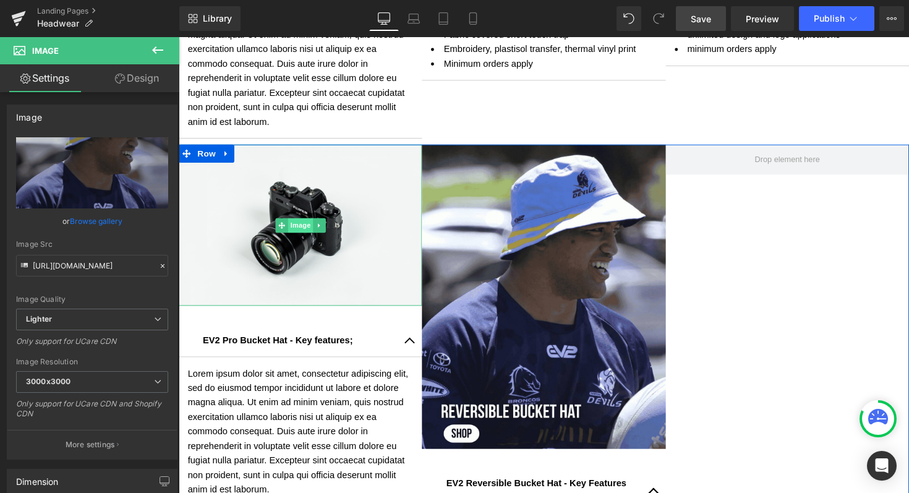
click at [296, 228] on span "Image" at bounding box center [304, 230] width 26 height 15
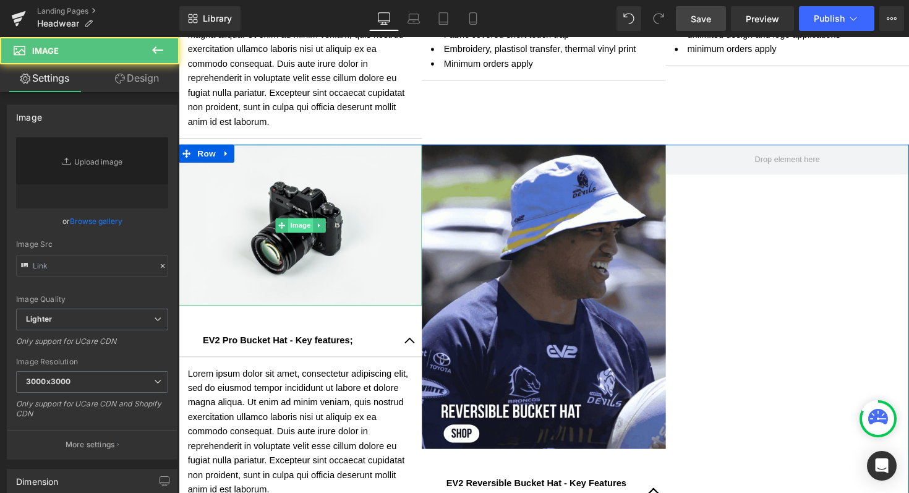
type input "//[DOMAIN_NAME][URL]"
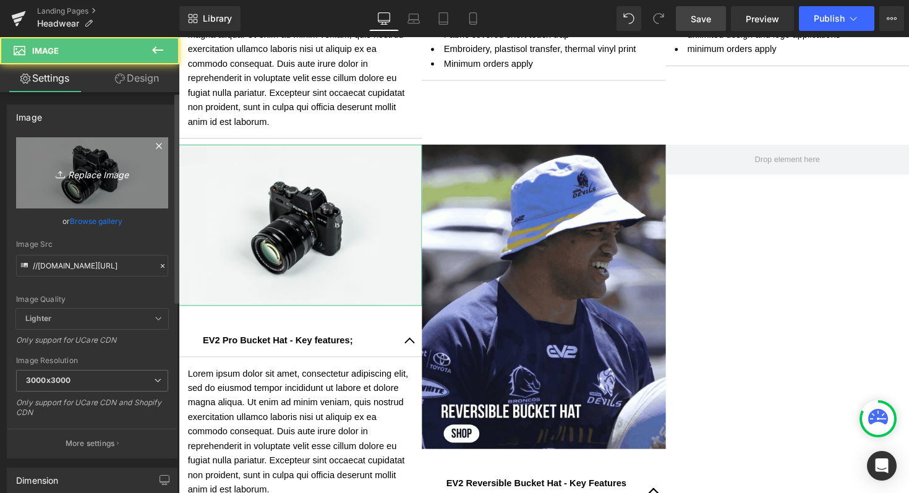
click at [103, 172] on icon "Replace Image" at bounding box center [92, 172] width 99 height 15
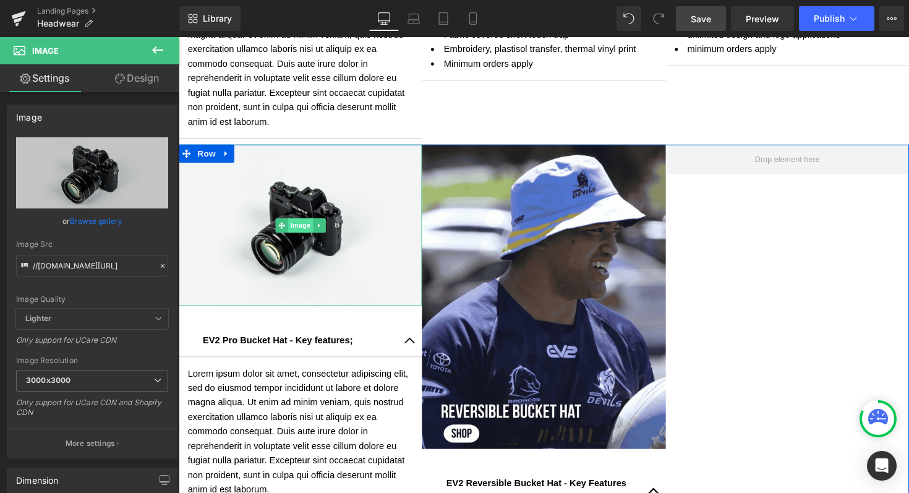
click at [299, 229] on span "Image" at bounding box center [304, 230] width 26 height 15
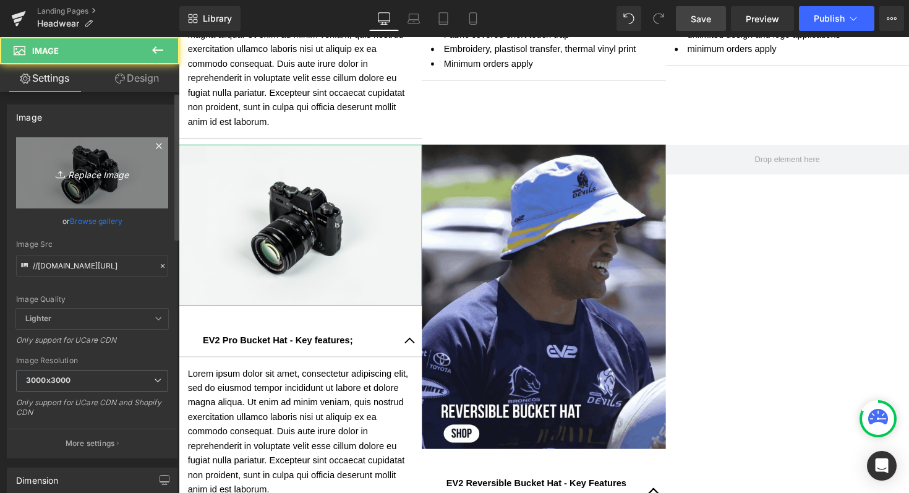
click at [90, 174] on icon "Replace Image" at bounding box center [92, 172] width 99 height 15
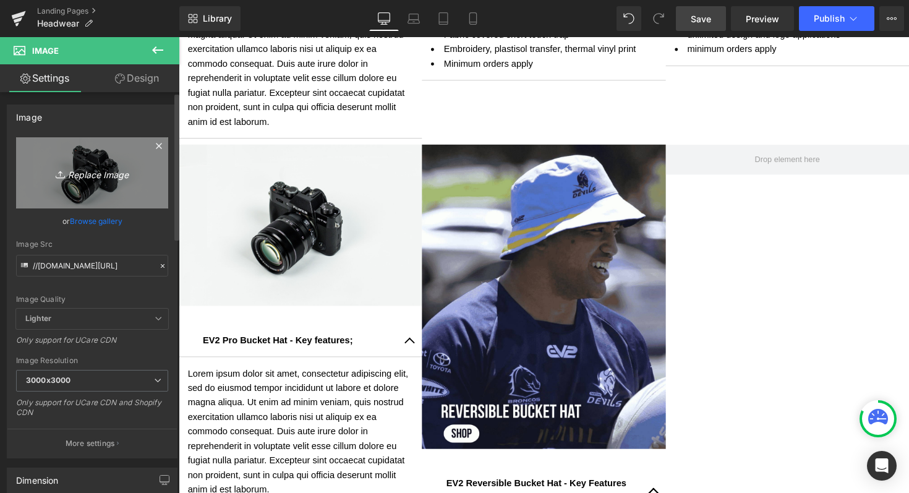
type input "C:\fakepath\Shop now Pro Bucket Hat (1).png"
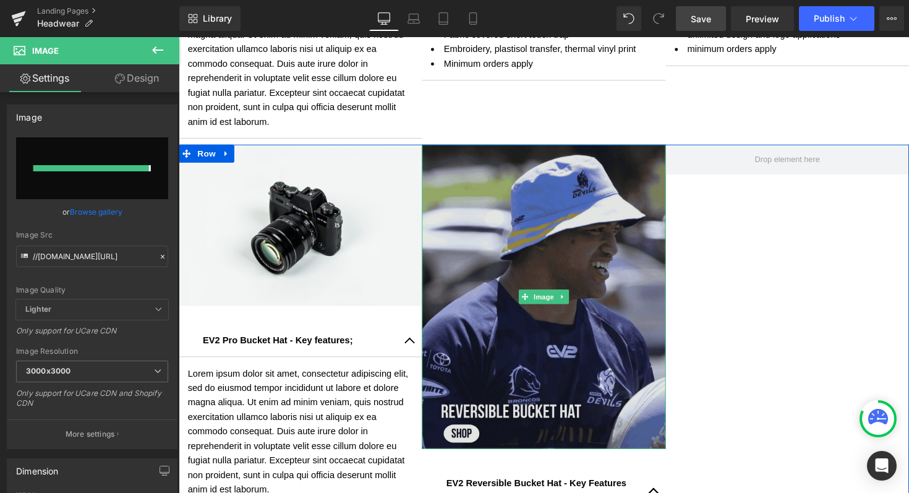
type input "[URL][DOMAIN_NAME]"
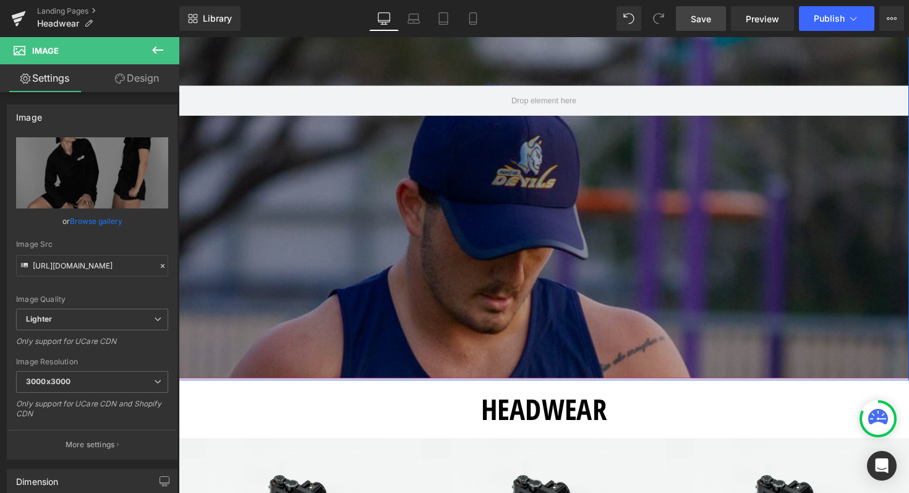
scroll to position [111, 0]
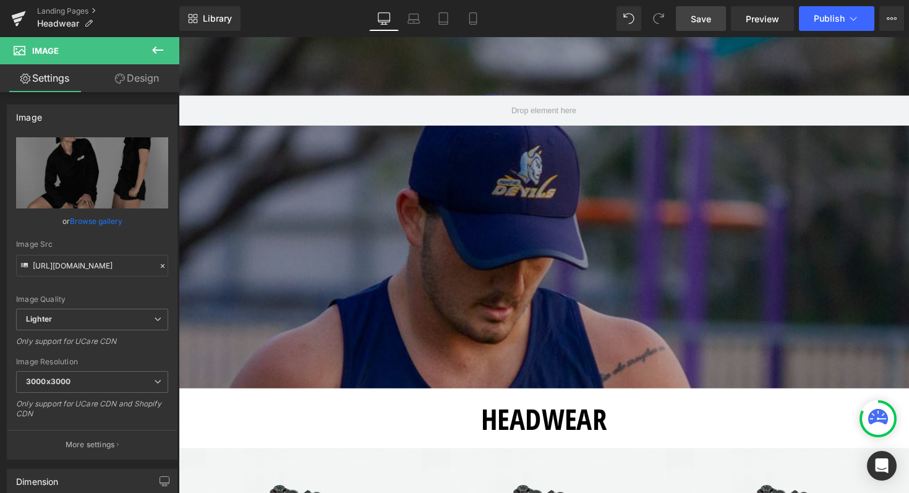
click at [699, 23] on span "Save" at bounding box center [701, 18] width 20 height 13
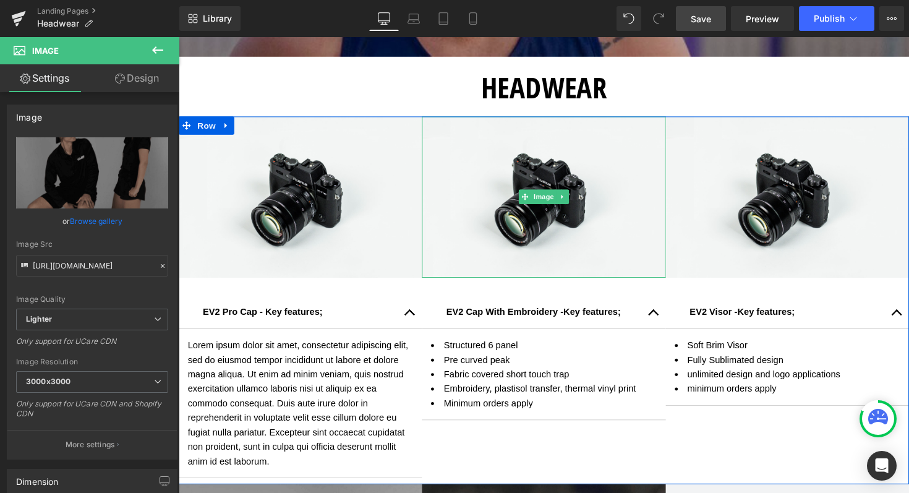
scroll to position [452, 0]
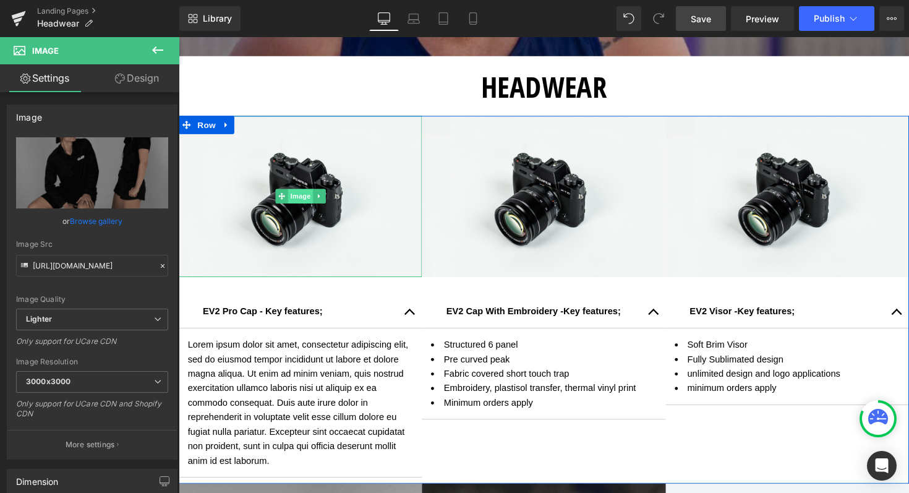
click at [294, 198] on span "Image" at bounding box center [304, 199] width 26 height 15
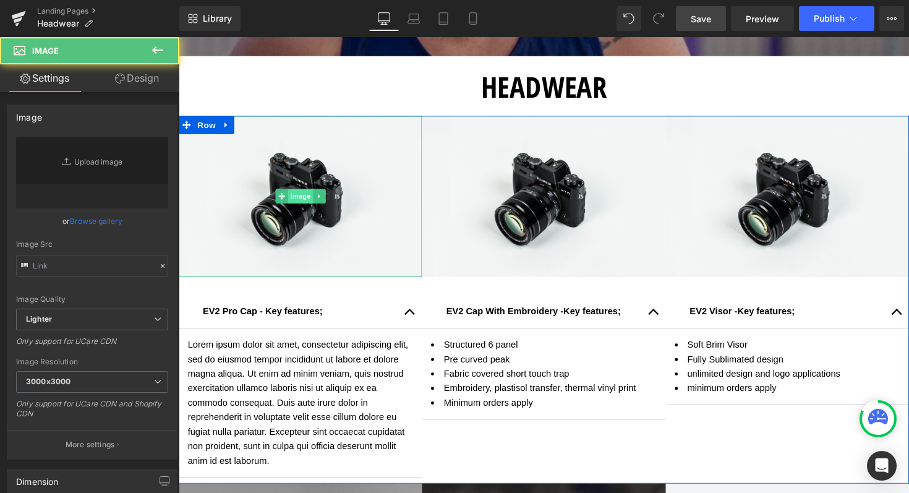
type input "//[DOMAIN_NAME][URL]"
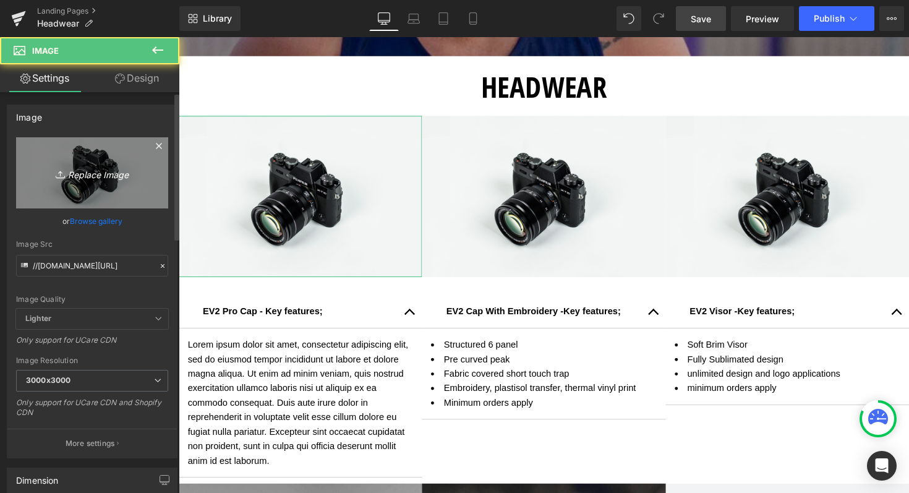
click at [73, 171] on icon "Replace Image" at bounding box center [92, 172] width 99 height 15
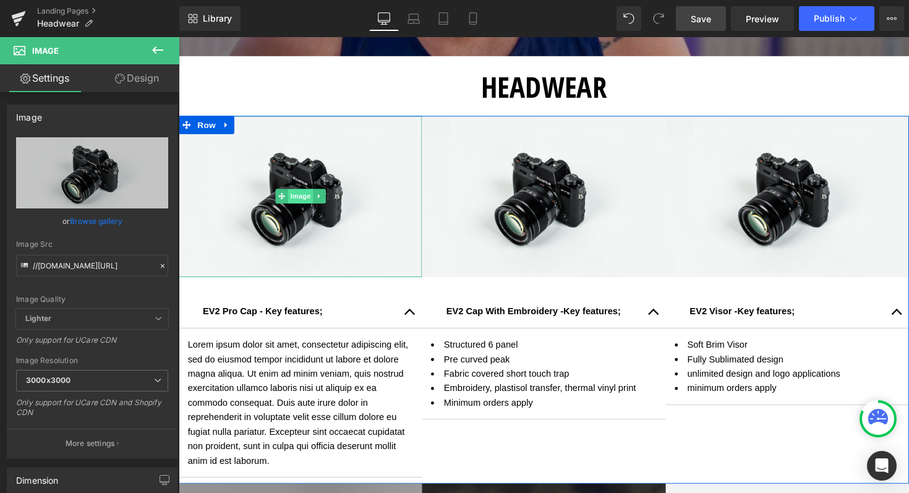
click at [299, 202] on span "Image" at bounding box center [304, 199] width 26 height 15
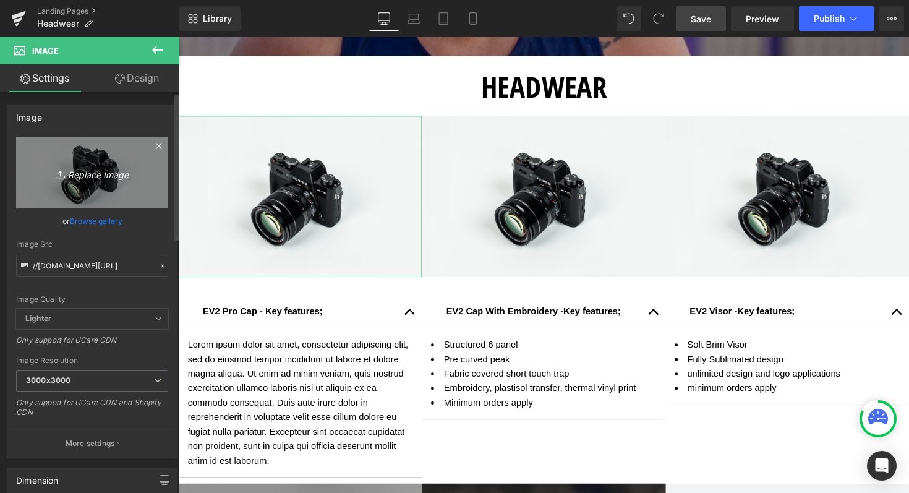
click at [102, 174] on icon "Replace Image" at bounding box center [92, 172] width 99 height 15
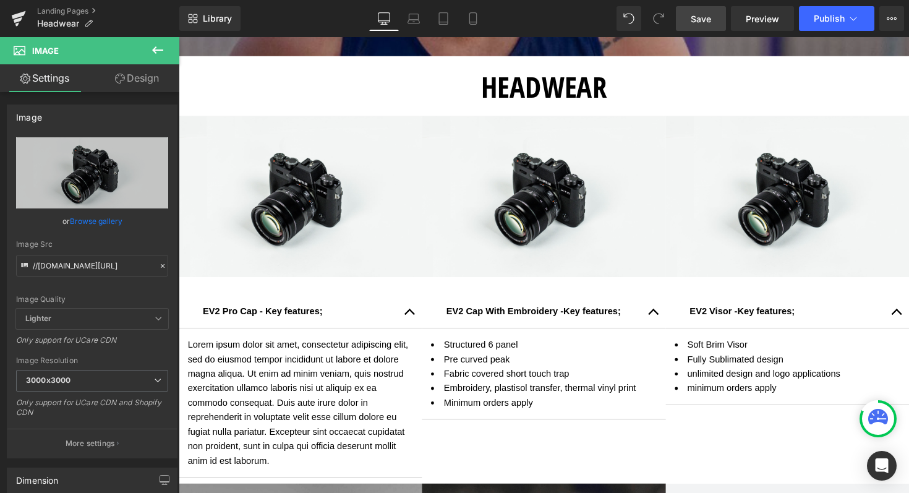
type input "C:\fakepath\Shop now Pro Bucket Hat (3) (1).png"
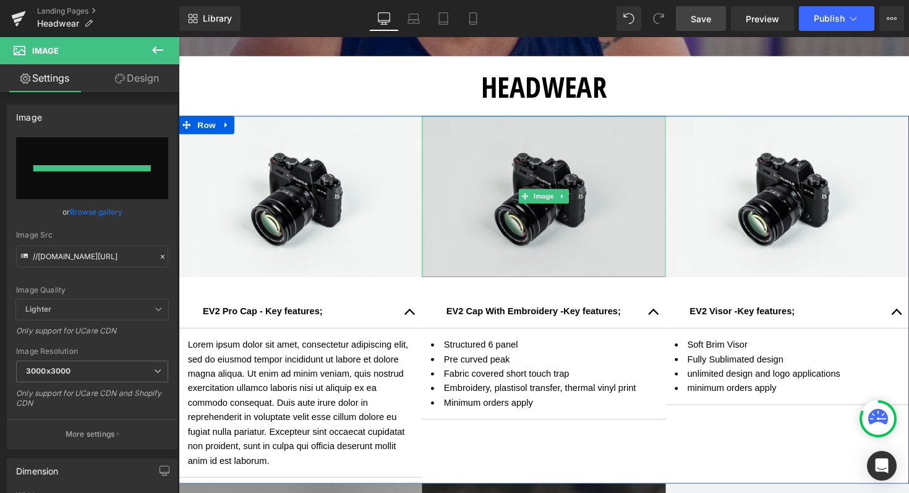
type input "[URL][DOMAIN_NAME]"
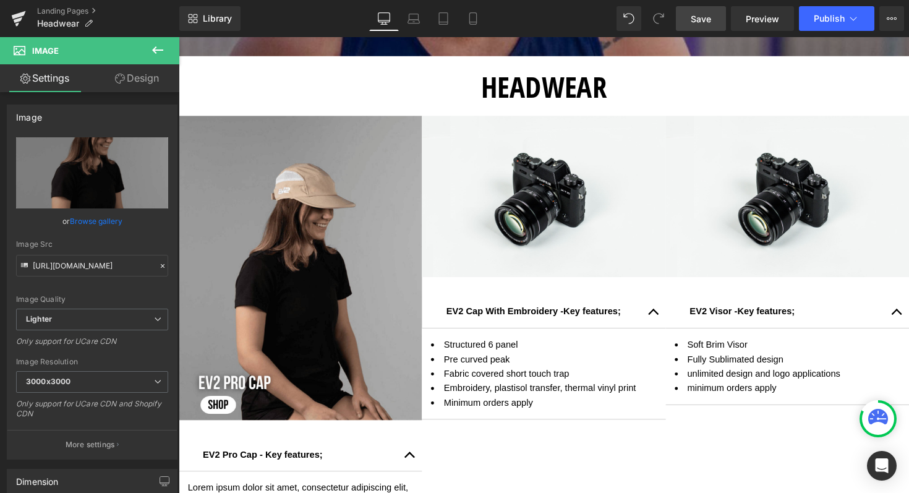
click at [709, 15] on span "Save" at bounding box center [701, 18] width 20 height 13
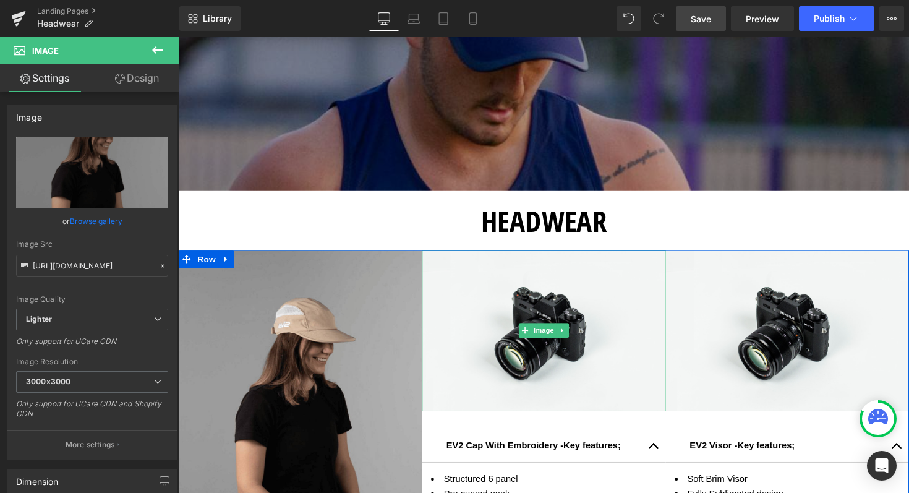
scroll to position [301, 0]
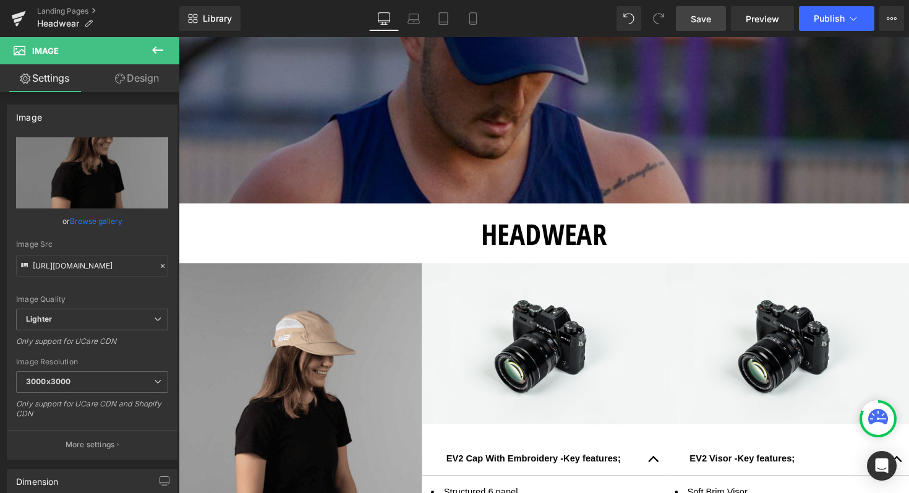
click at [698, 15] on span "Save" at bounding box center [701, 18] width 20 height 13
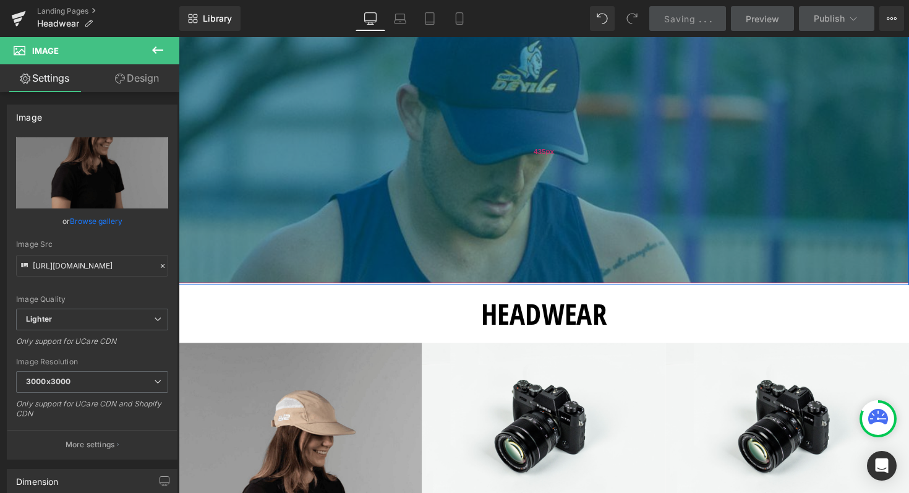
scroll to position [216, 0]
